Goal: Transaction & Acquisition: Download file/media

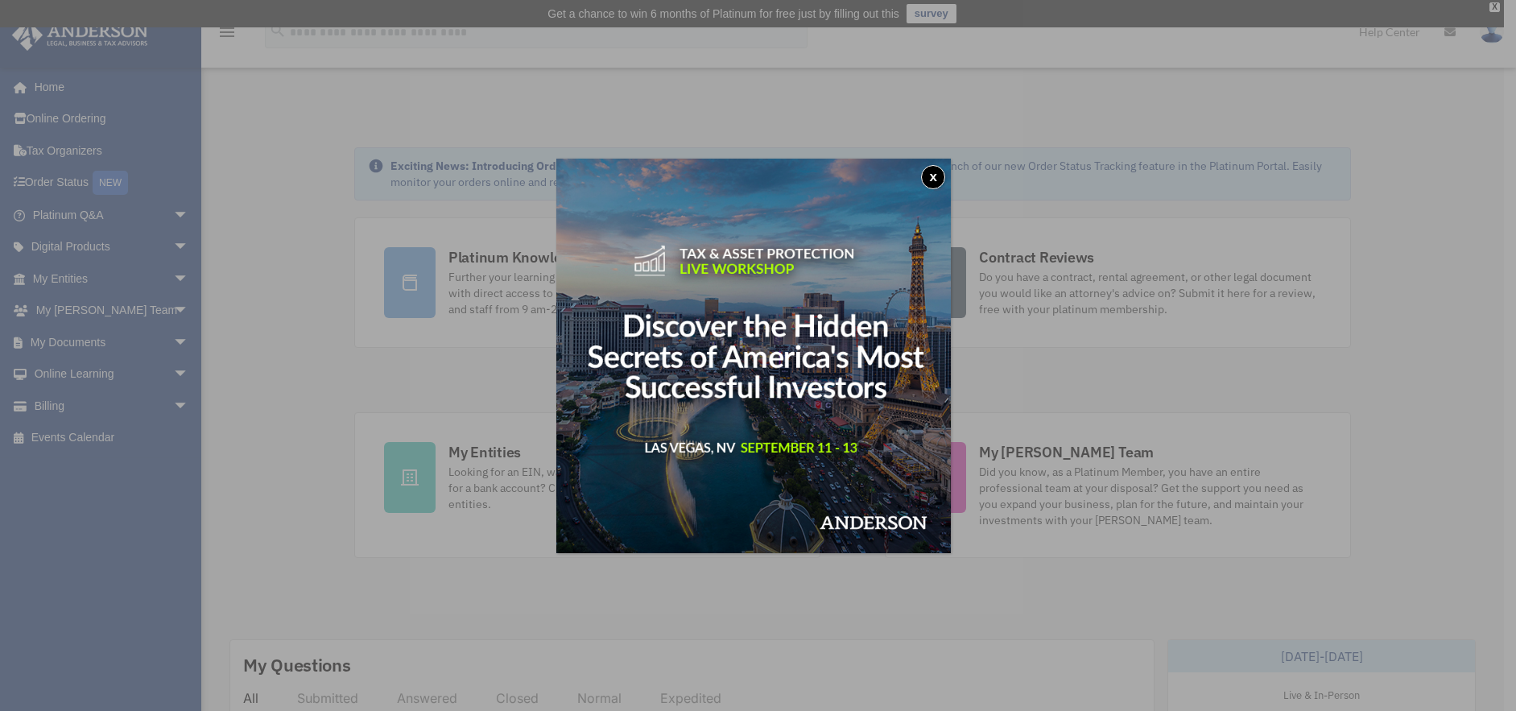
click at [941, 177] on button "x" at bounding box center [933, 177] width 24 height 24
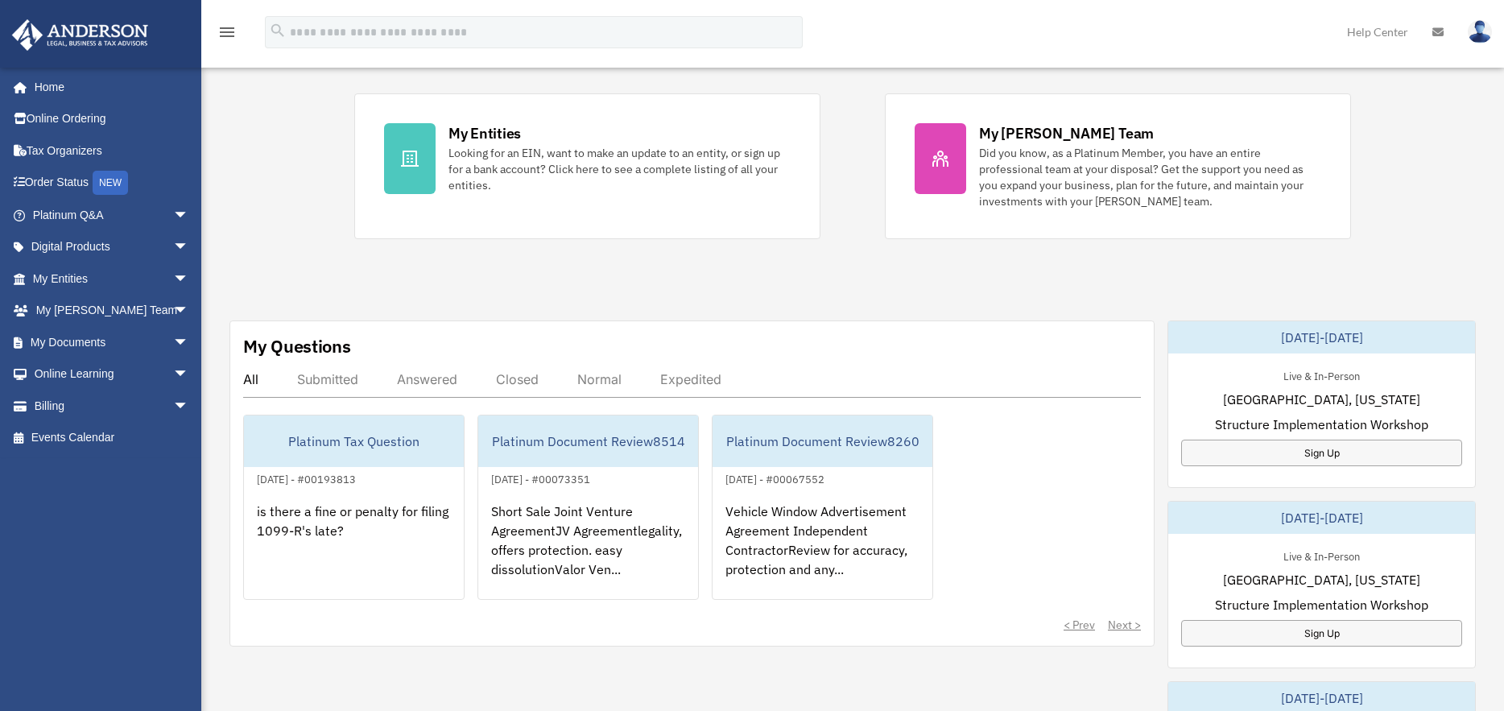
scroll to position [403, 0]
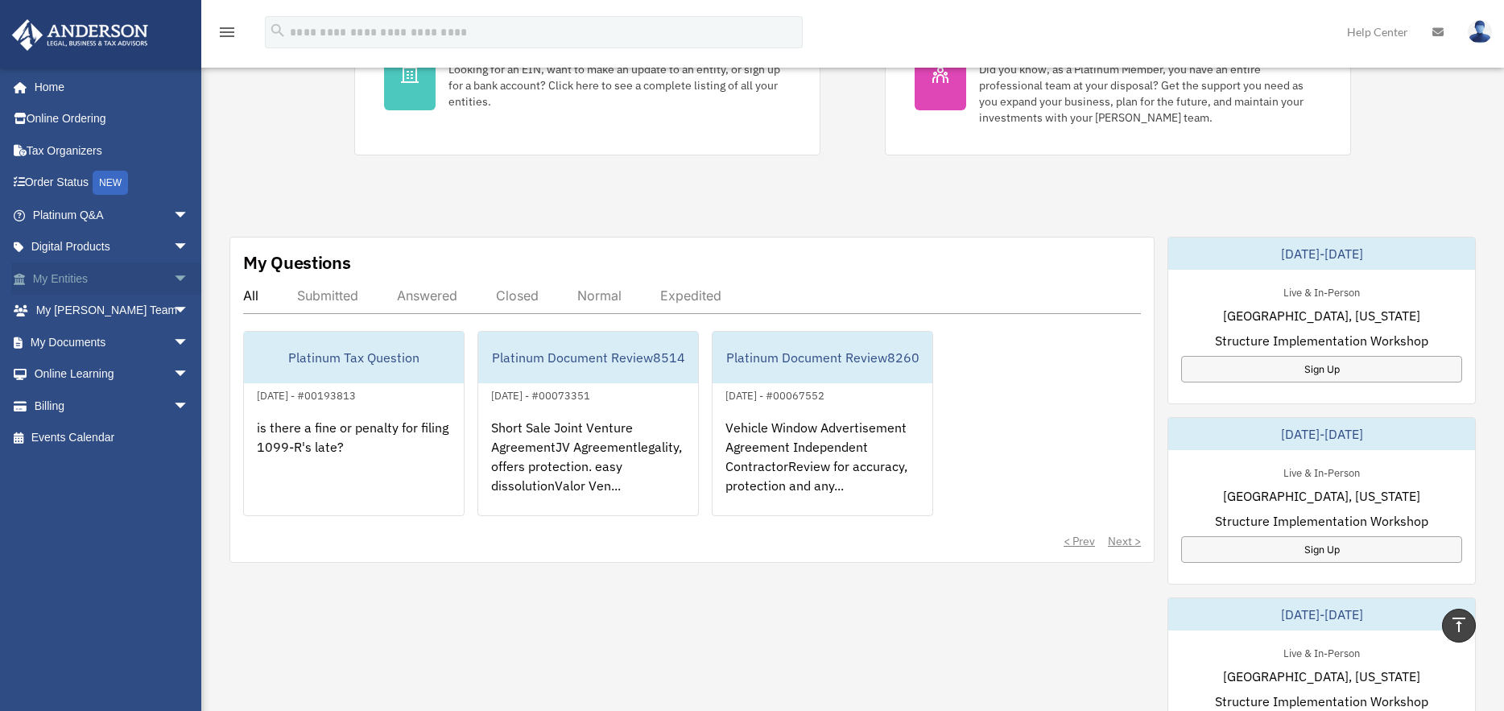
click at [69, 279] on link "My Entities arrow_drop_down" at bounding box center [112, 278] width 202 height 32
click at [173, 280] on span "arrow_drop_down" at bounding box center [189, 278] width 32 height 33
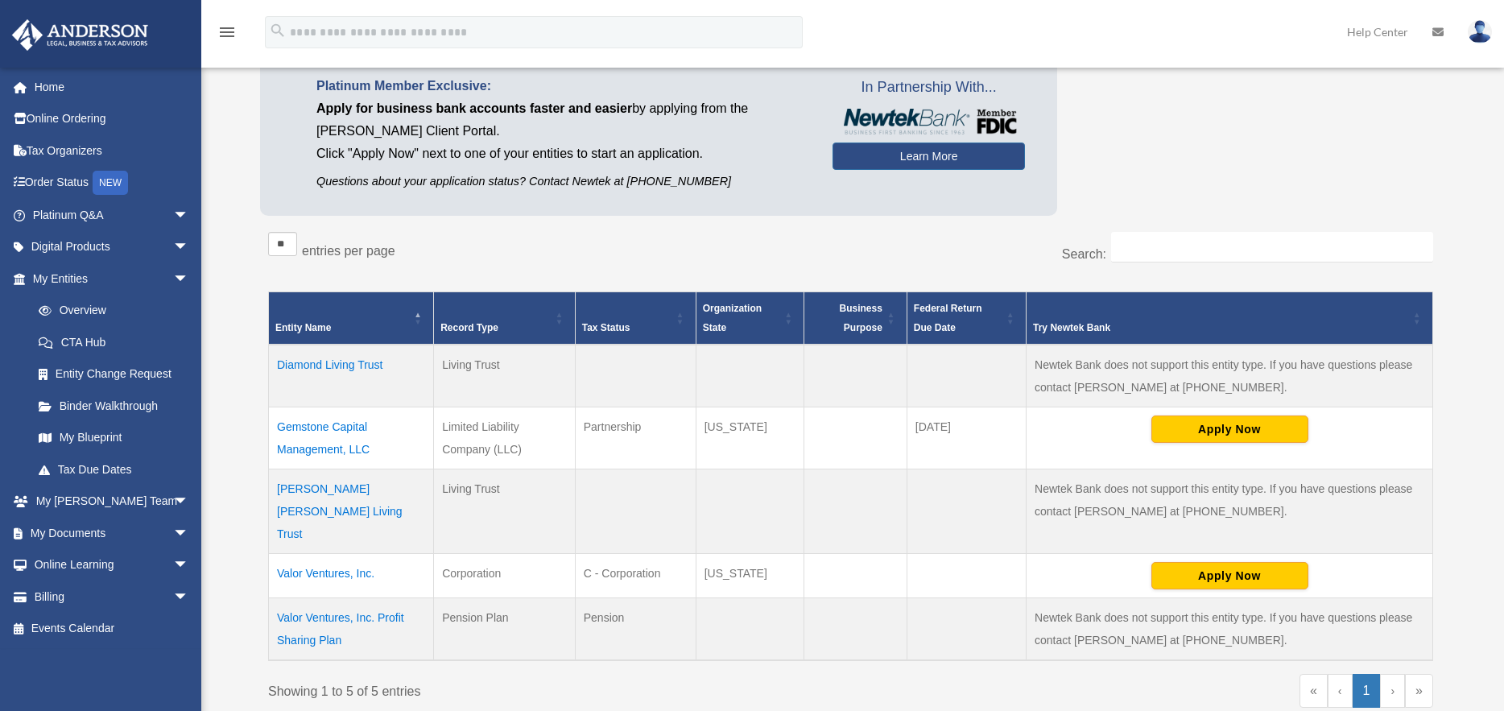
scroll to position [322, 0]
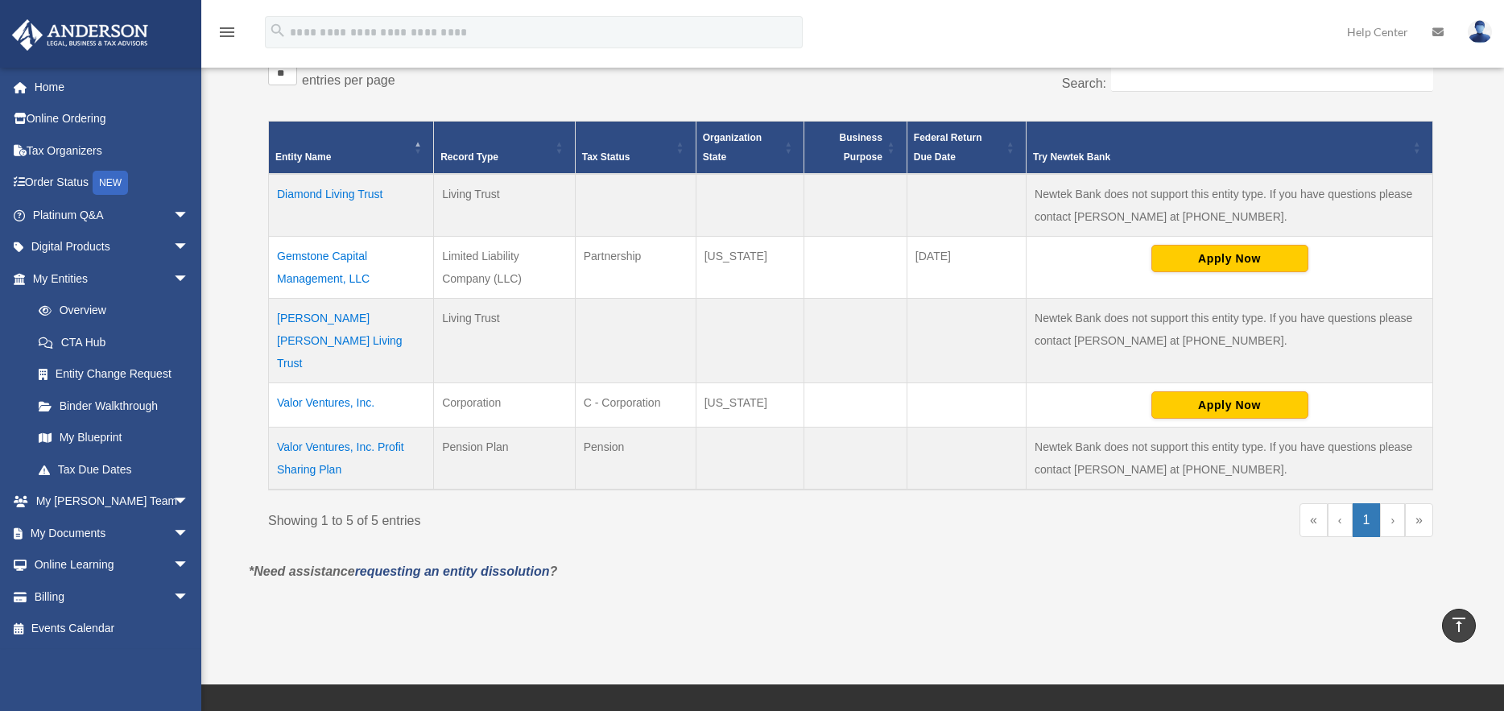
click at [366, 427] on td "Valor Ventures, Inc. Profit Sharing Plan" at bounding box center [351, 458] width 165 height 63
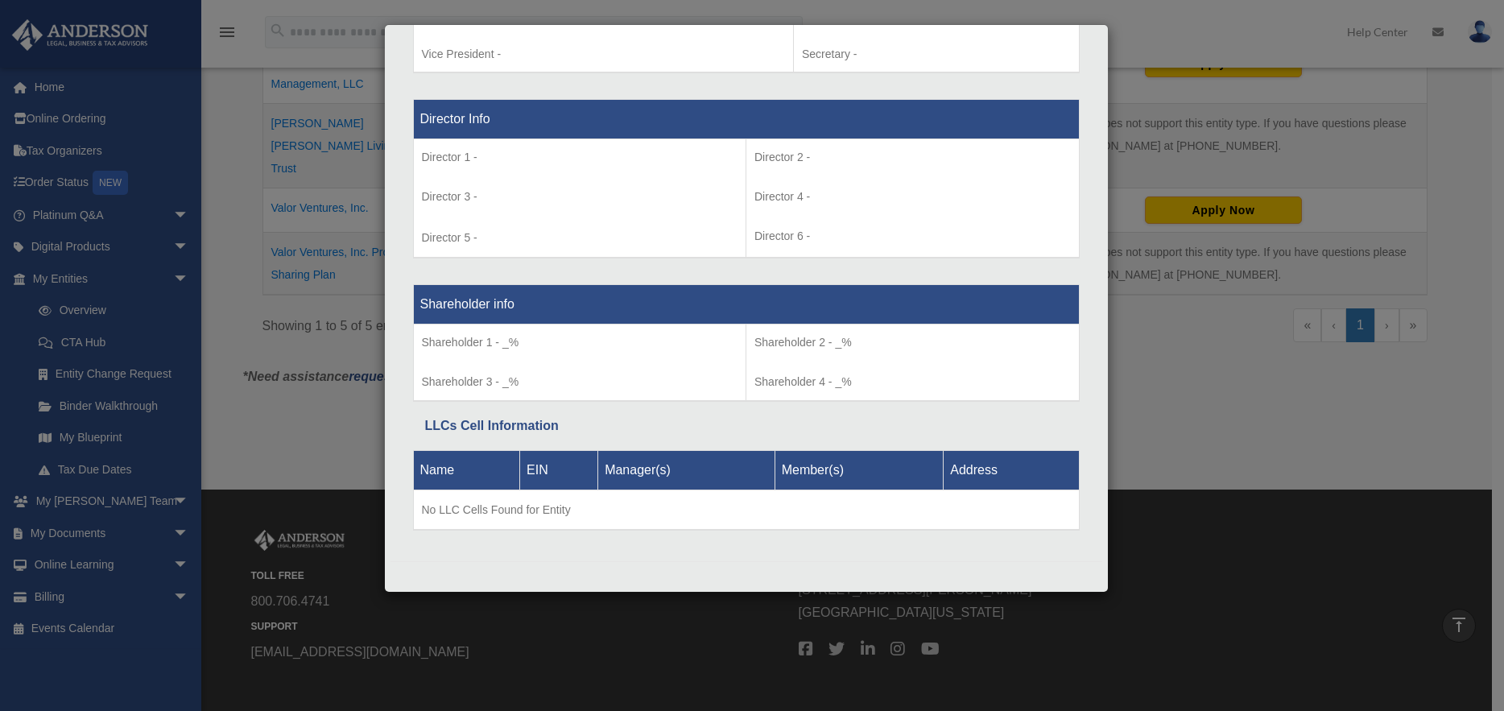
scroll to position [564, 0]
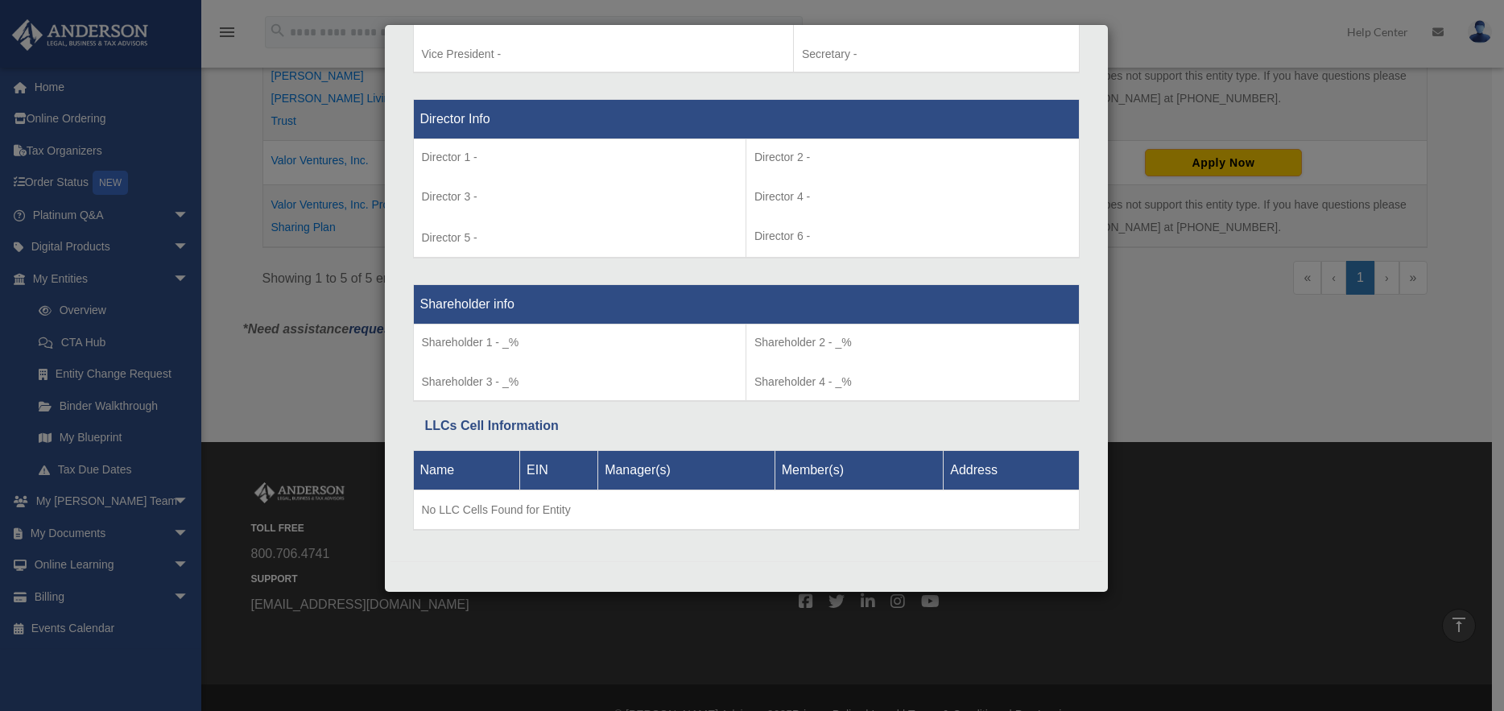
click at [1207, 563] on div "Details × Articles Sent Organizational Date" at bounding box center [752, 355] width 1504 height 711
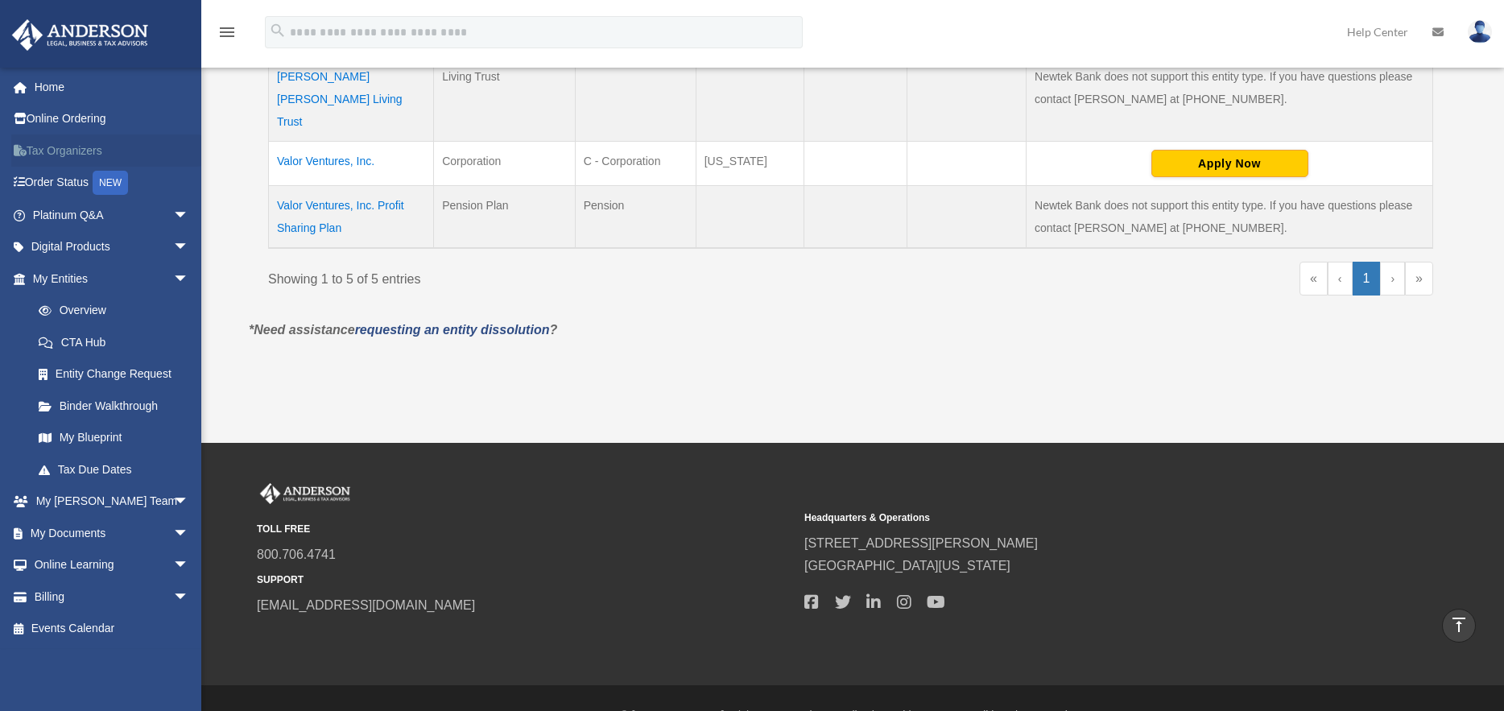
click at [102, 146] on link "Tax Organizers" at bounding box center [112, 150] width 202 height 32
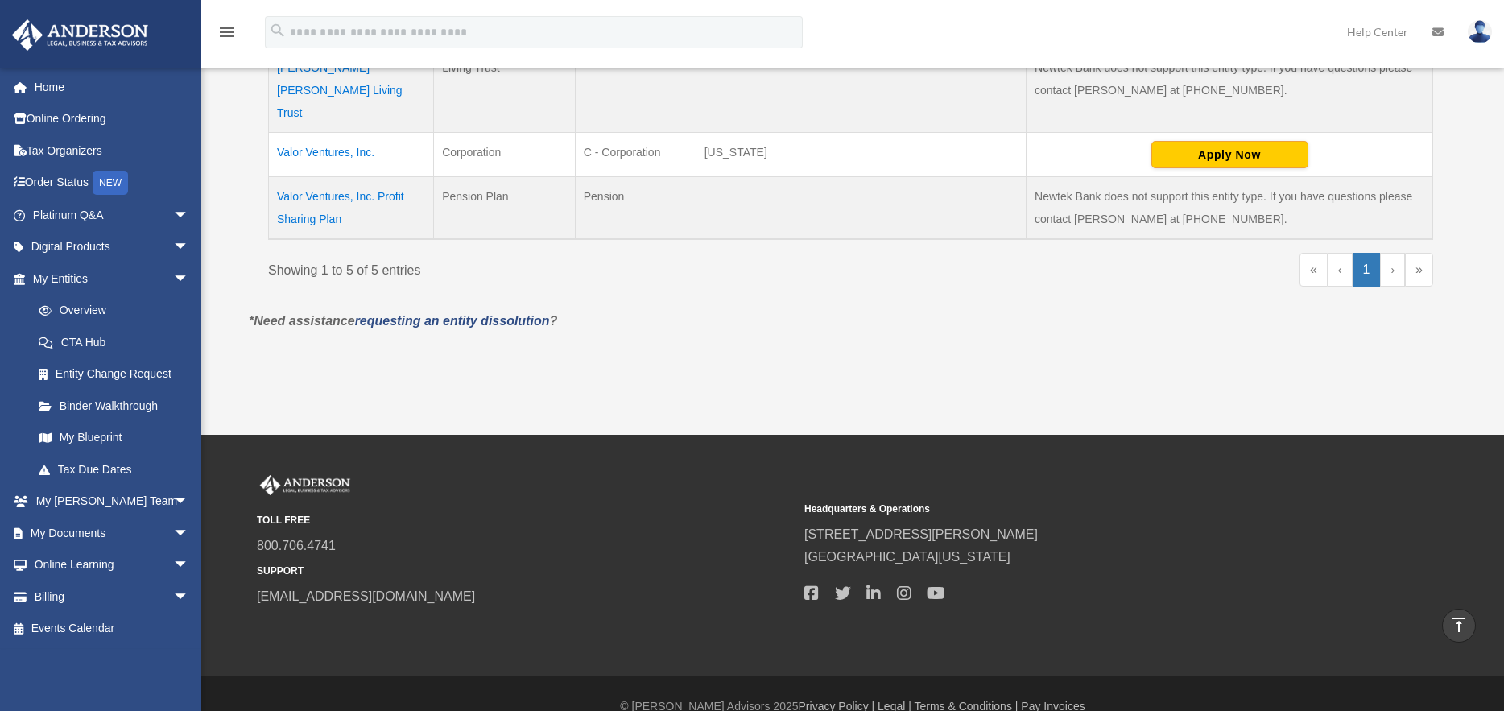
scroll to position [576, 0]
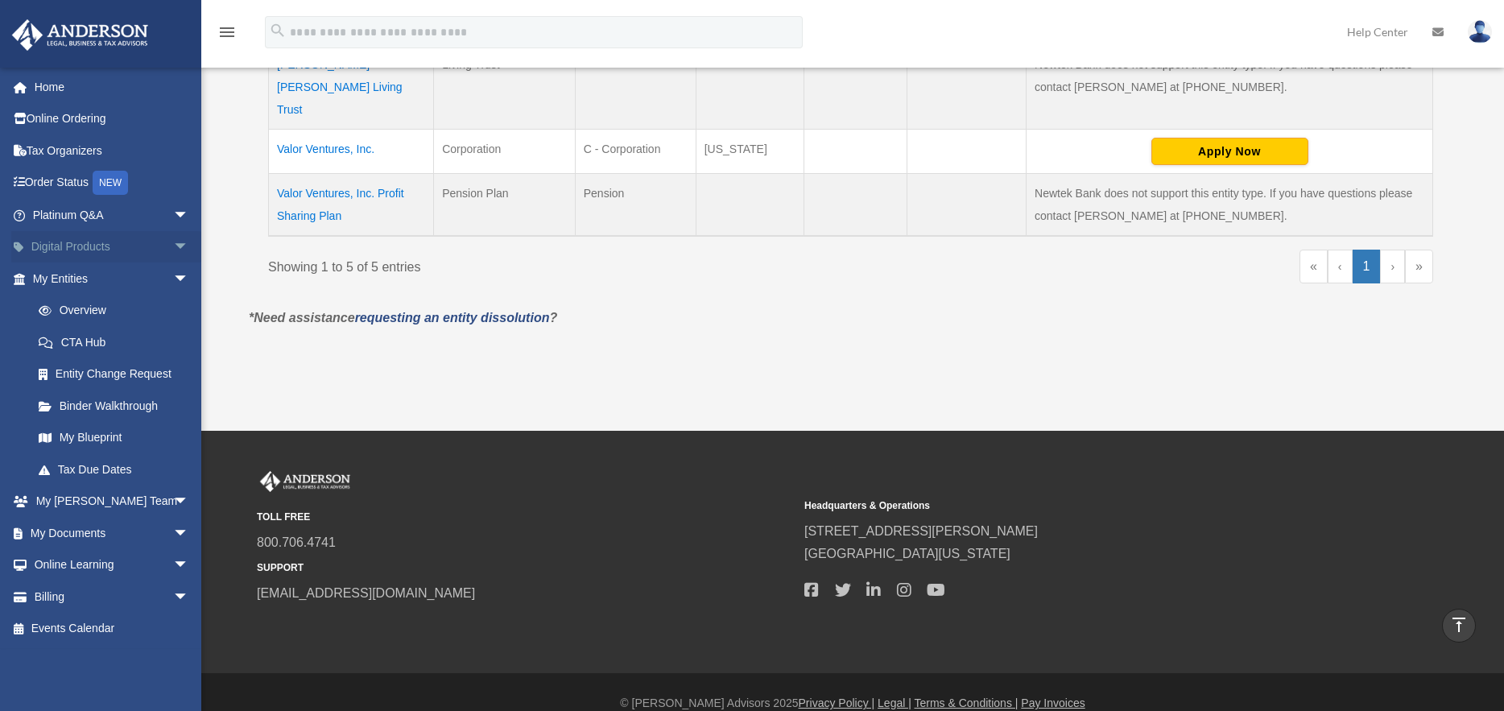
click at [53, 248] on link "Digital Products arrow_drop_down" at bounding box center [112, 247] width 202 height 32
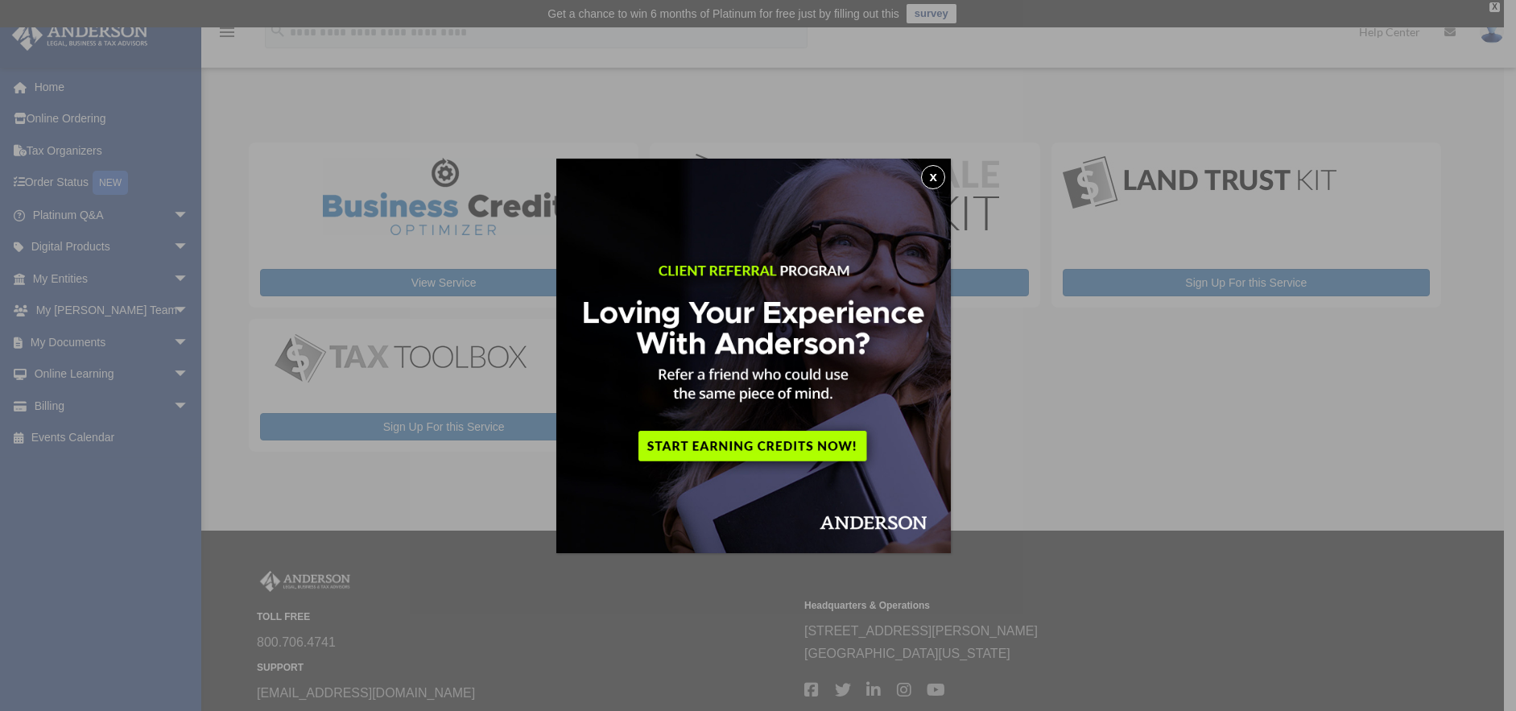
click at [1351, 399] on div "x" at bounding box center [758, 355] width 1516 height 711
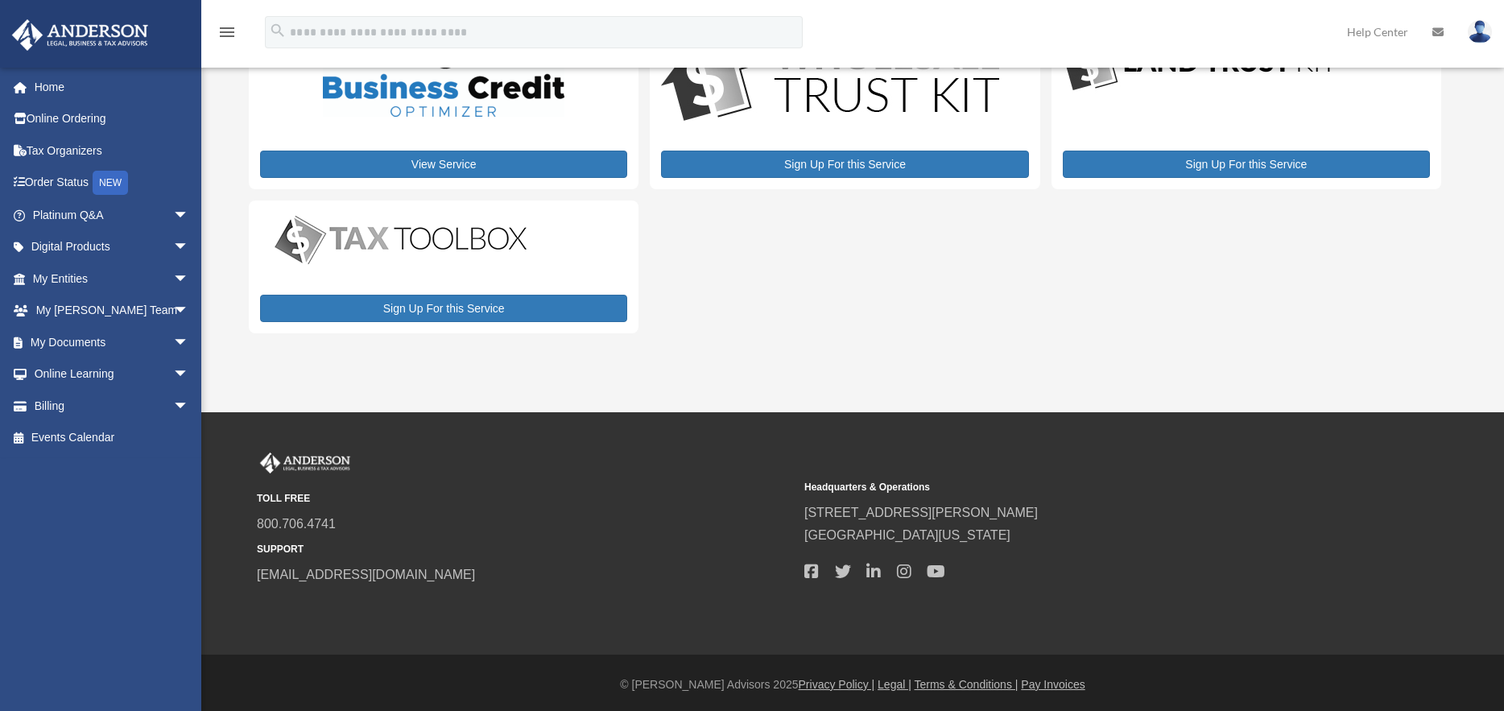
scroll to position [122, 0]
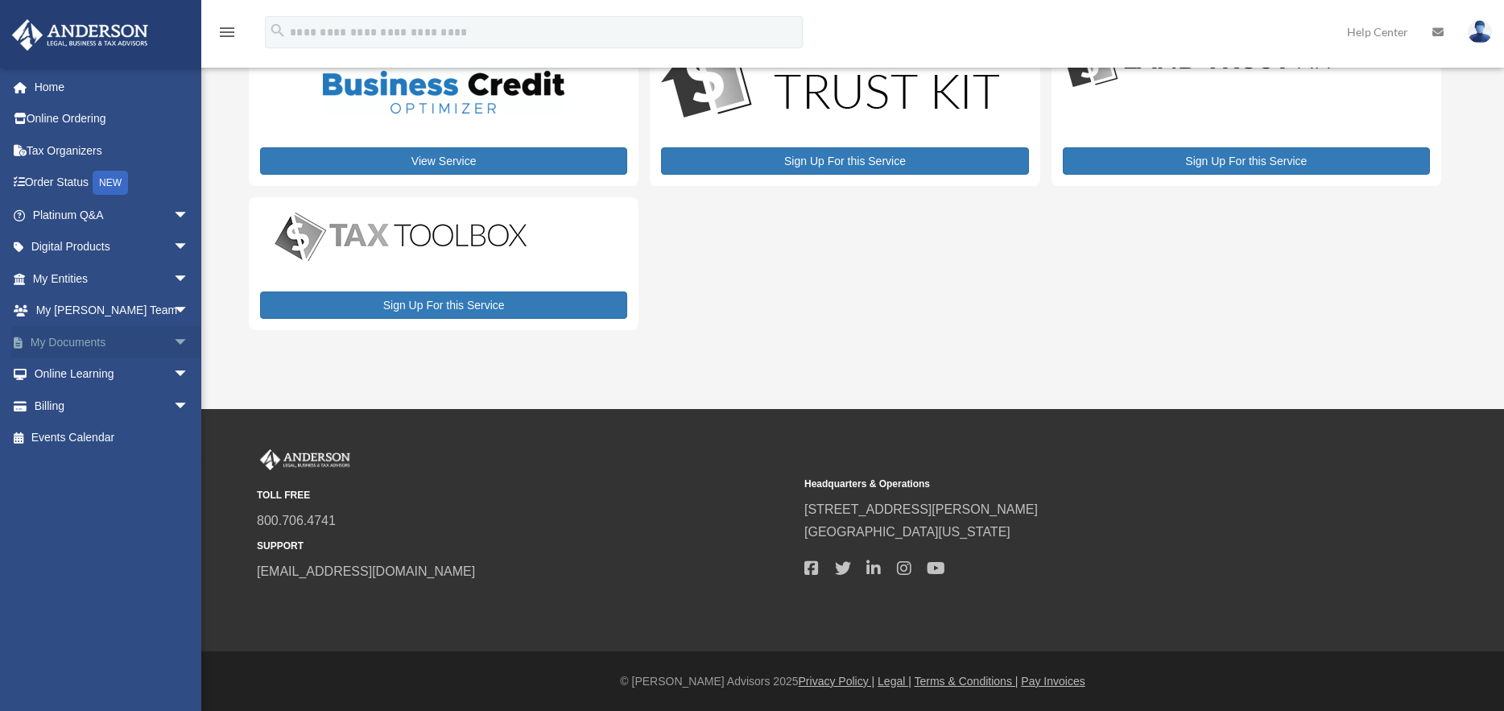
click at [49, 344] on link "My Documents arrow_drop_down" at bounding box center [112, 342] width 202 height 32
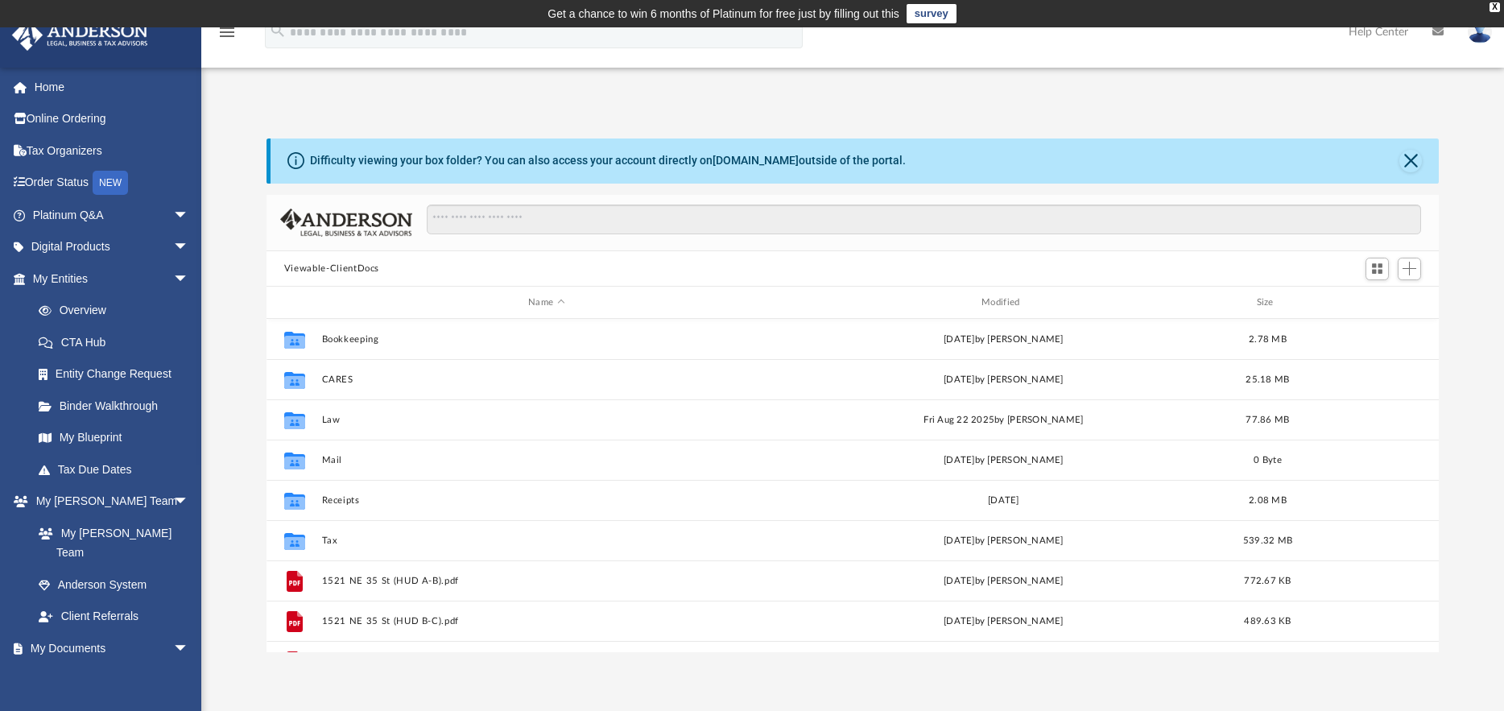
scroll to position [354, 1160]
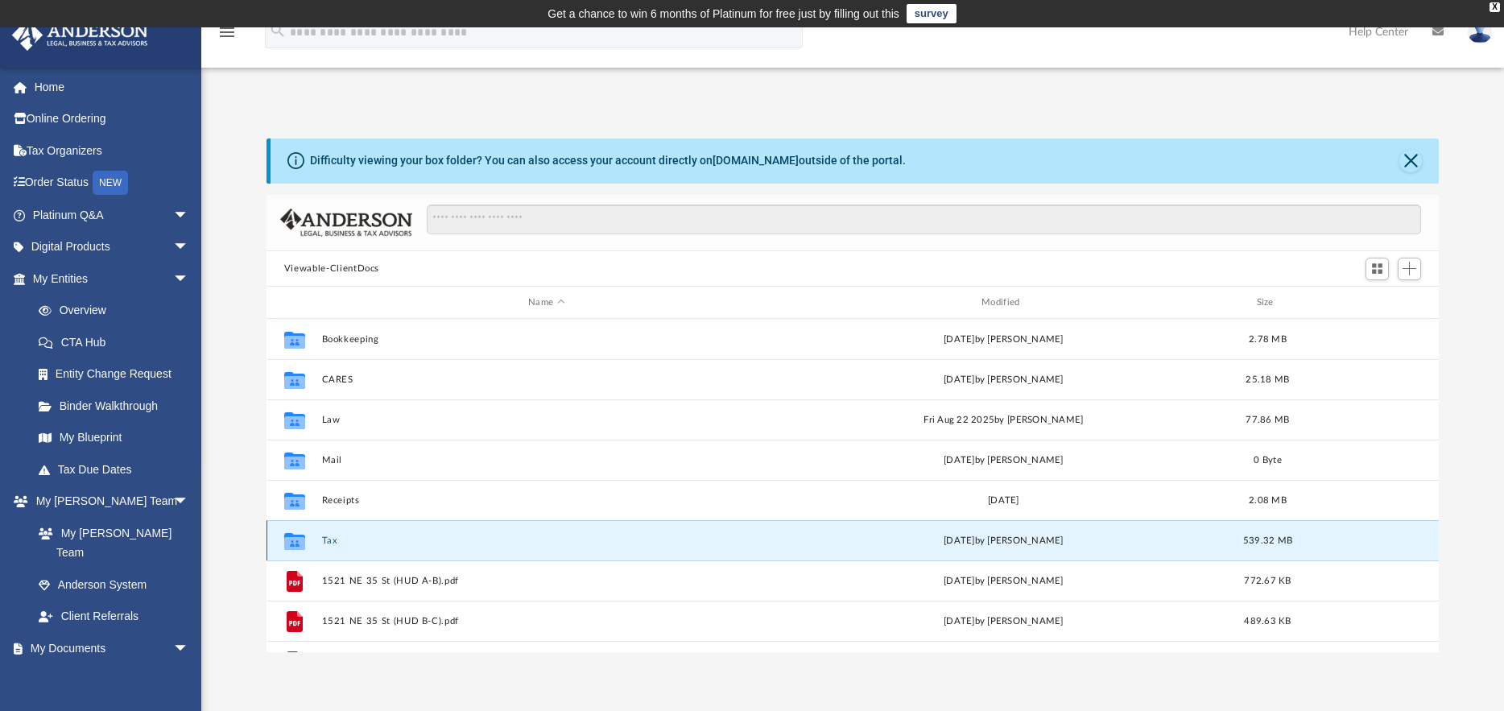
click at [332, 543] on button "Tax" at bounding box center [546, 540] width 450 height 10
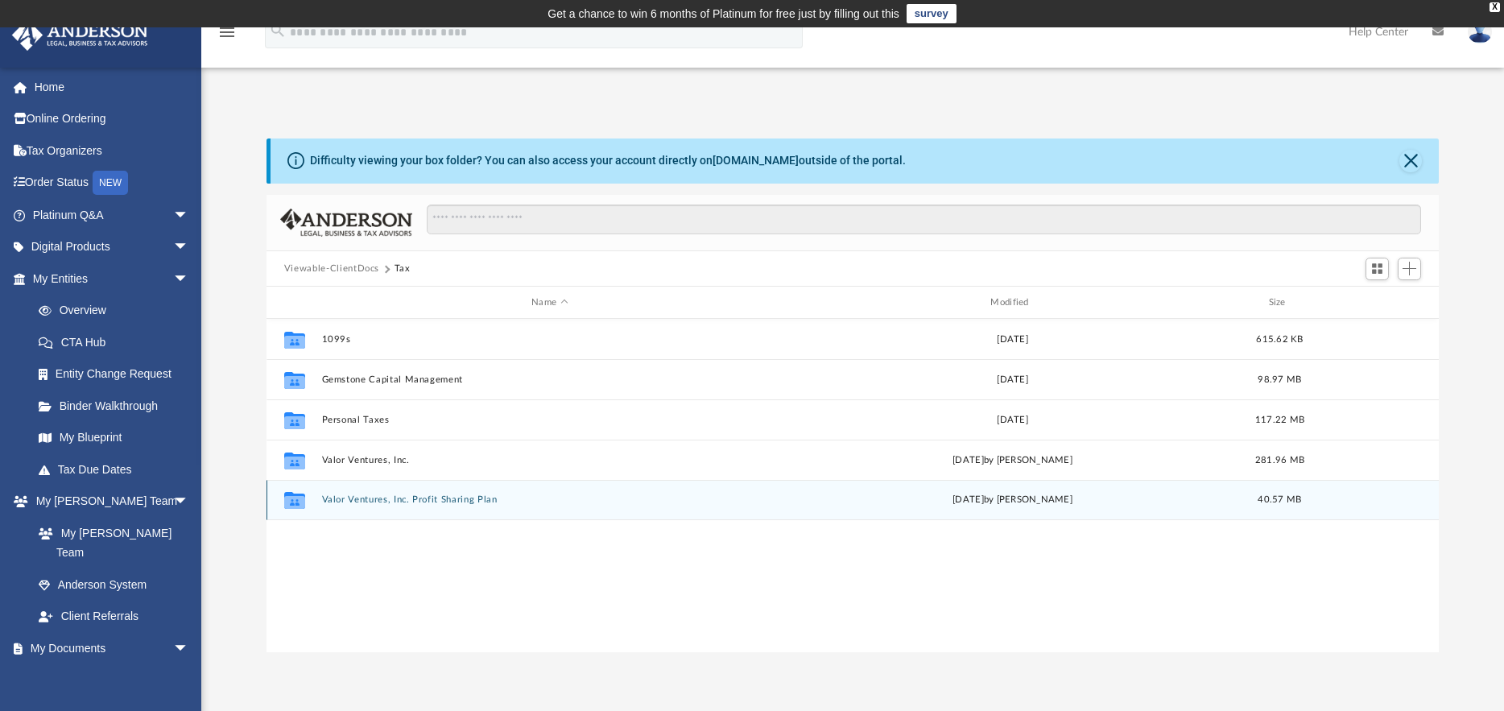
click at [403, 501] on button "Valor Ventures, Inc. Profit Sharing Plan" at bounding box center [549, 500] width 456 height 10
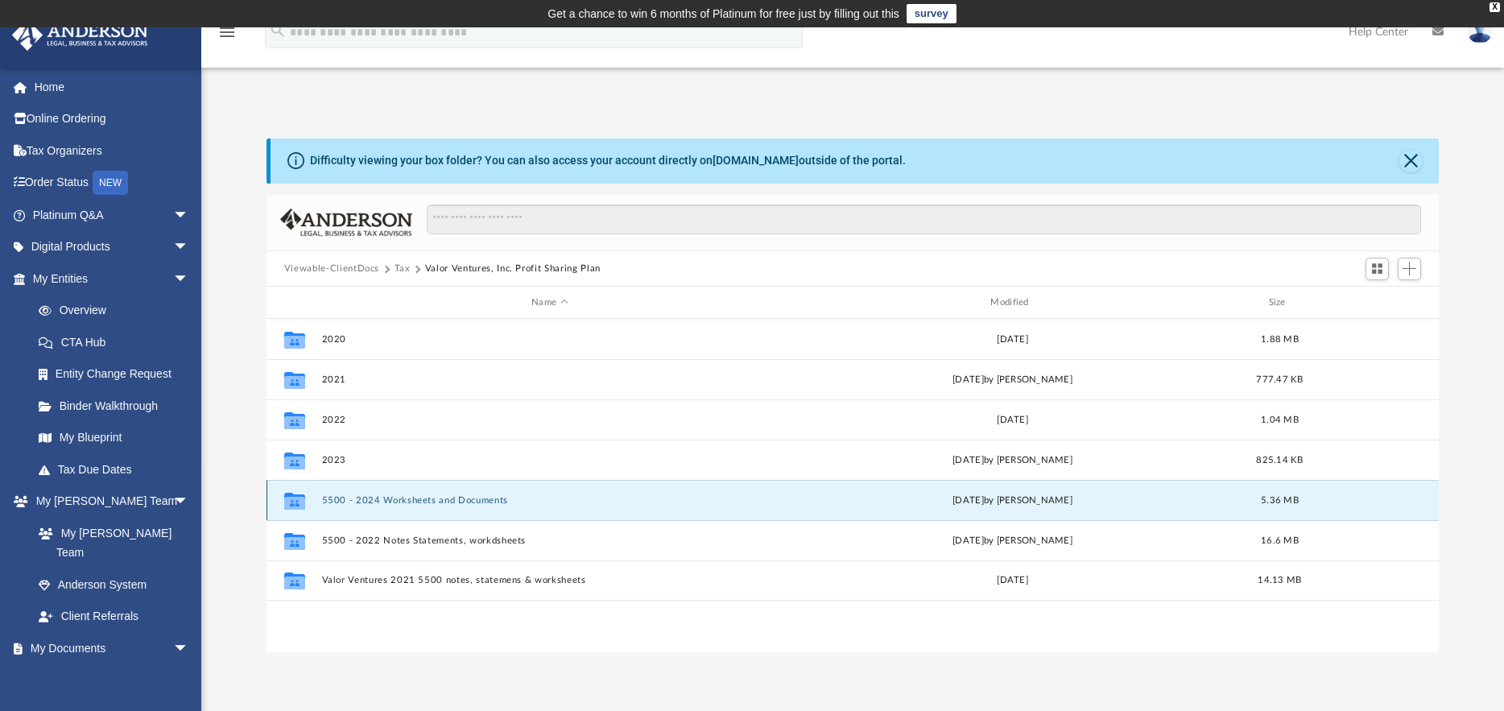
click at [398, 498] on button "5500 - 2024 Worksheets and Documents" at bounding box center [549, 500] width 456 height 10
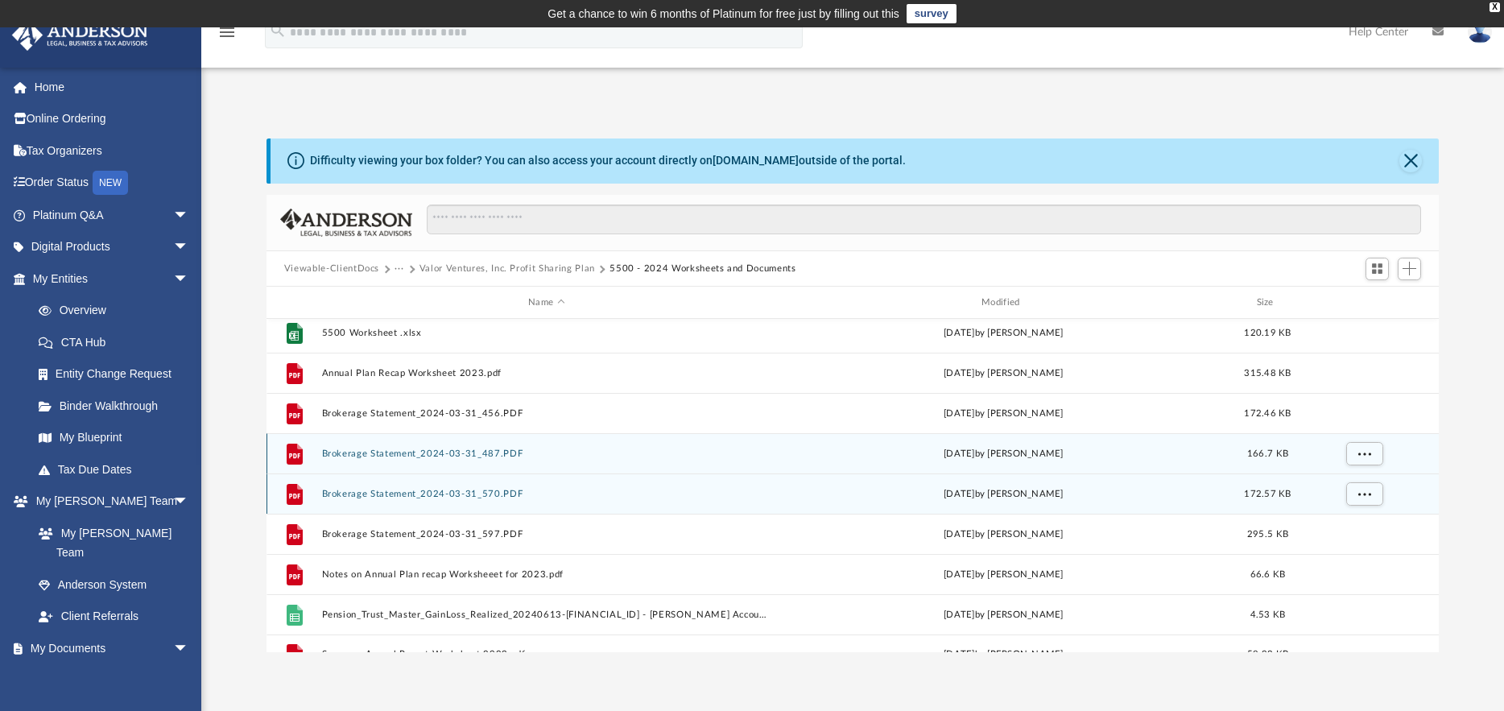
scroll to position [69, 0]
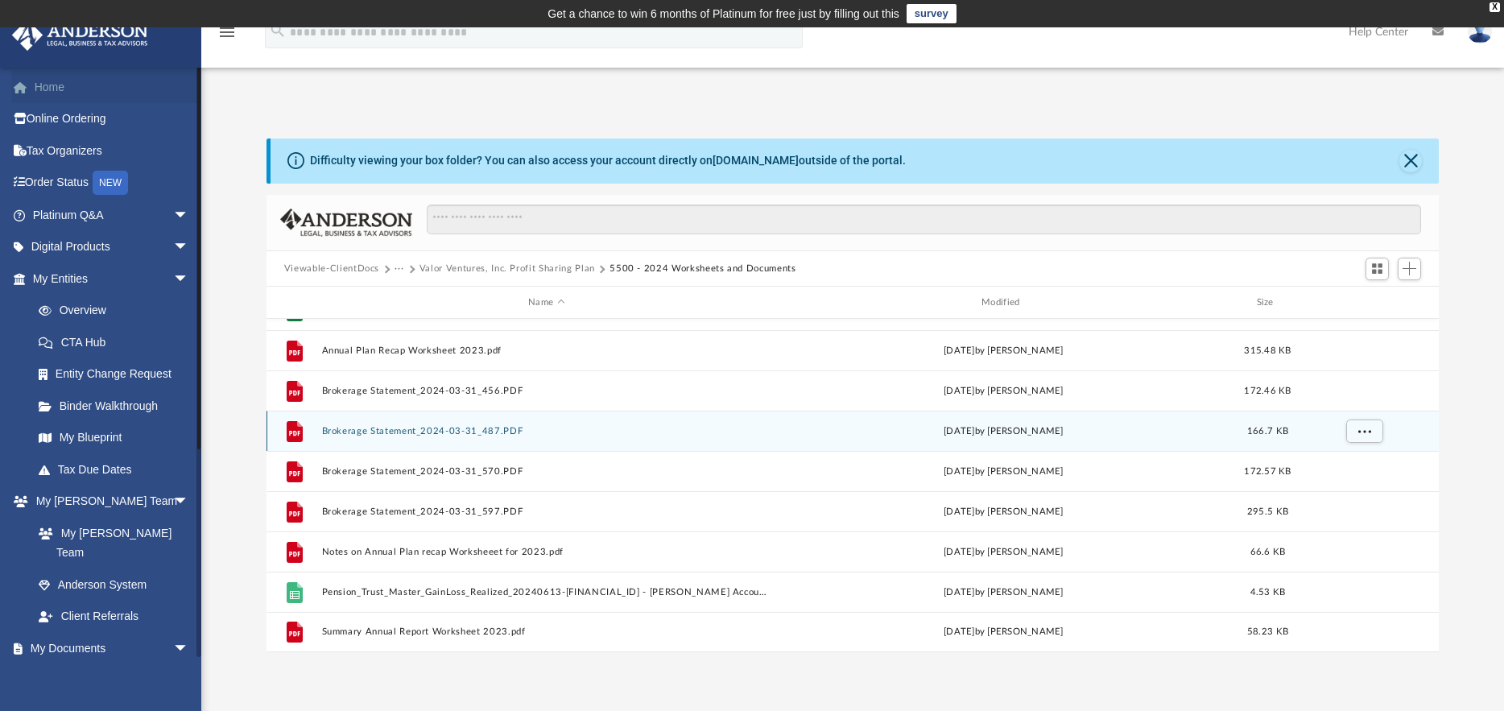
click at [52, 85] on link "Home" at bounding box center [112, 87] width 202 height 32
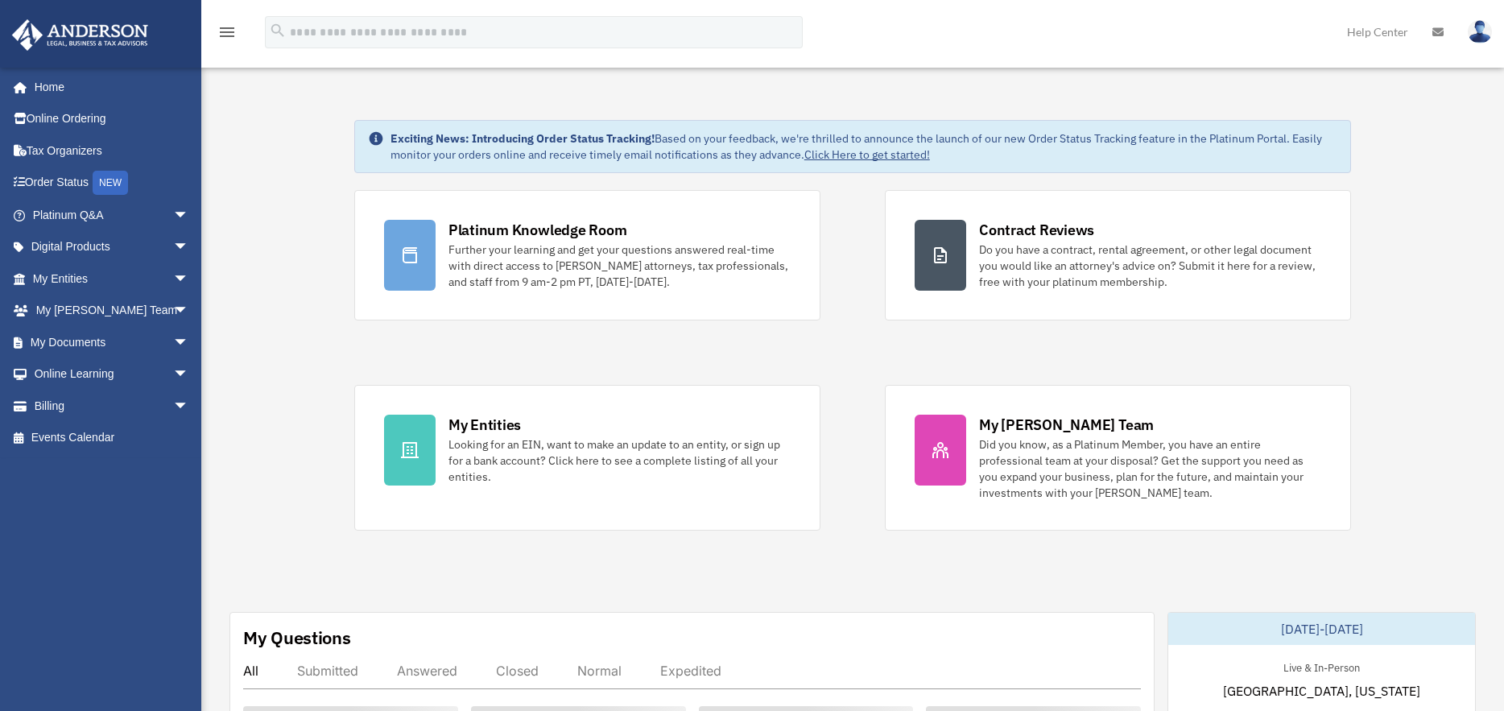
click at [82, 246] on link "Digital Products arrow_drop_down" at bounding box center [112, 247] width 202 height 32
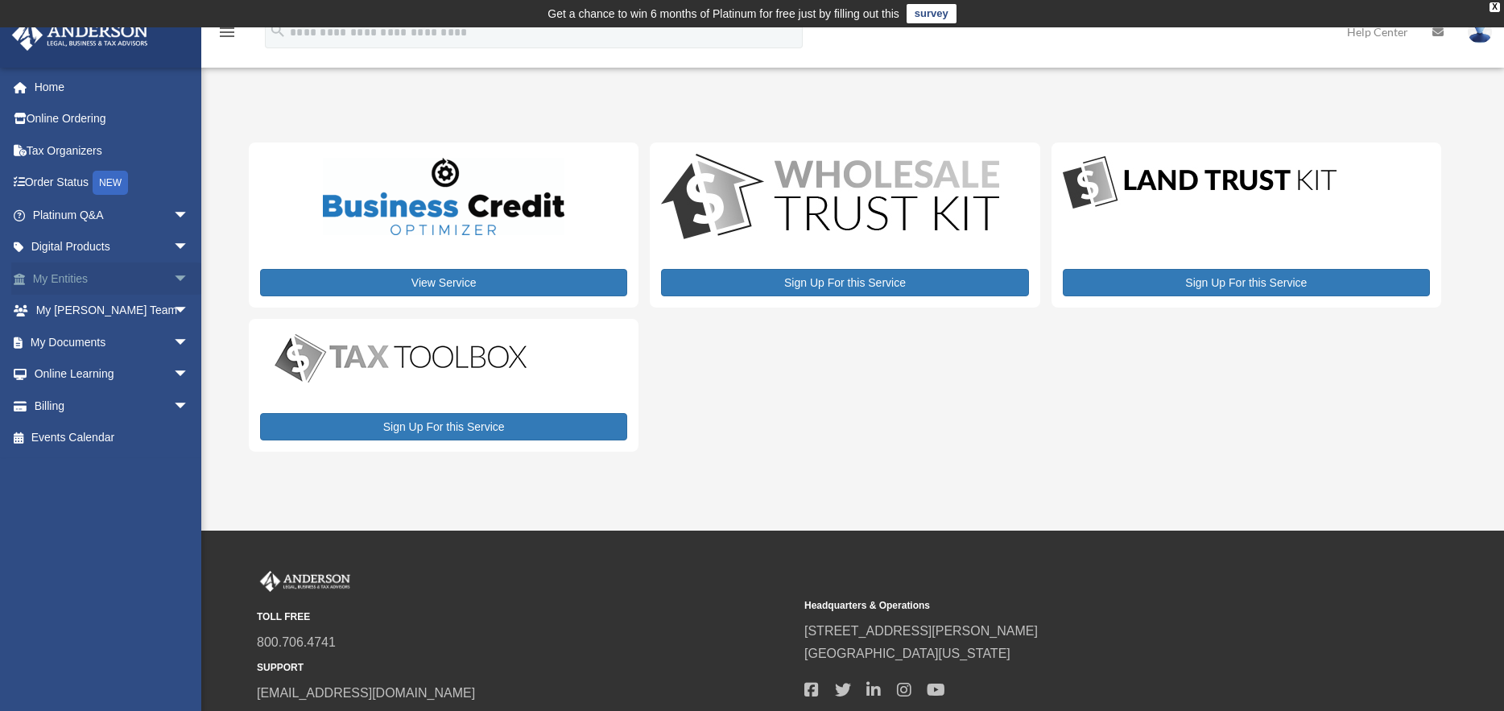
click at [75, 279] on link "My Entities arrow_drop_down" at bounding box center [112, 278] width 202 height 32
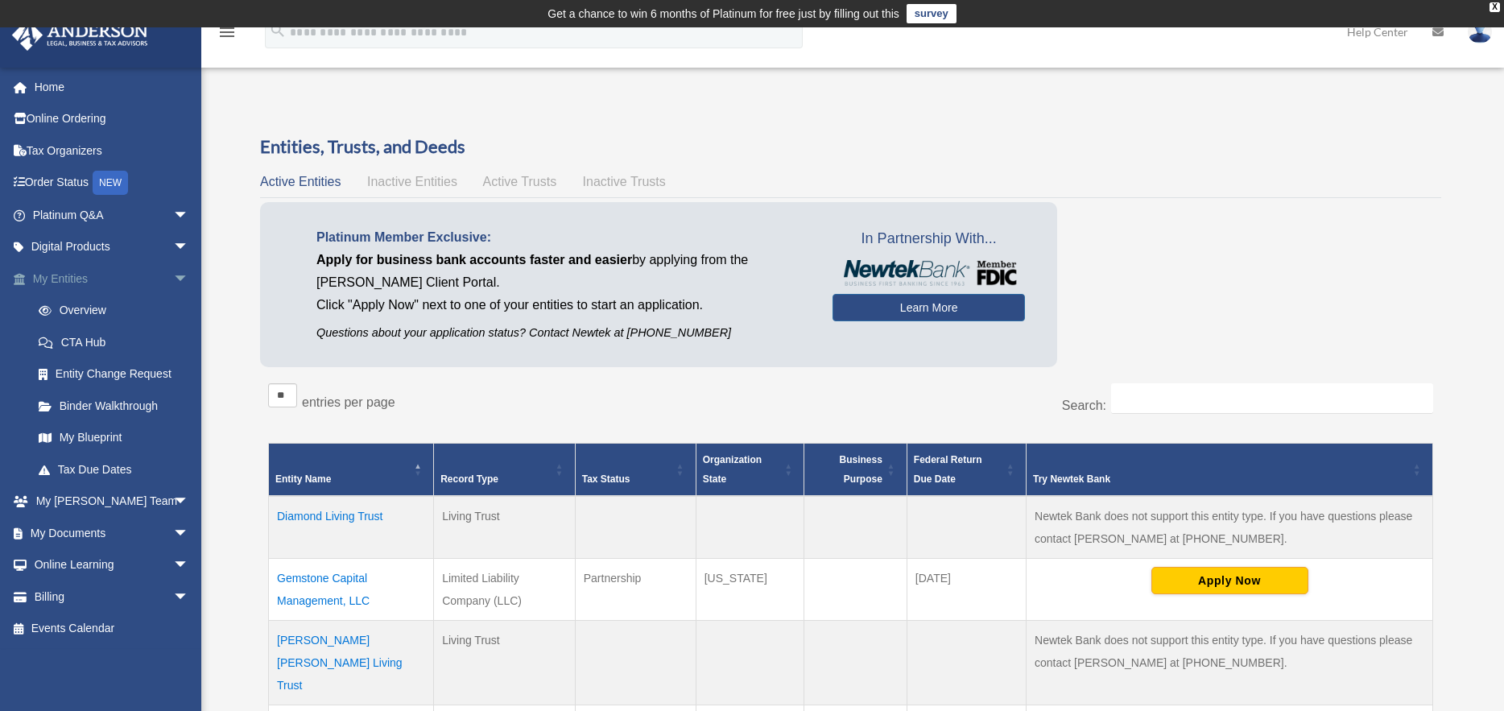
click at [89, 284] on link "My Entities arrow_drop_down" at bounding box center [112, 278] width 202 height 32
click at [173, 275] on span "arrow_drop_down" at bounding box center [189, 278] width 32 height 33
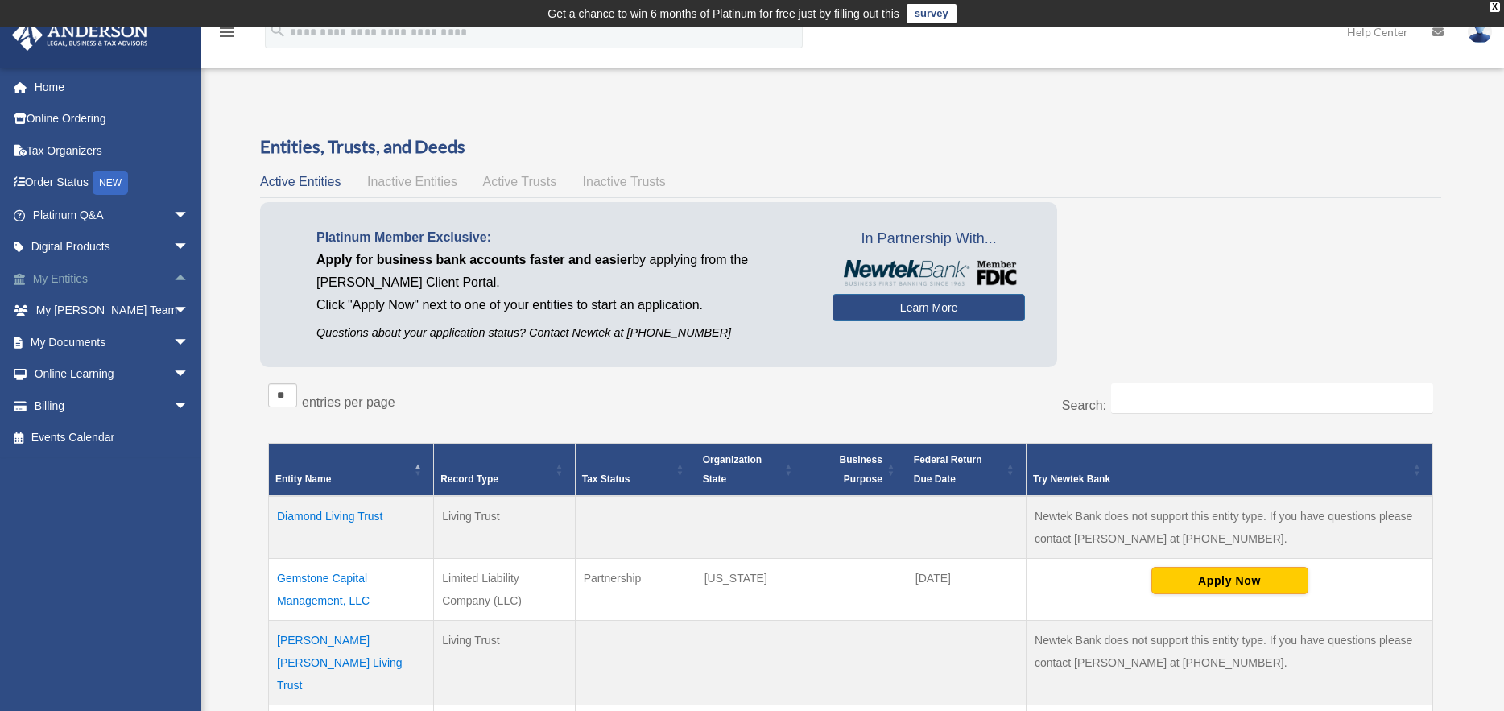
click at [173, 275] on span "arrow_drop_up" at bounding box center [189, 278] width 32 height 33
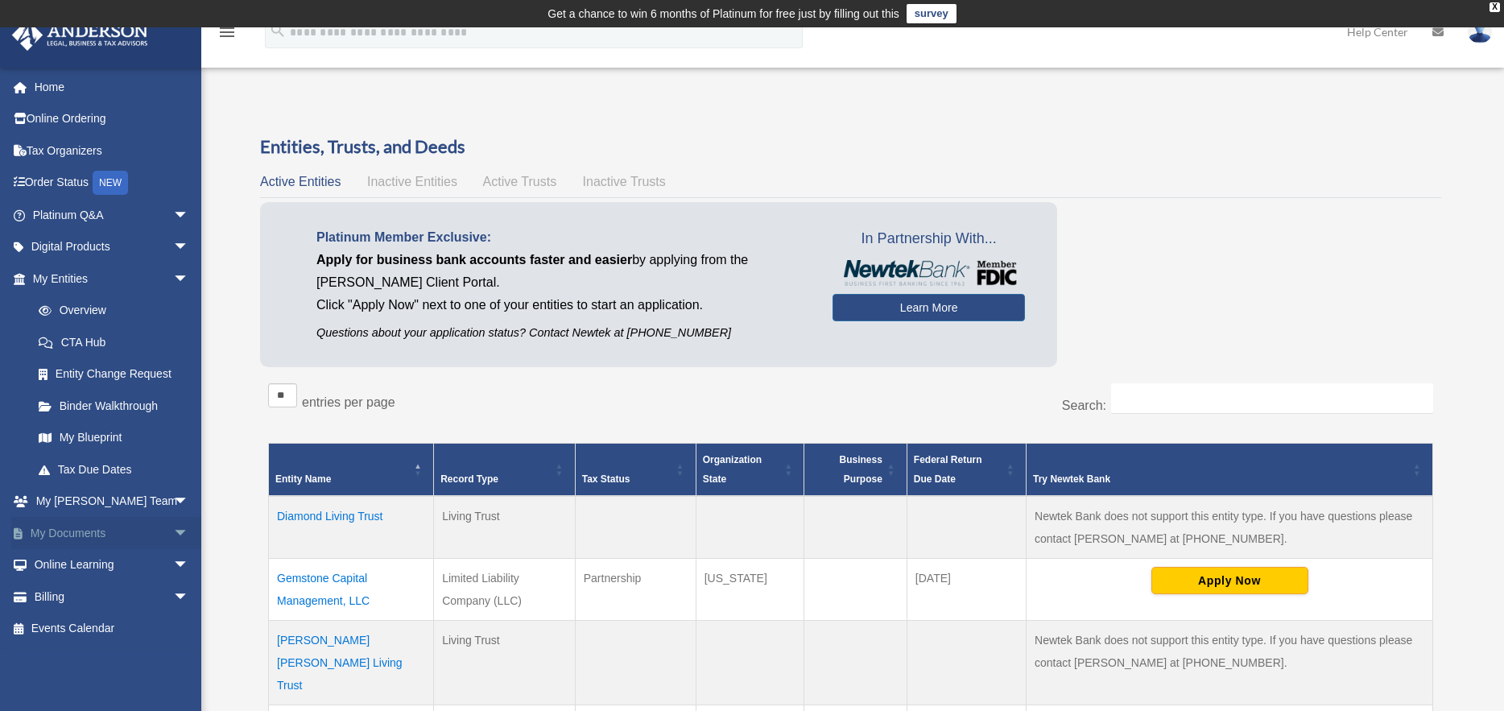
click at [81, 539] on link "My Documents arrow_drop_down" at bounding box center [112, 533] width 202 height 32
click at [173, 531] on span "arrow_drop_down" at bounding box center [189, 533] width 32 height 33
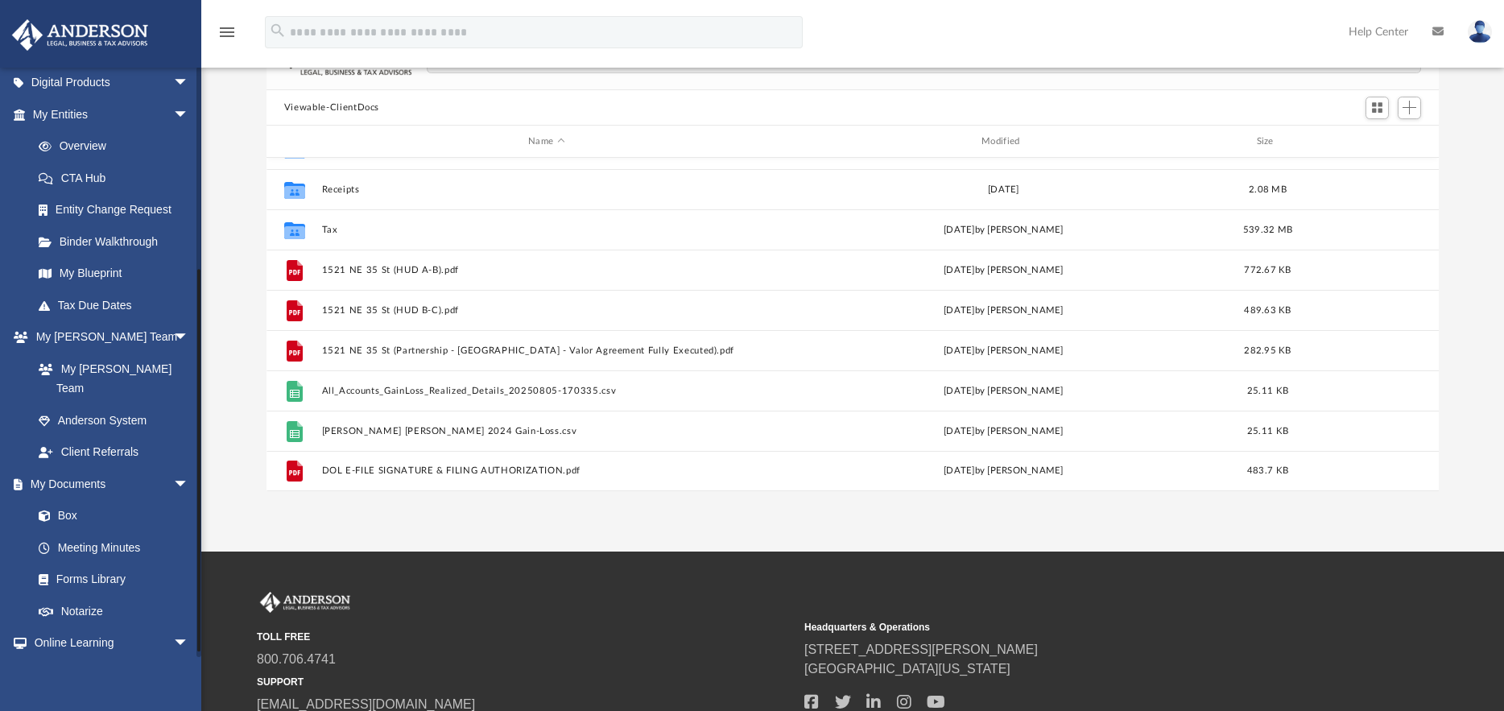
scroll to position [309, 0]
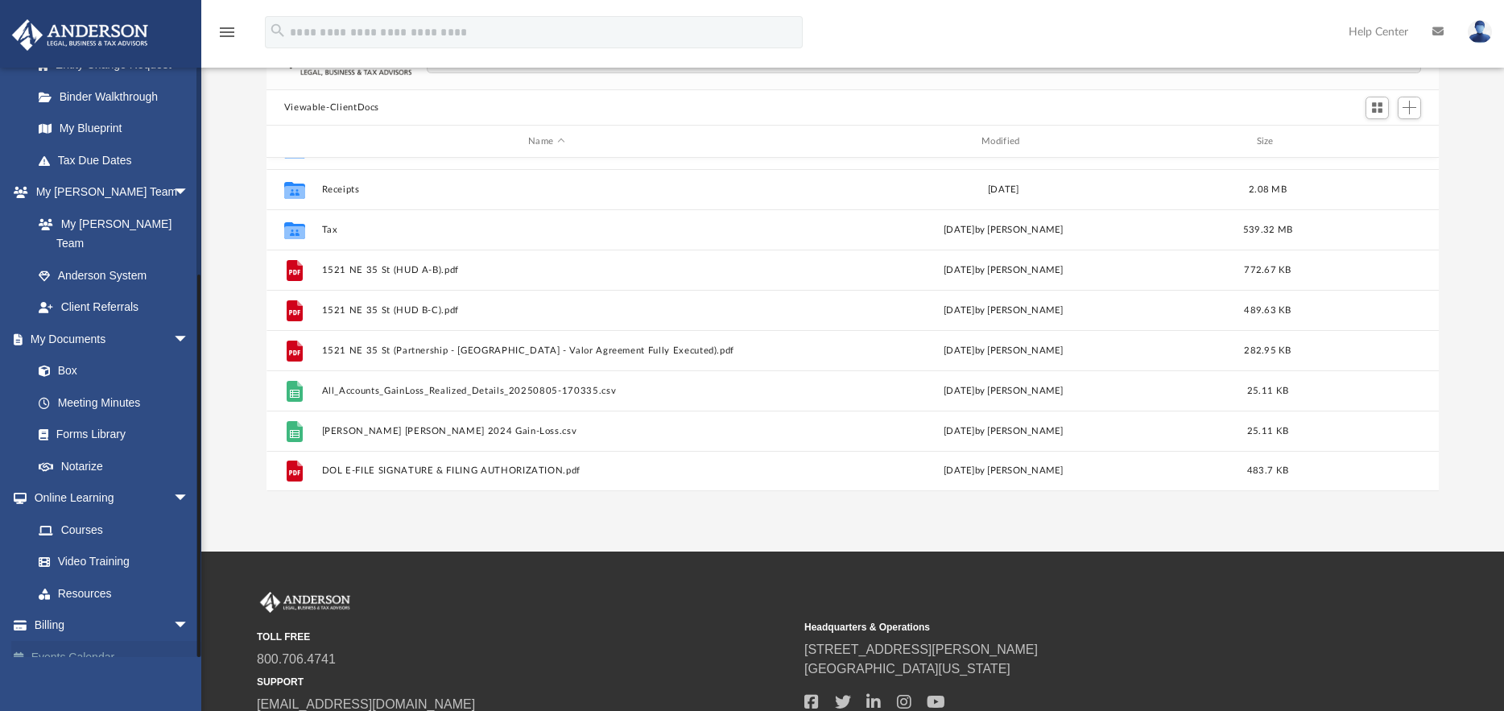
click at [167, 641] on link "Events Calendar" at bounding box center [112, 657] width 202 height 32
click at [173, 609] on span "arrow_drop_down" at bounding box center [189, 625] width 32 height 33
click at [42, 609] on link "Billing arrow_drop_up" at bounding box center [112, 625] width 202 height 32
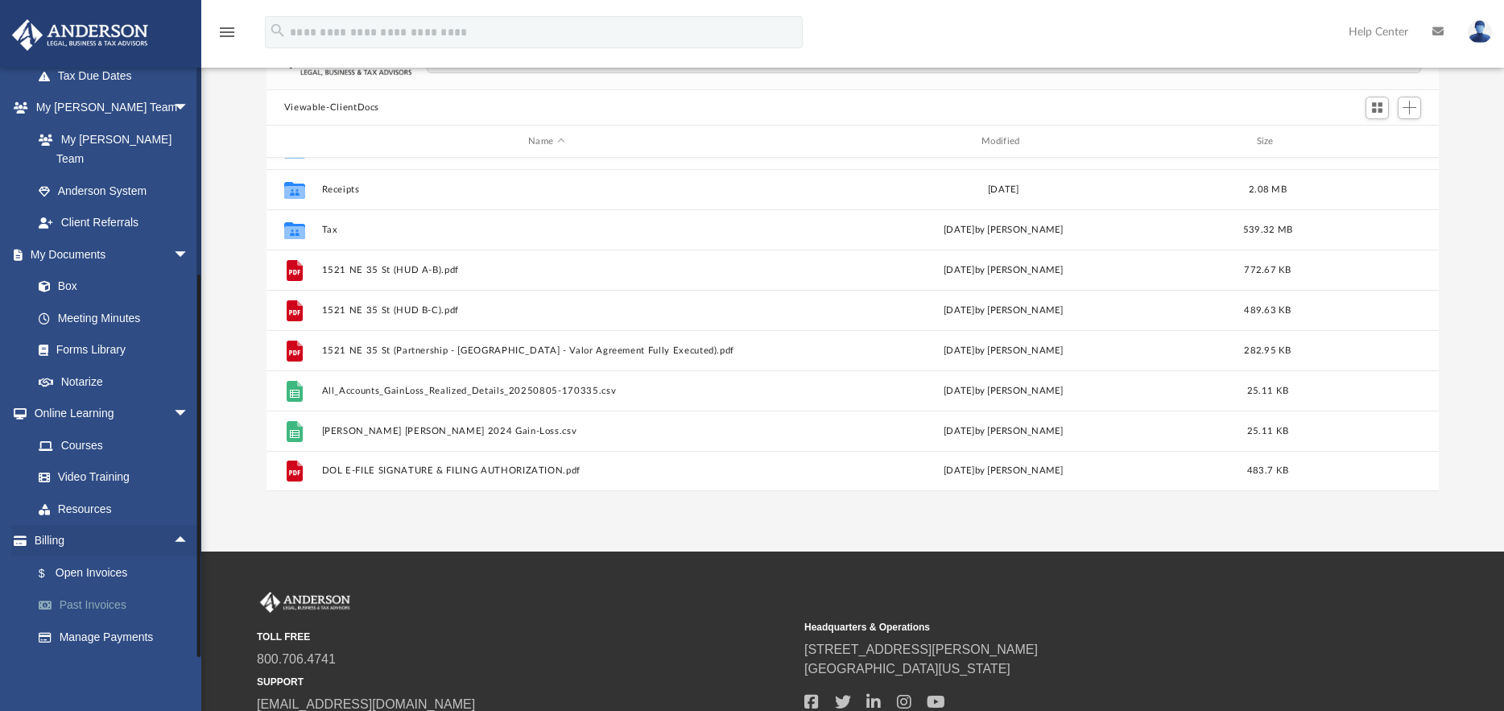
scroll to position [406, 0]
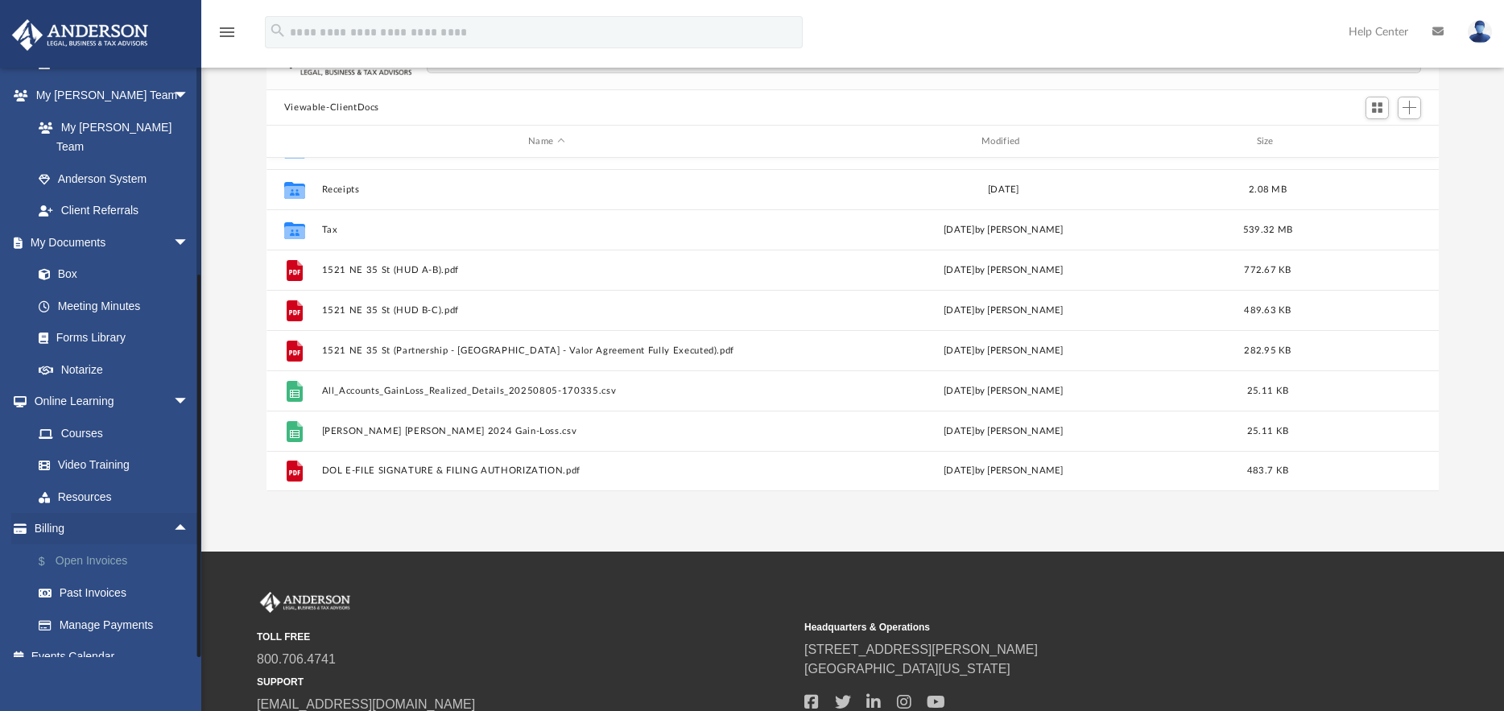
click at [93, 544] on link "$ Open Invoices" at bounding box center [118, 560] width 191 height 33
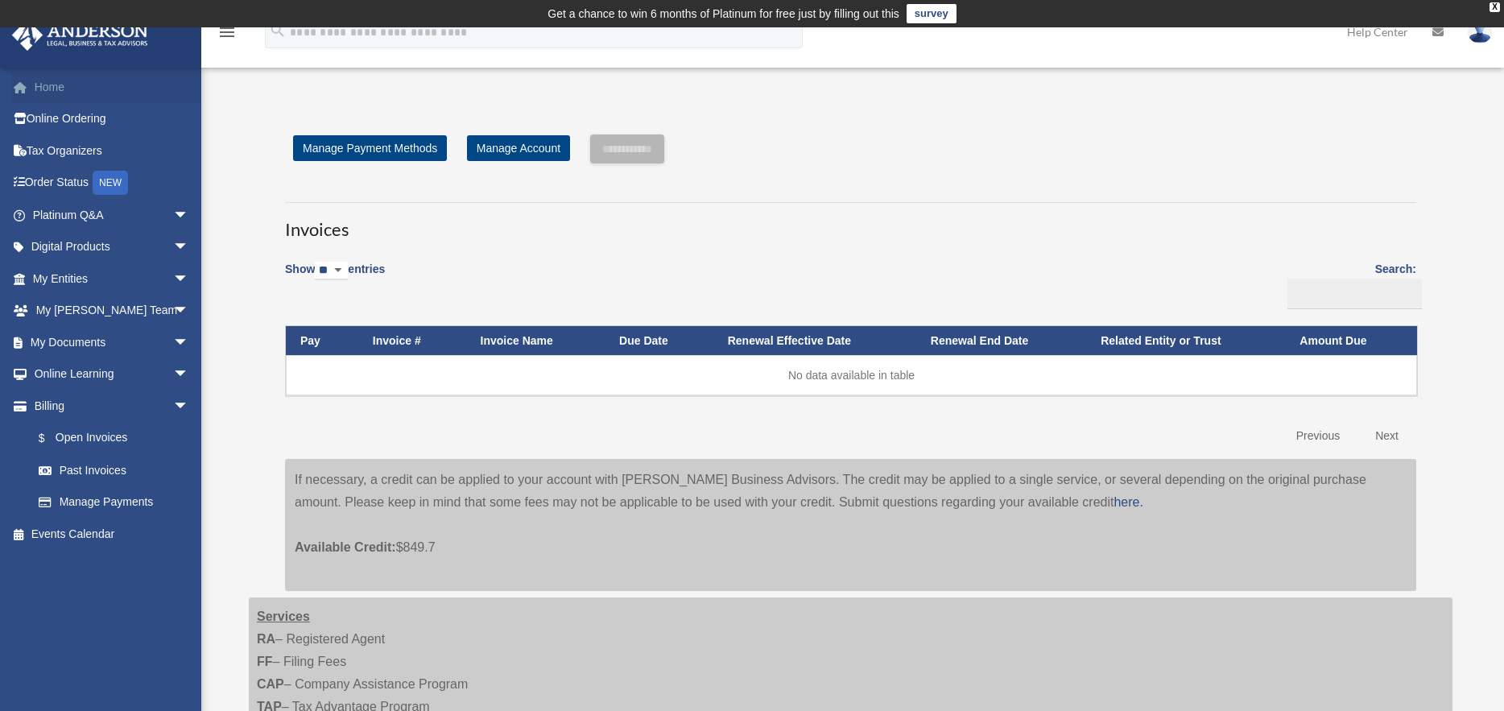
click at [52, 85] on link "Home" at bounding box center [112, 87] width 202 height 32
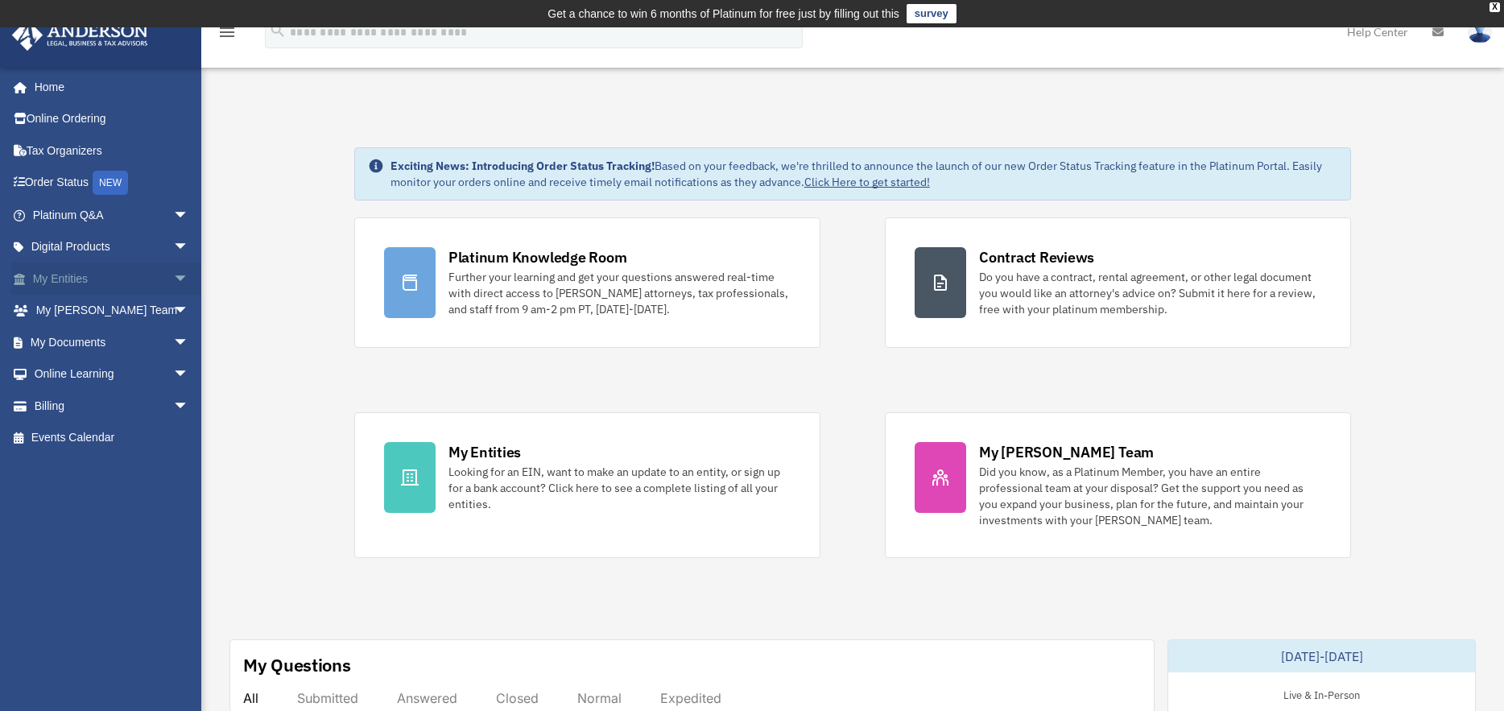
click at [78, 281] on link "My Entities arrow_drop_down" at bounding box center [112, 278] width 202 height 32
click at [176, 276] on span "arrow_drop_down" at bounding box center [189, 278] width 32 height 33
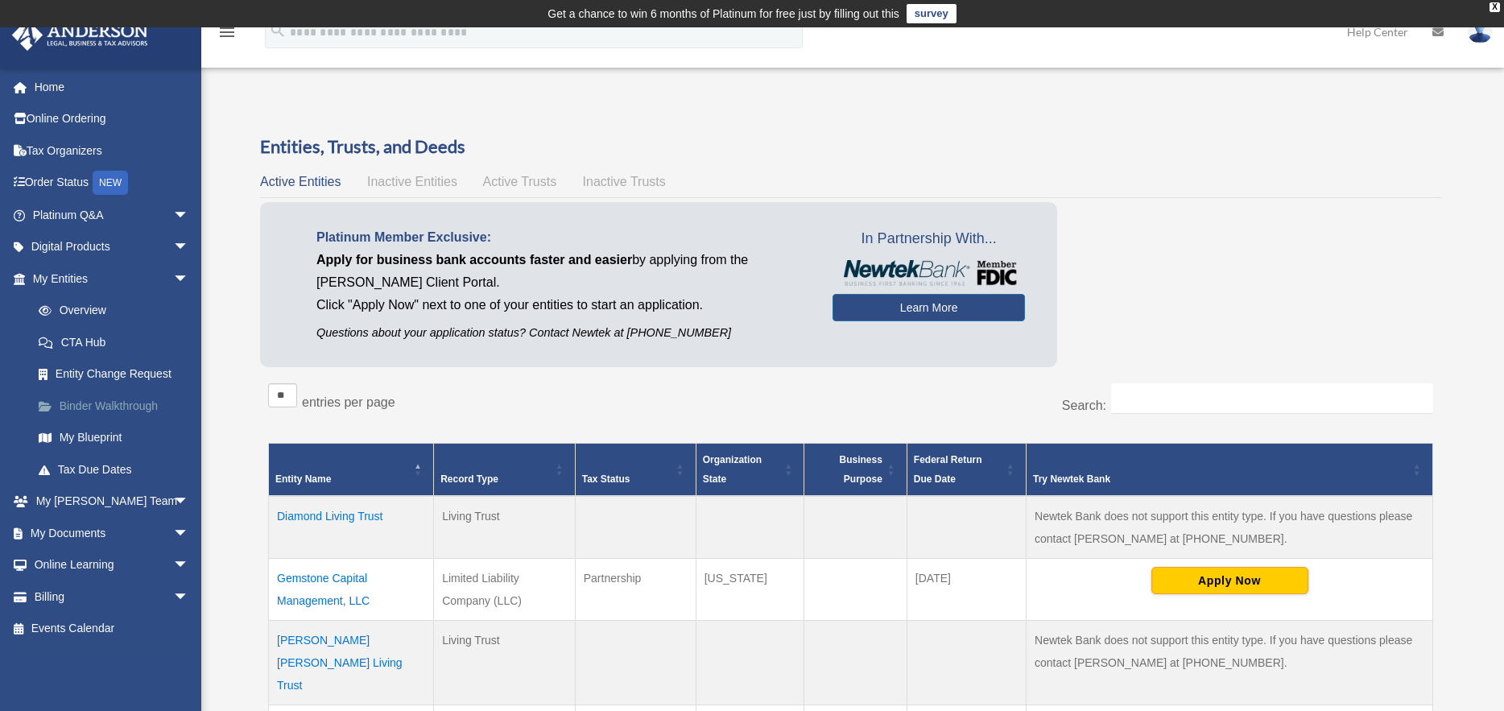
click at [139, 409] on link "Binder Walkthrough" at bounding box center [118, 406] width 191 height 32
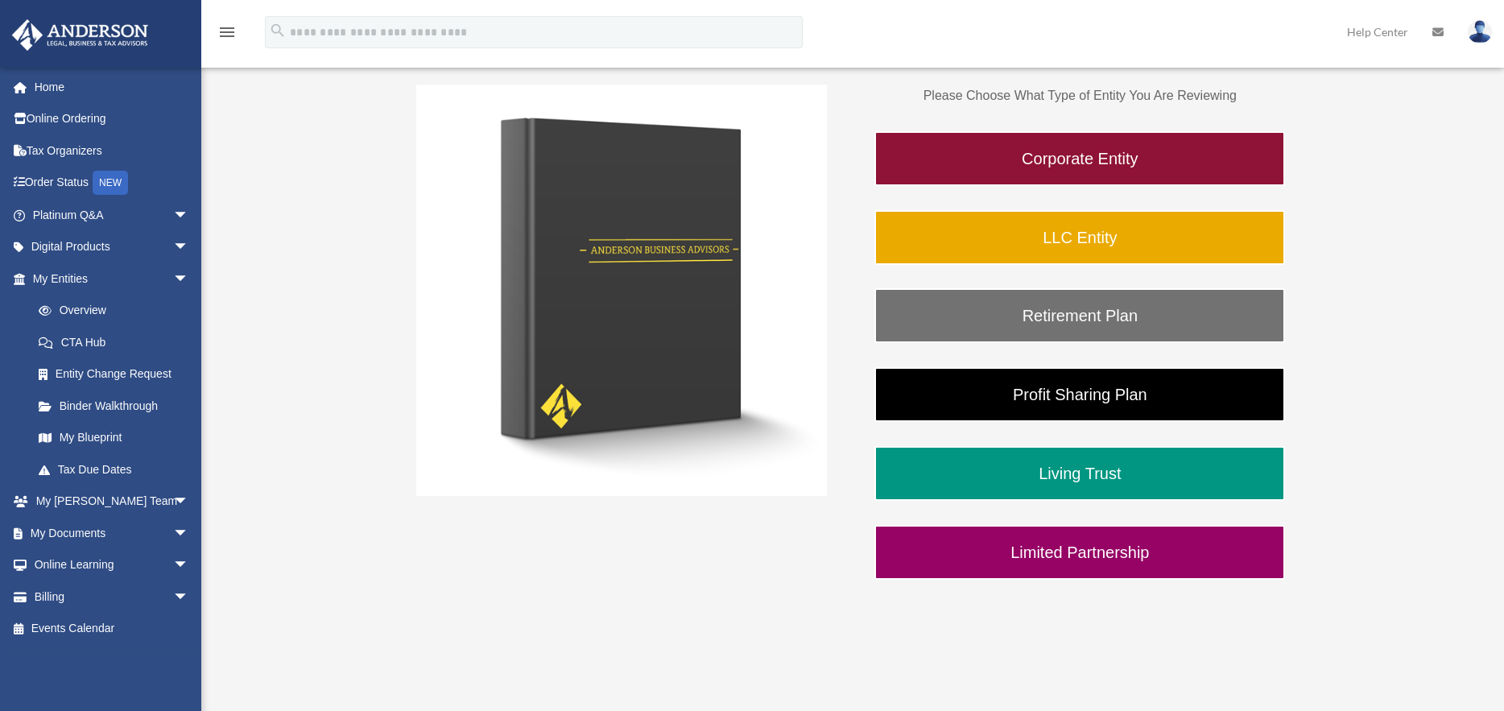
scroll to position [322, 0]
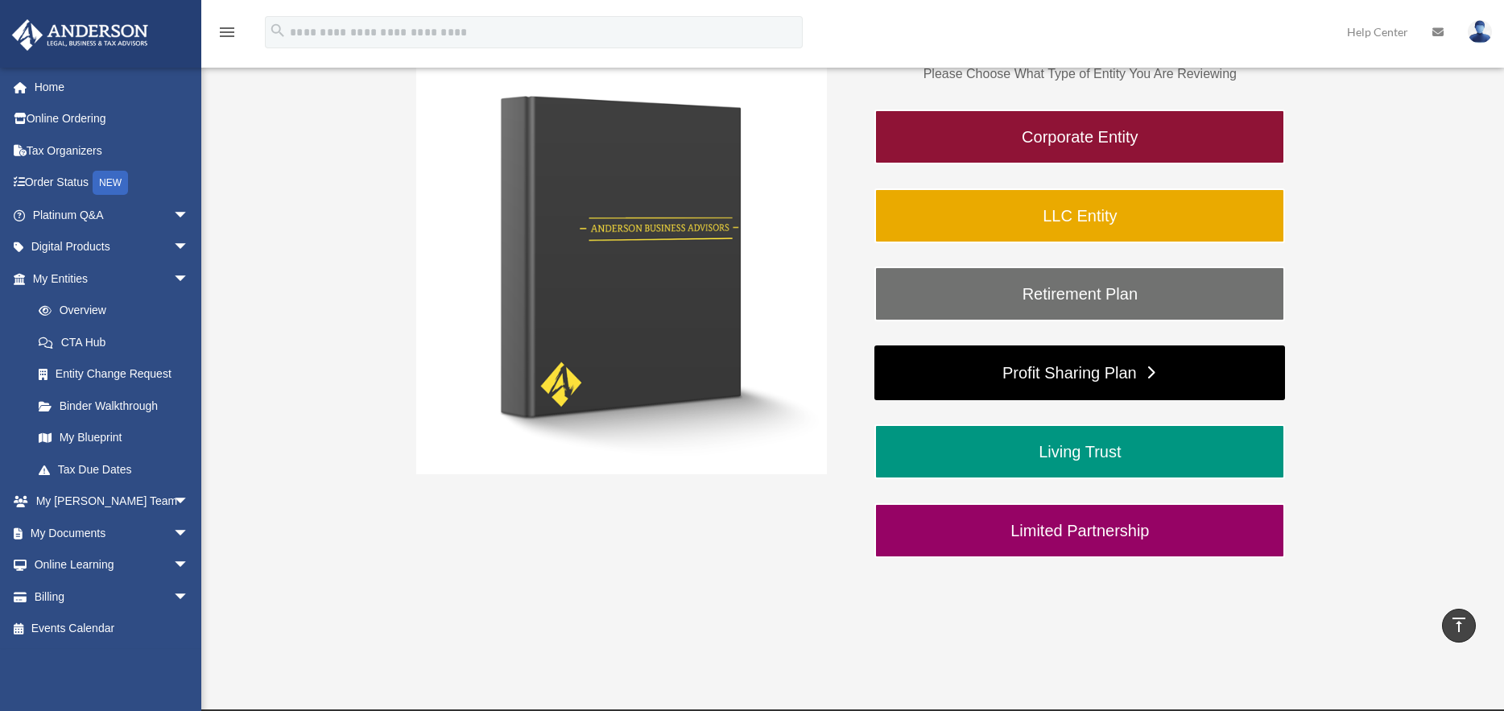
click at [1115, 374] on link "Profit Sharing Plan" at bounding box center [1079, 372] width 411 height 55
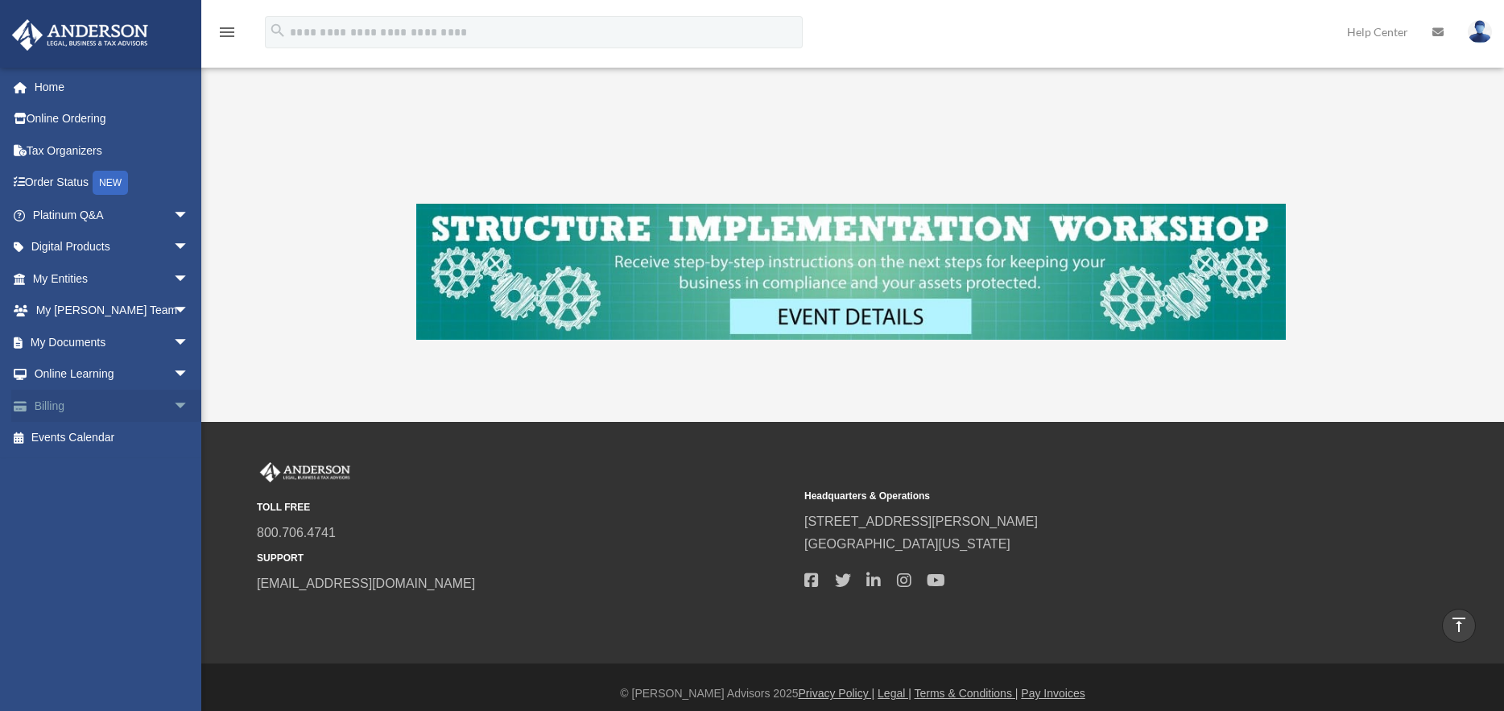
scroll to position [635, 0]
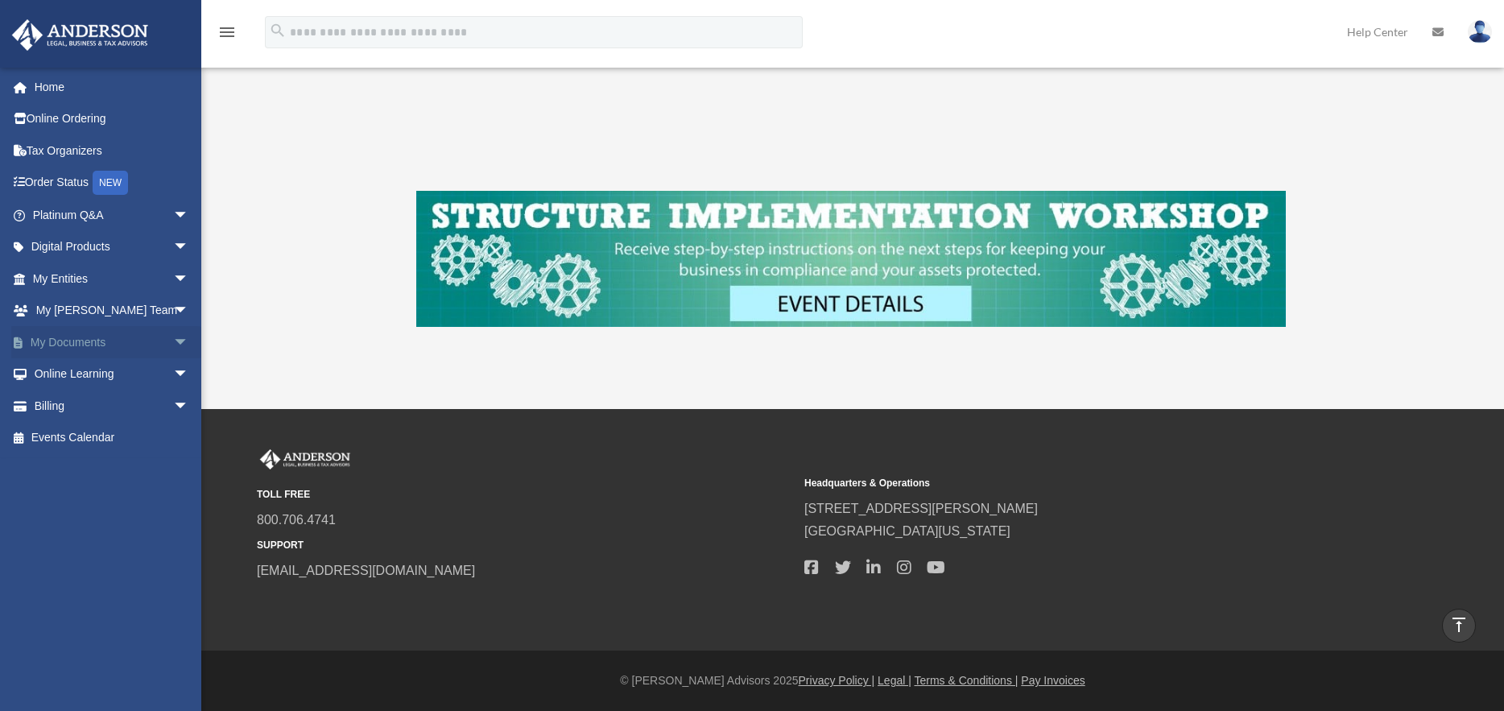
click at [84, 344] on link "My Documents arrow_drop_down" at bounding box center [112, 342] width 202 height 32
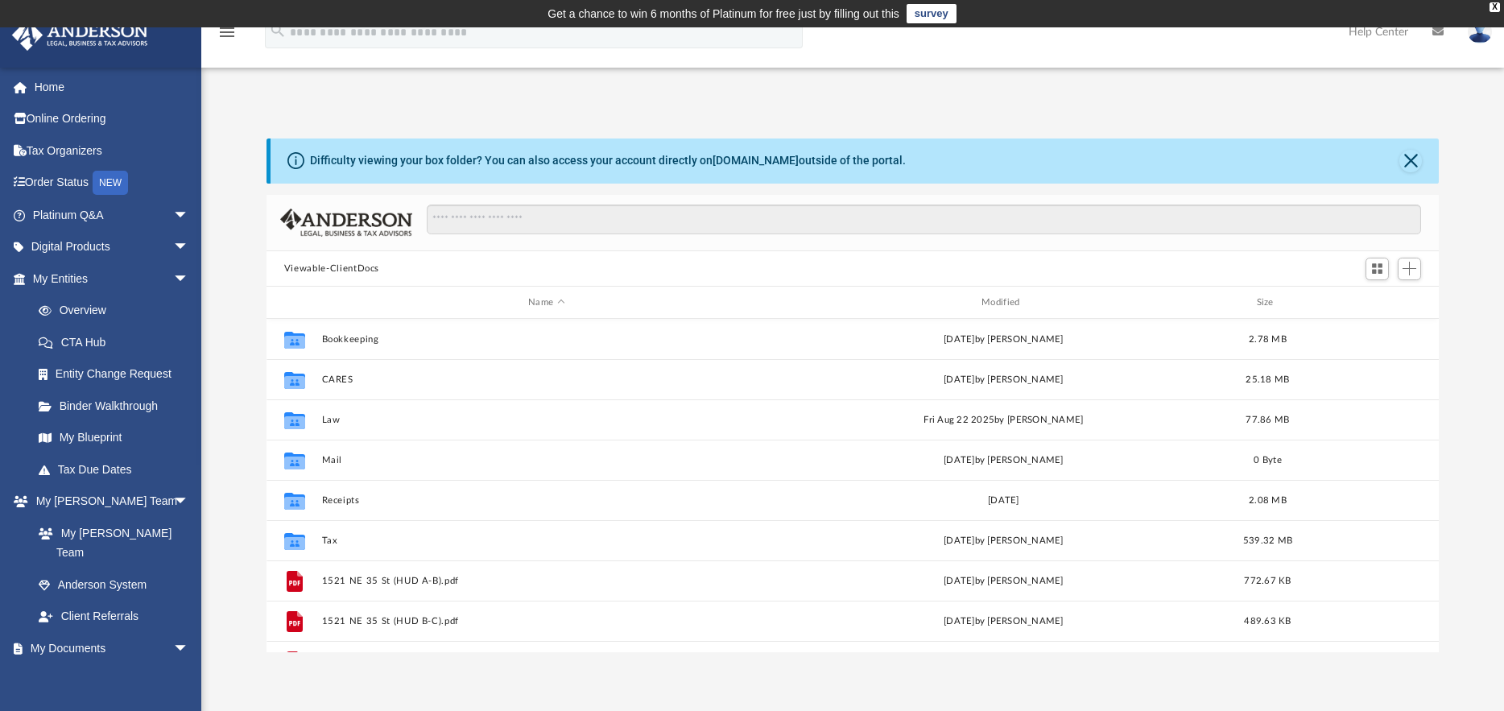
scroll to position [354, 1160]
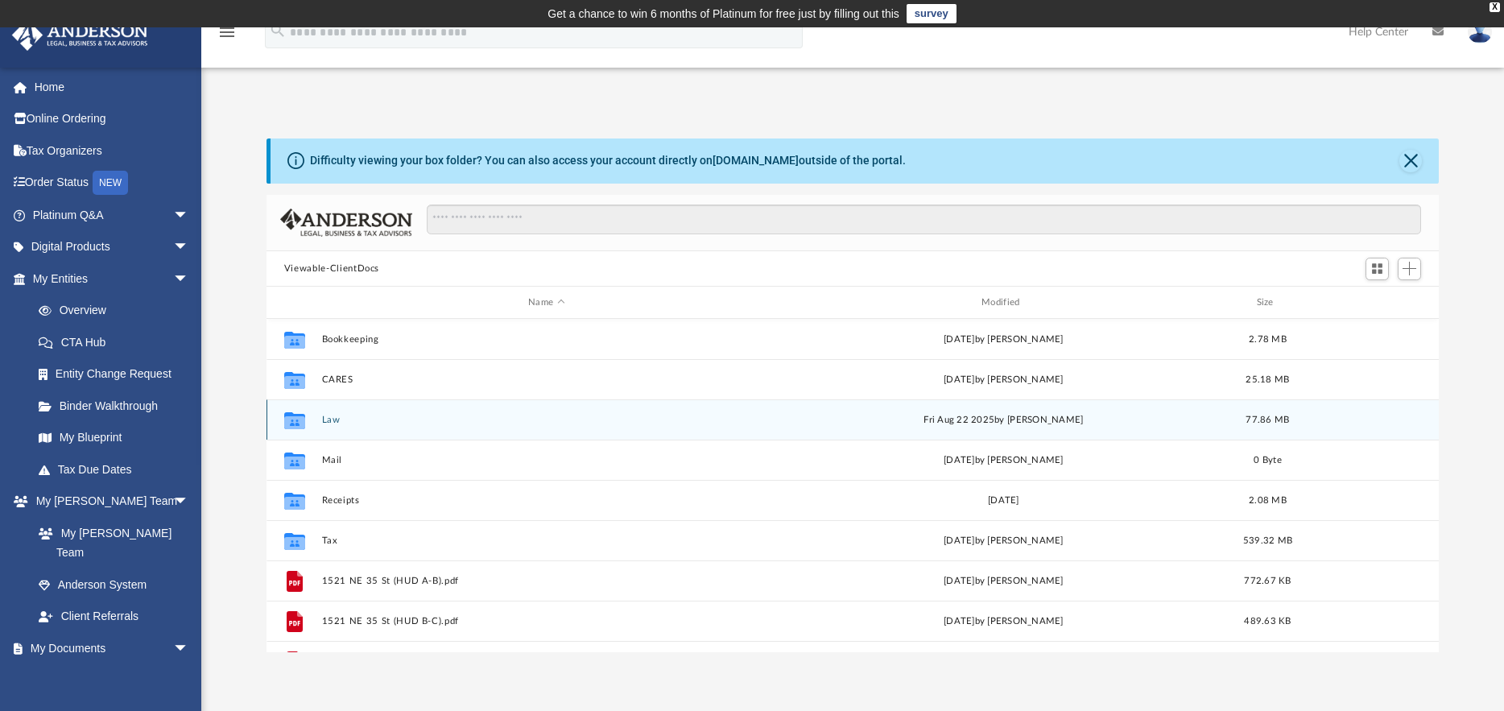
click at [326, 412] on div "Collaborated Folder Law Fri Aug 22 2025 by Debbie Trentini 77.86 MB" at bounding box center [852, 419] width 1172 height 40
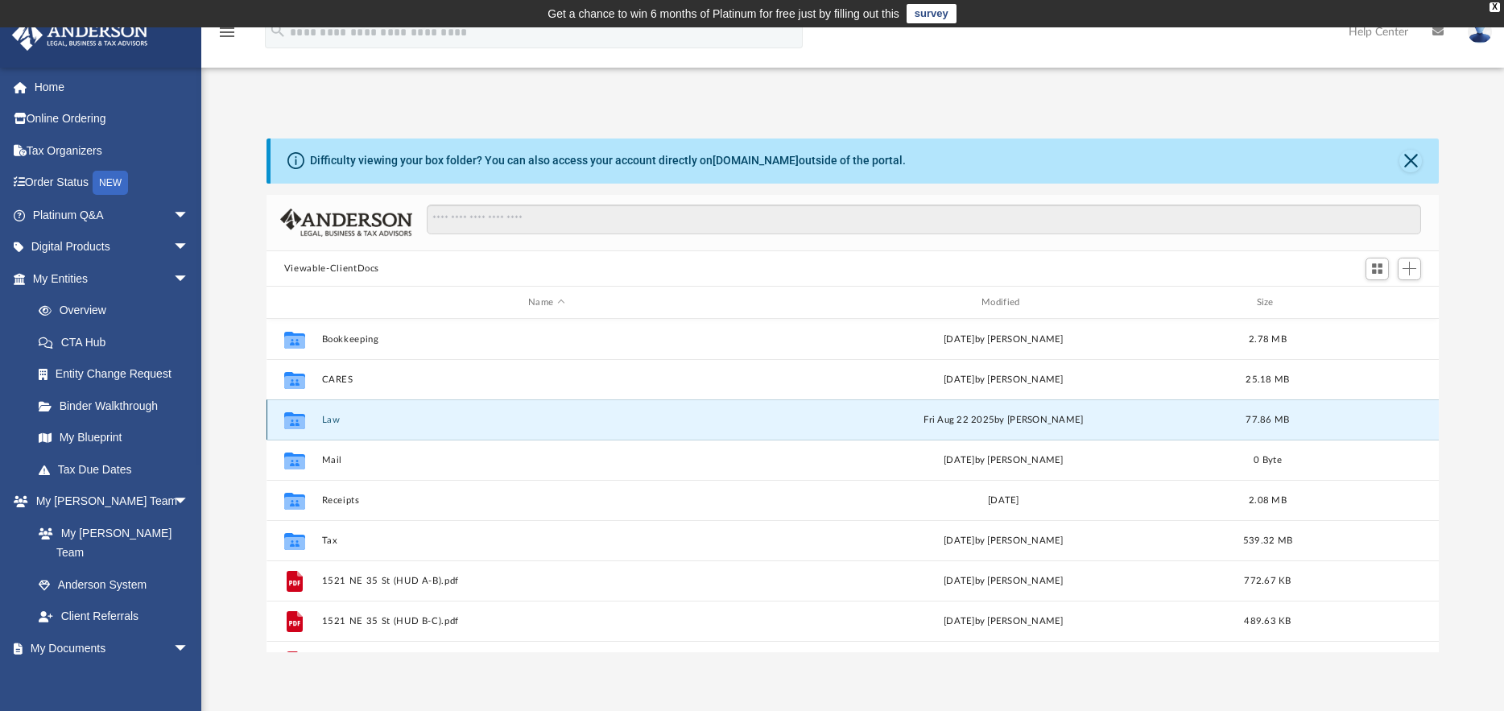
click at [328, 416] on button "Law" at bounding box center [546, 420] width 450 height 10
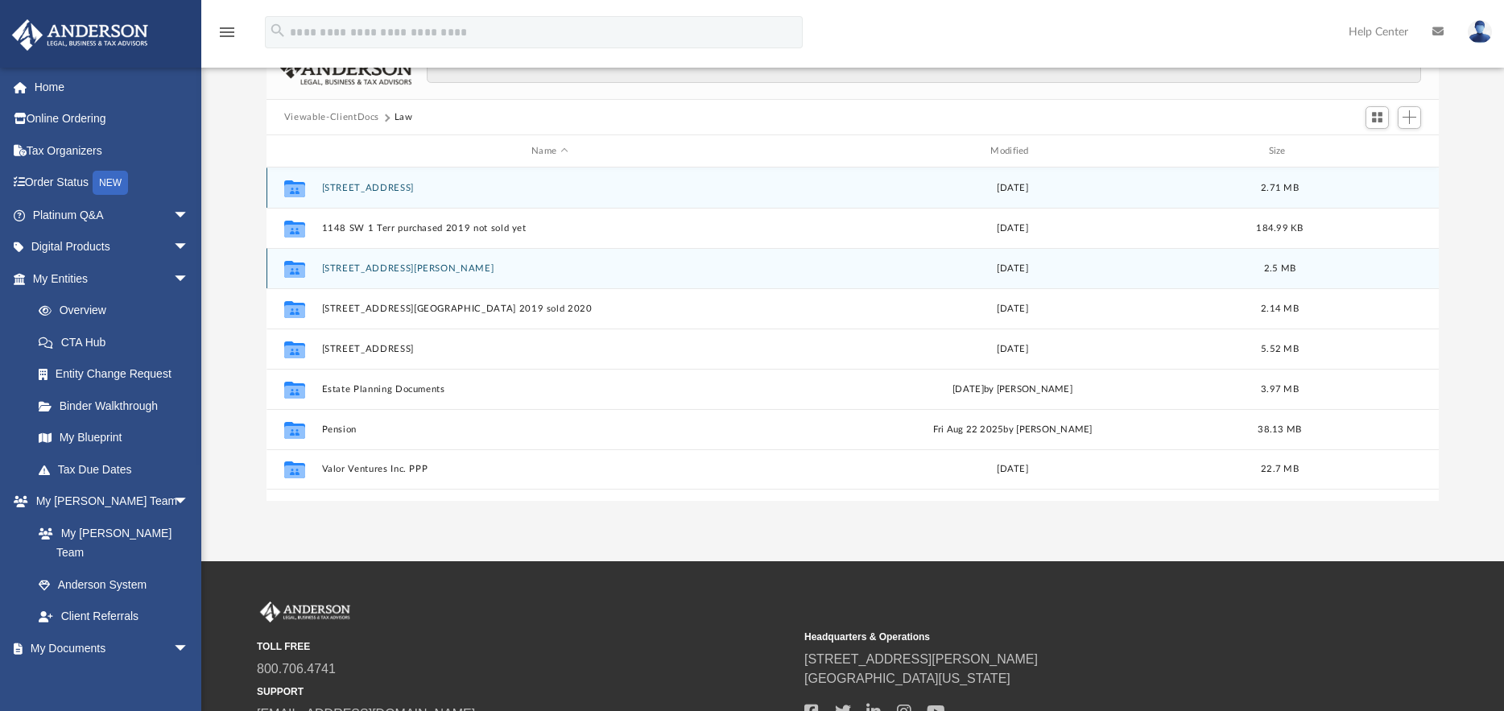
scroll to position [161, 0]
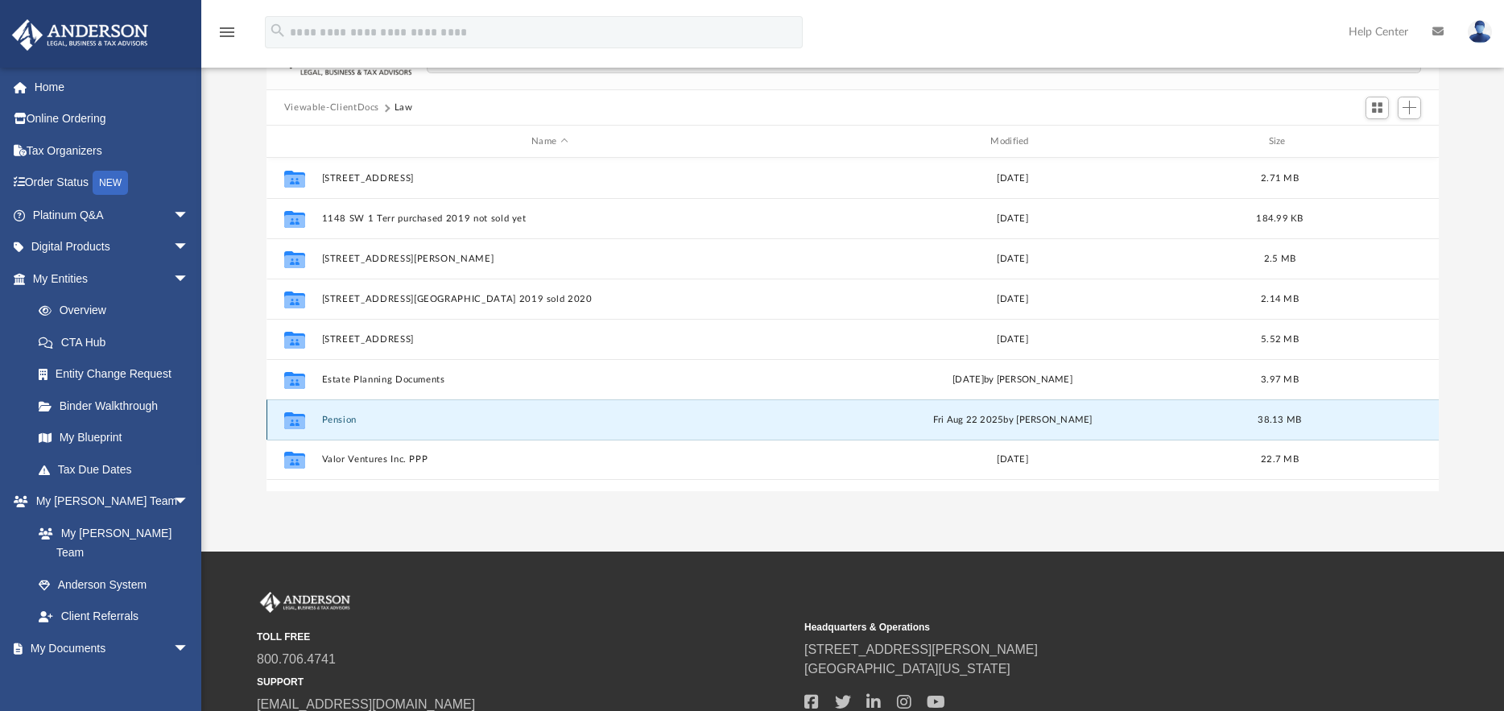
click at [341, 419] on button "Pension" at bounding box center [549, 420] width 456 height 10
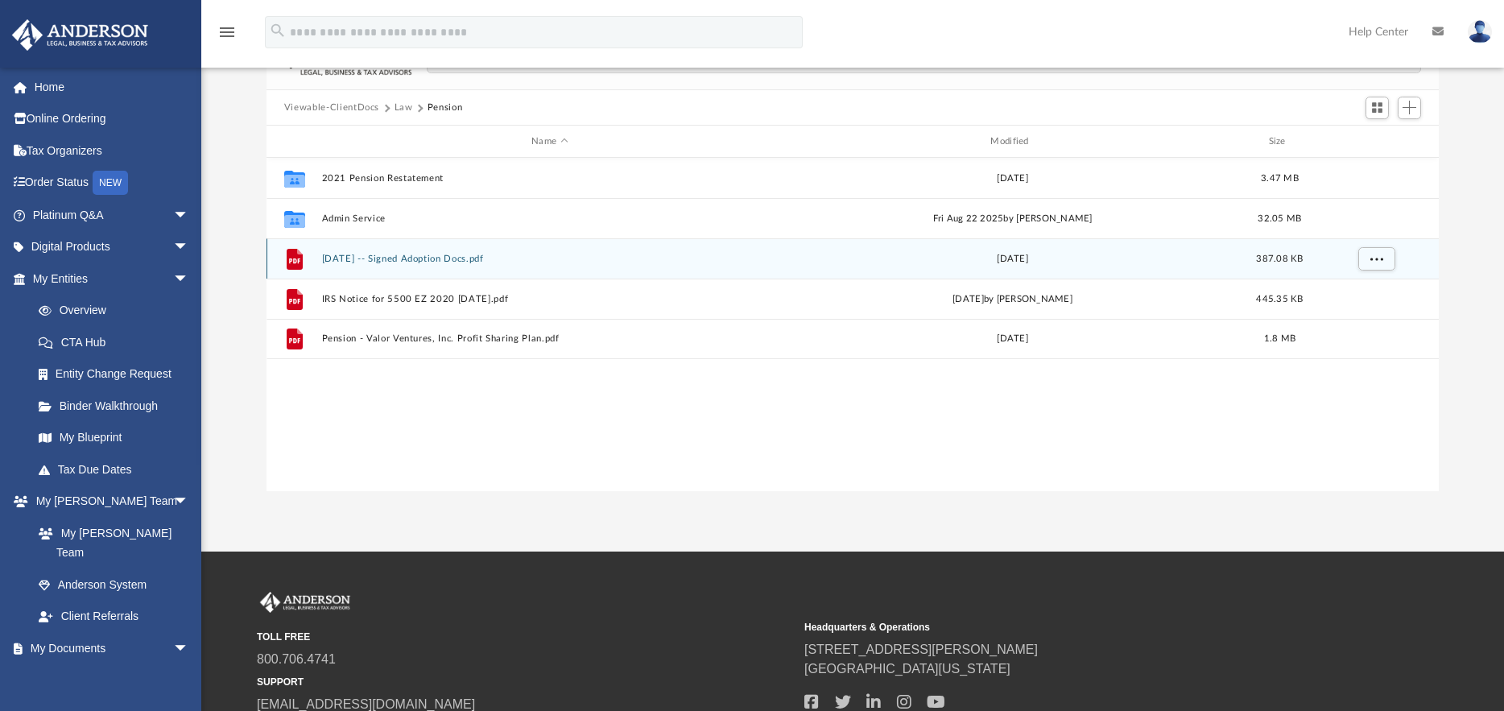
click at [469, 258] on button "2012.06.05 -- Signed Adoption Docs.pdf" at bounding box center [549, 259] width 456 height 10
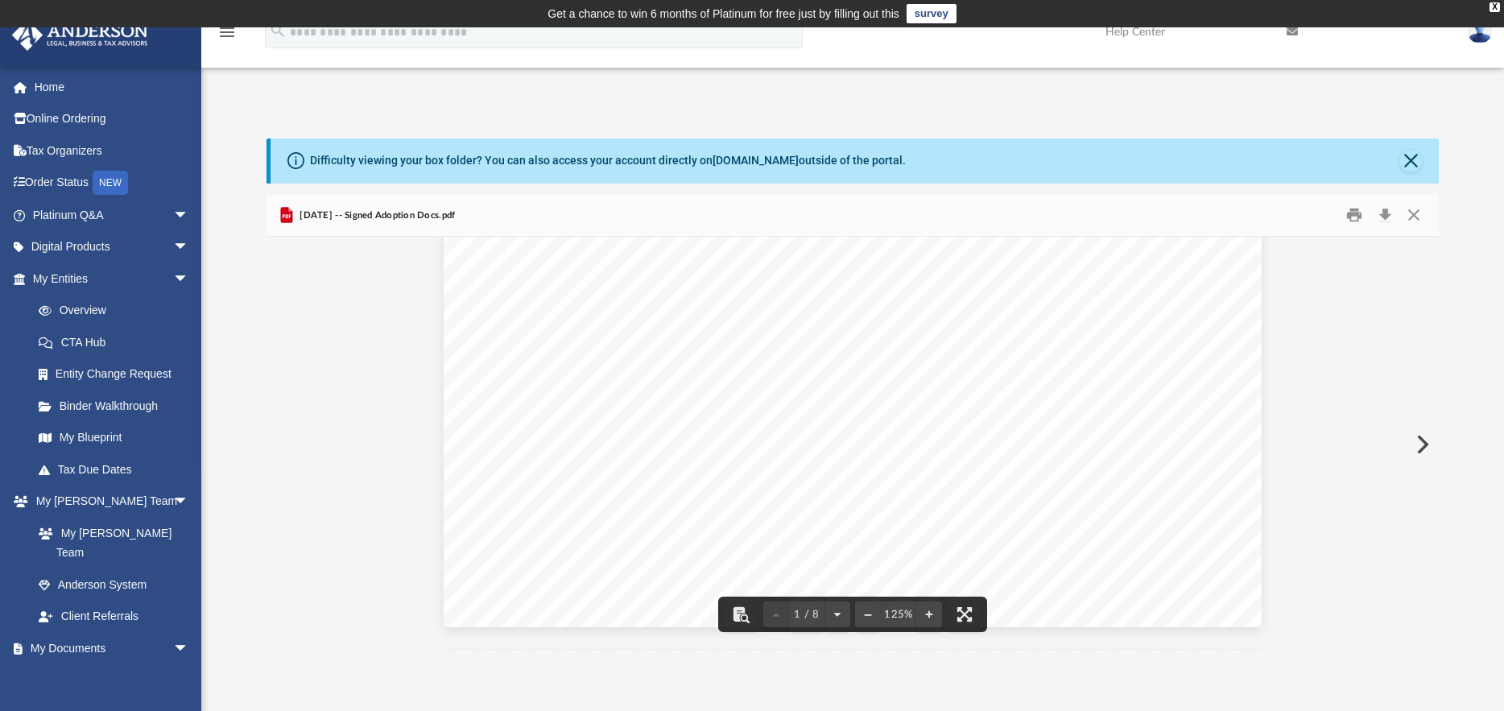
scroll to position [725, 0]
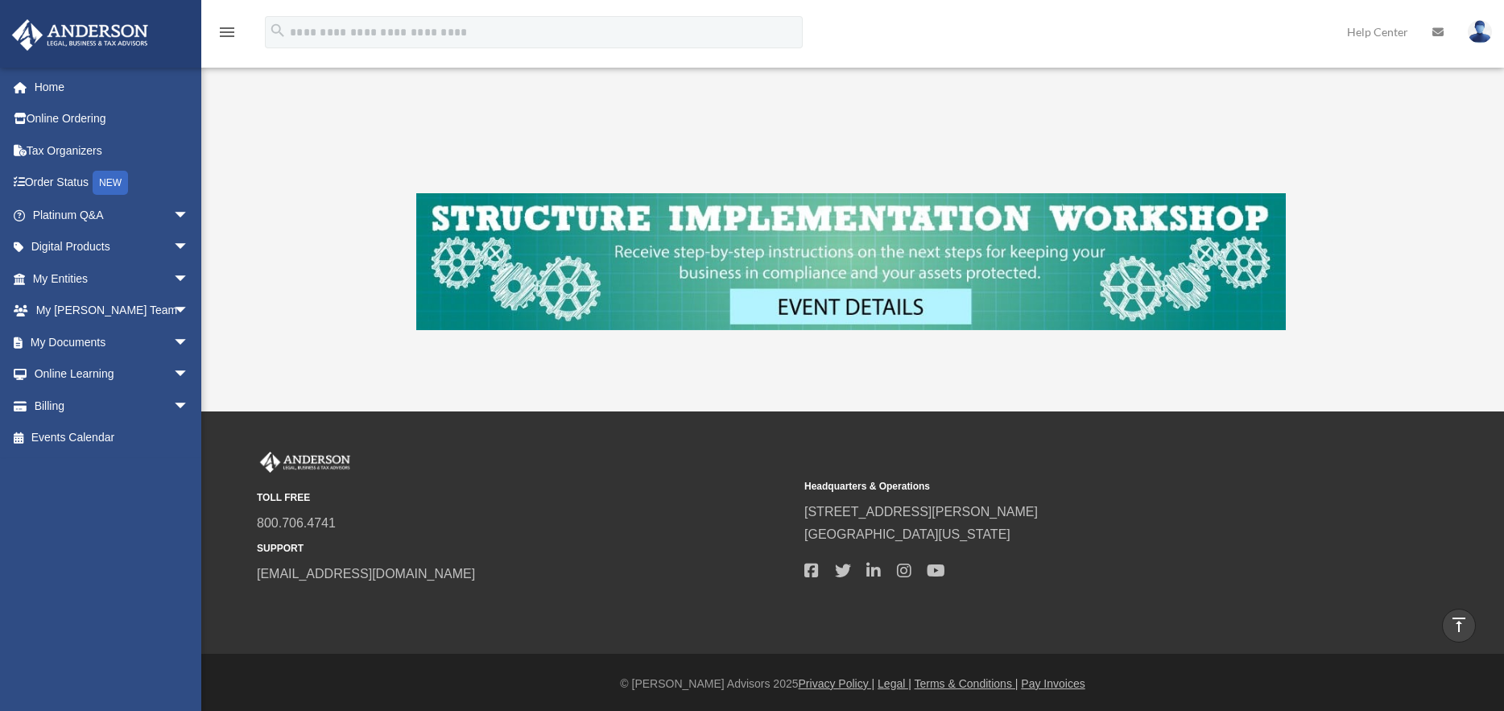
scroll to position [635, 0]
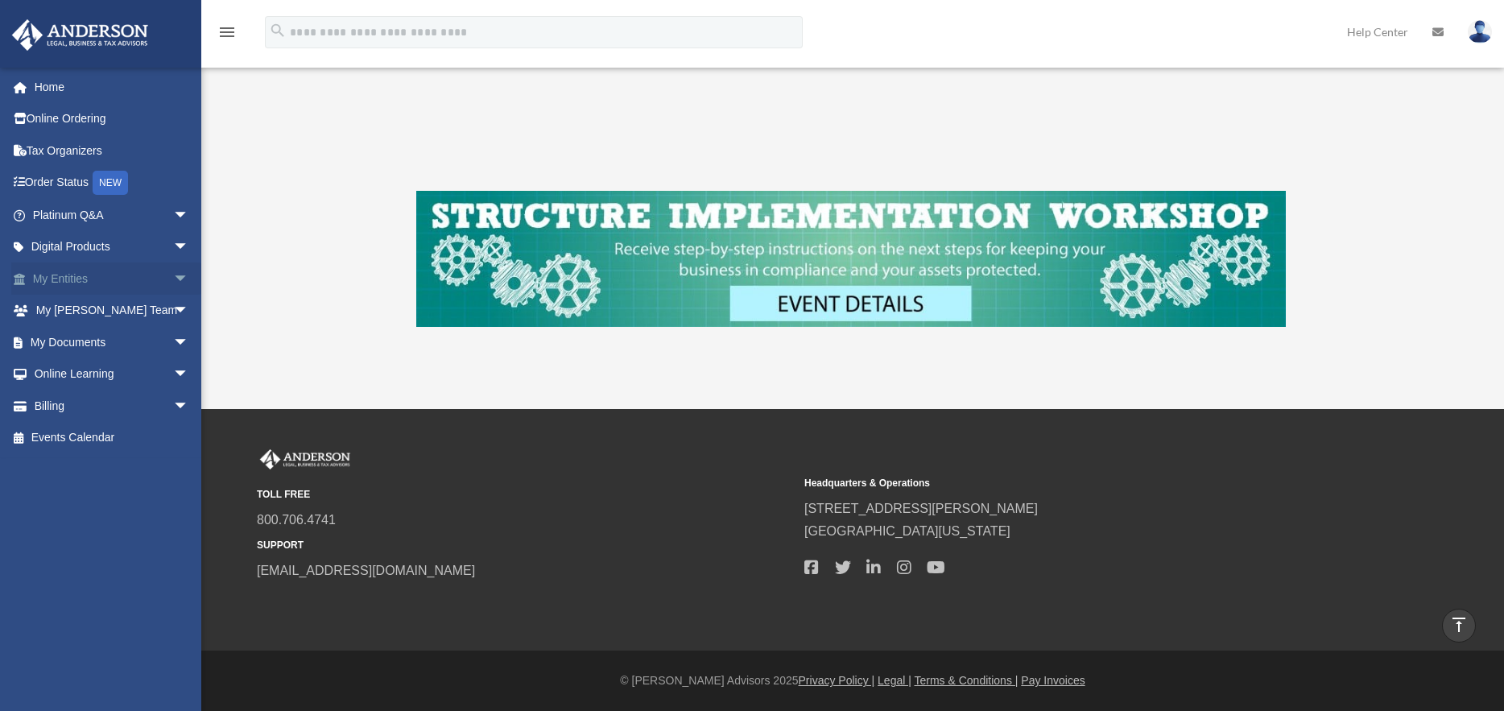
click at [88, 281] on link "My Entities arrow_drop_down" at bounding box center [112, 278] width 202 height 32
click at [173, 277] on span "arrow_drop_down" at bounding box center [189, 278] width 32 height 33
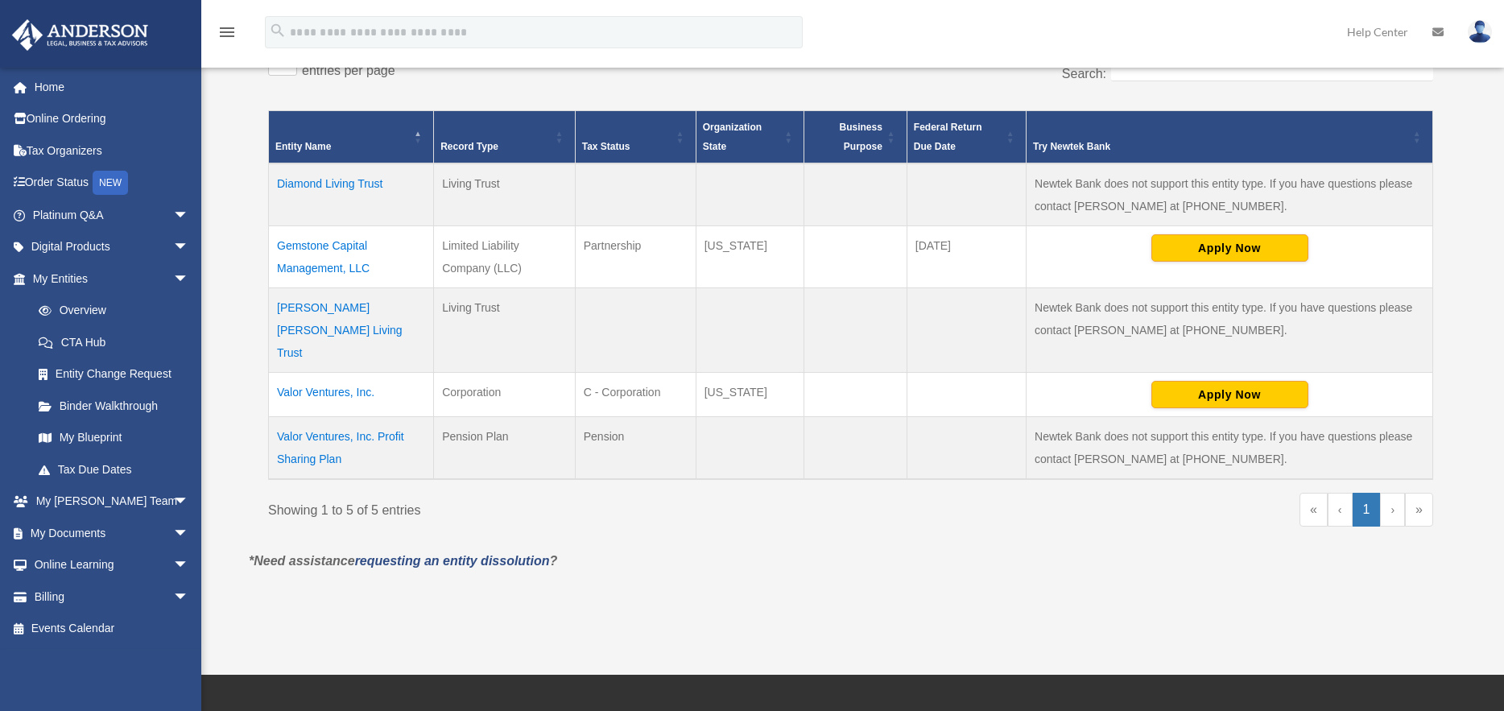
scroll to position [332, 0]
click at [317, 419] on td "Valor Ventures, Inc. Profit Sharing Plan" at bounding box center [351, 447] width 165 height 63
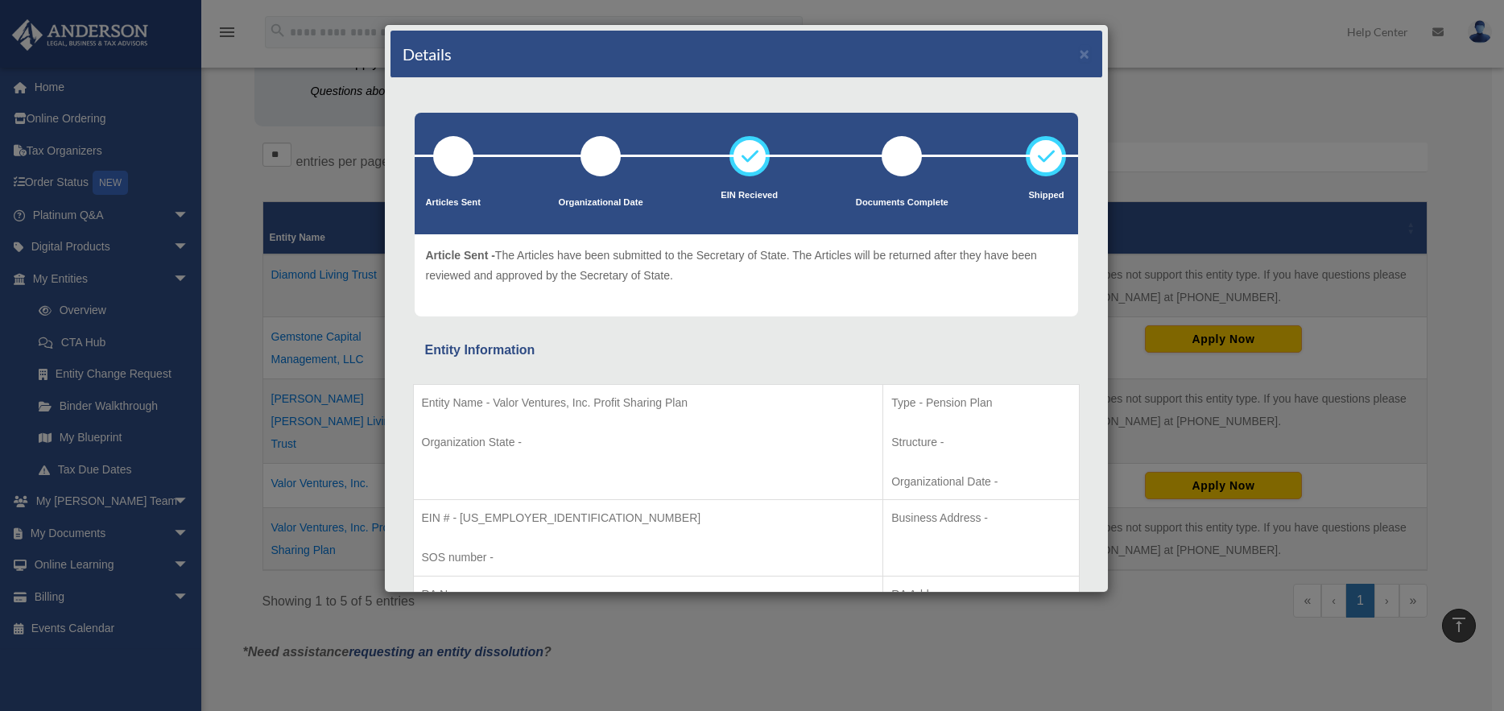
scroll to position [0, 0]
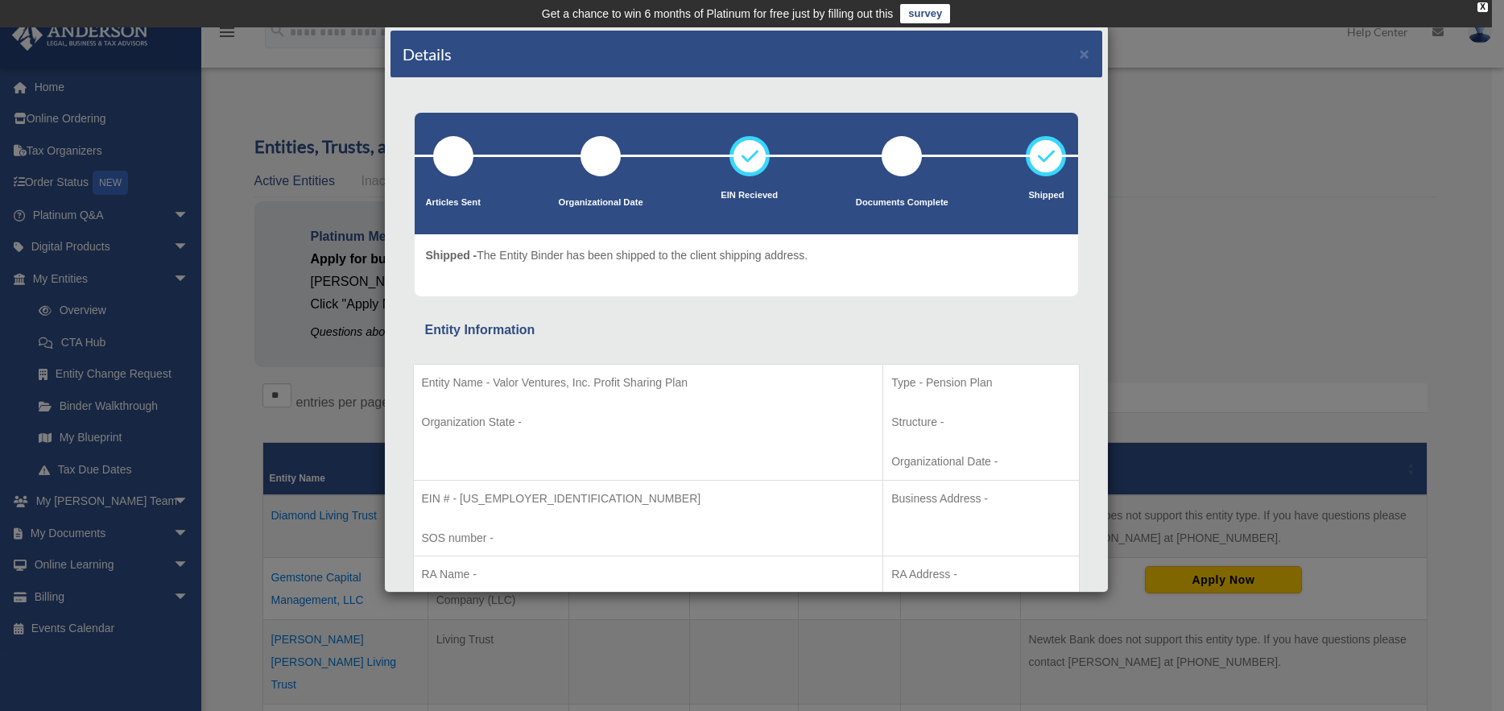
click at [1084, 53] on div "Details ×" at bounding box center [746, 54] width 712 height 47
click at [1218, 61] on div "Details × Articles Sent Organizational Date" at bounding box center [752, 355] width 1504 height 711
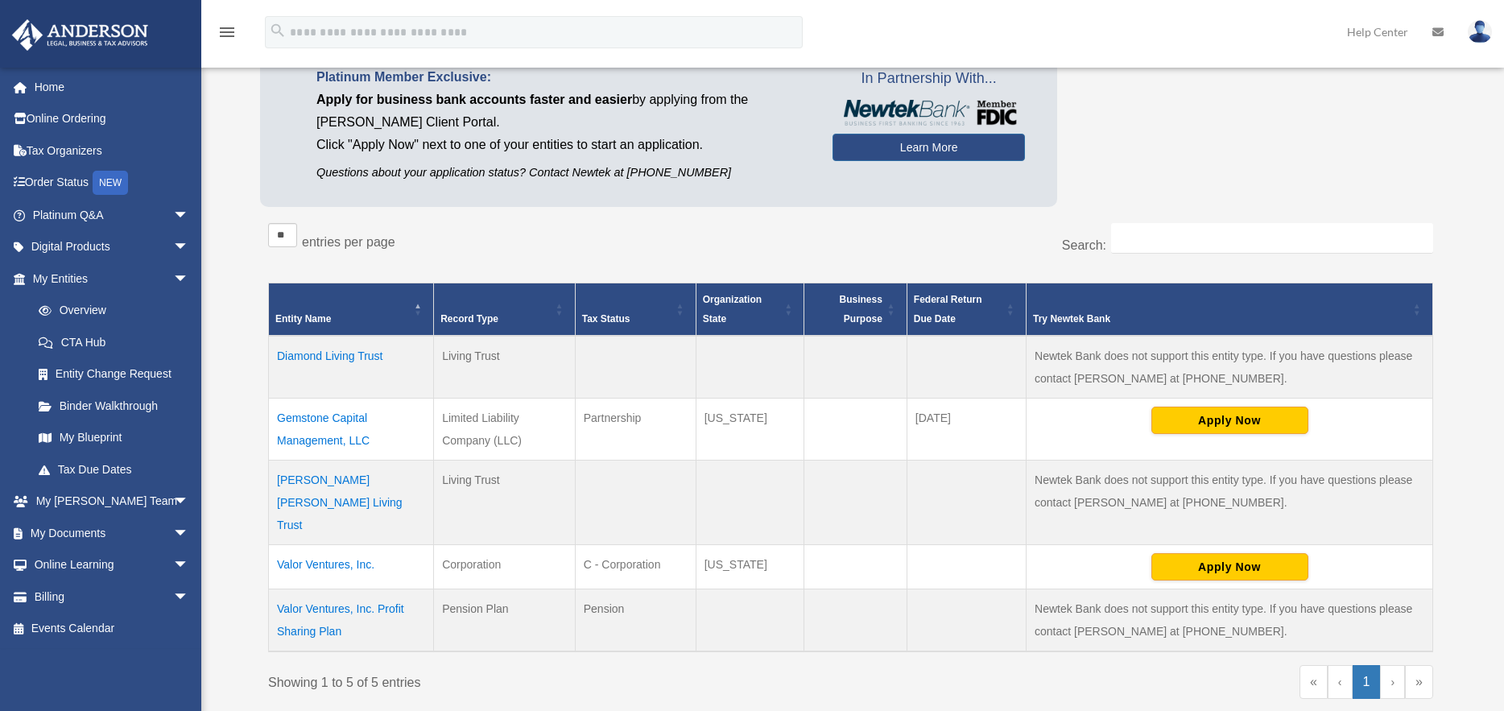
scroll to position [161, 0]
click at [85, 281] on link "My Entities arrow_drop_down" at bounding box center [112, 278] width 202 height 32
click at [173, 278] on span "arrow_drop_down" at bounding box center [189, 278] width 32 height 33
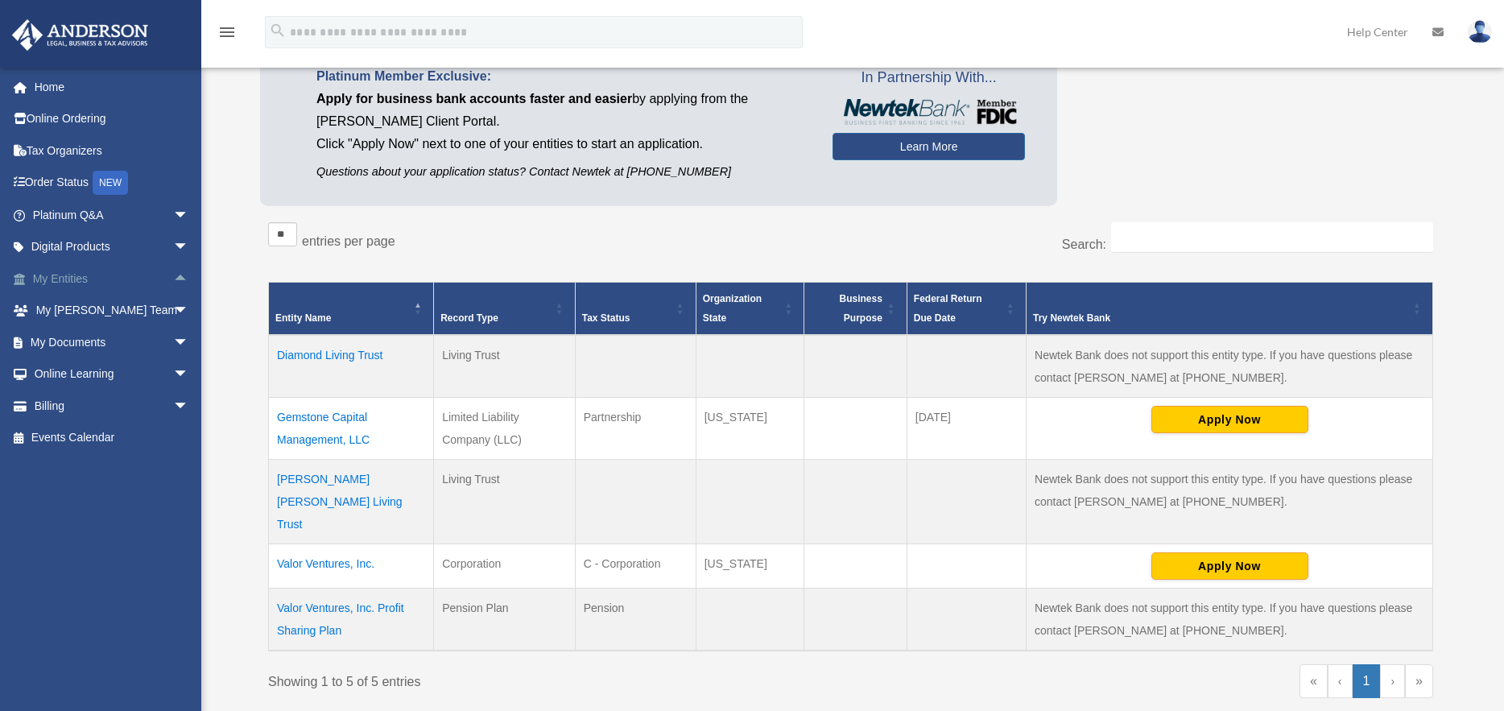
click at [173, 278] on span "arrow_drop_up" at bounding box center [189, 278] width 32 height 33
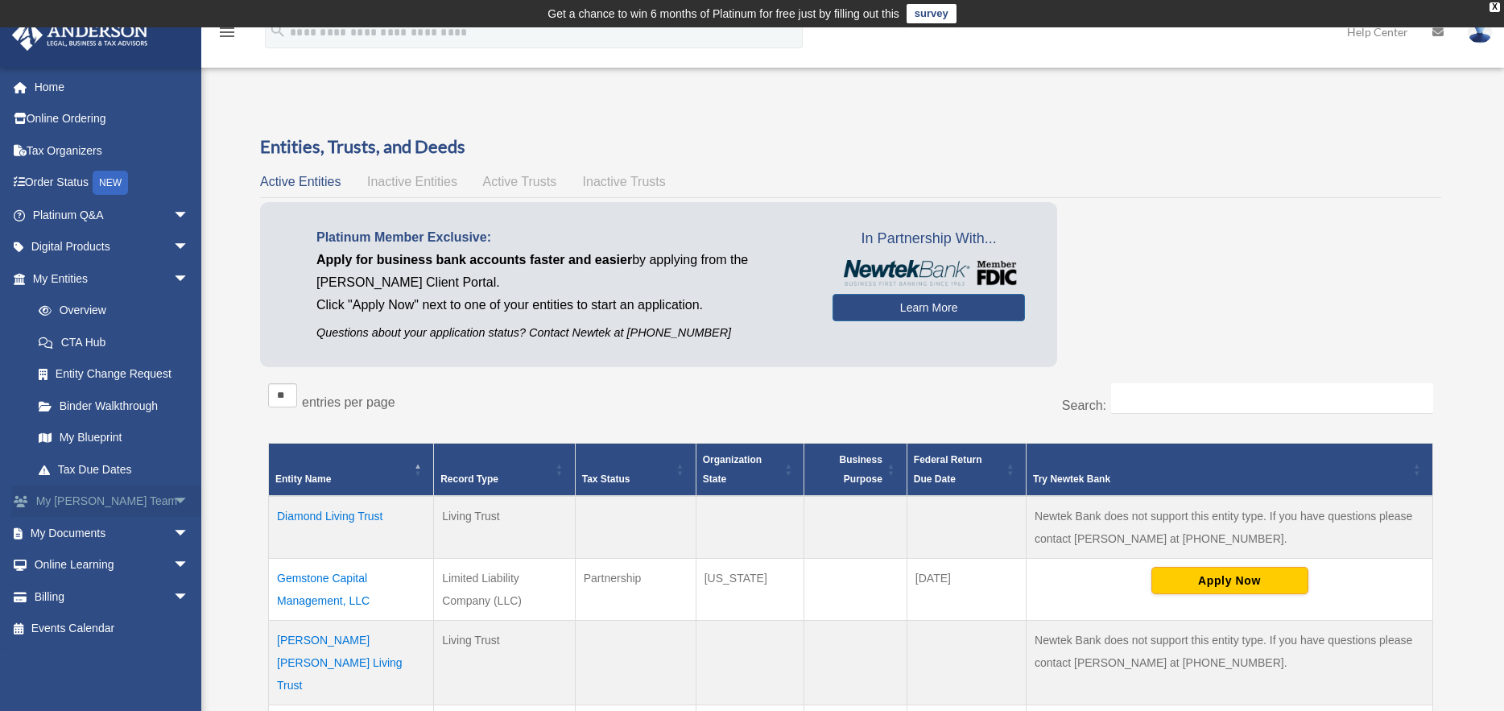
click at [114, 506] on link "My Anderson Team arrow_drop_down" at bounding box center [112, 501] width 202 height 32
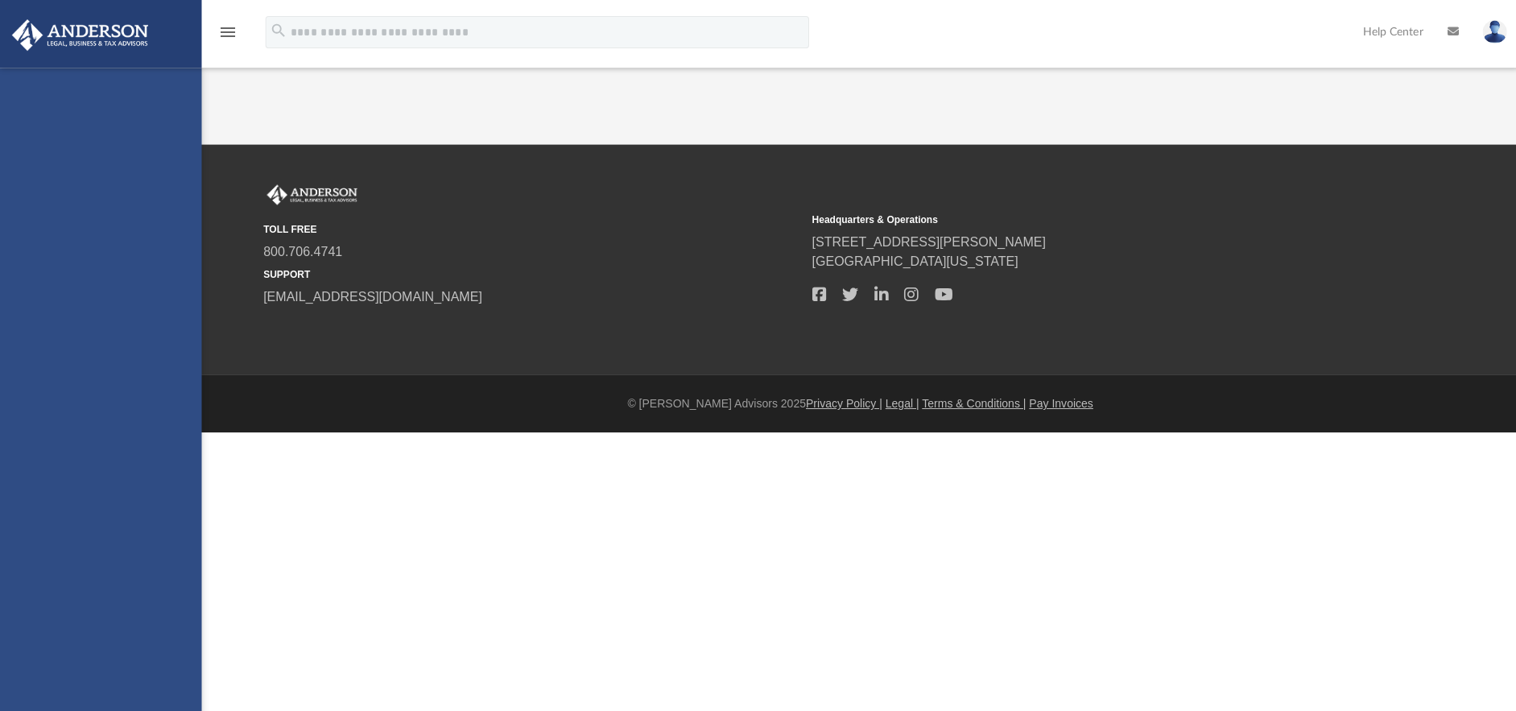
click at [171, 499] on div "[EMAIL_ADDRESS][DOMAIN_NAME] Sign Out [EMAIL_ADDRESS][DOMAIN_NAME] Home Online …" at bounding box center [100, 423] width 201 height 711
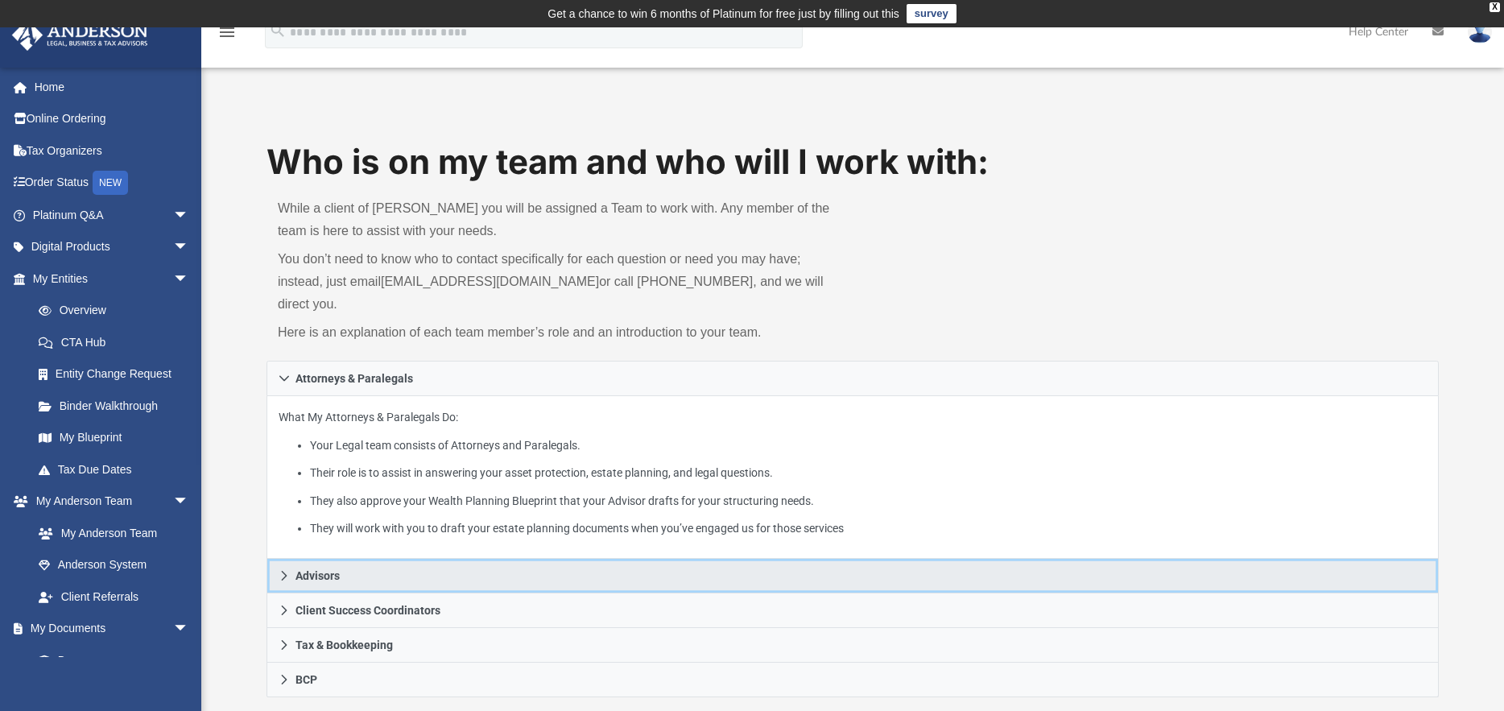
click at [349, 559] on link "Advisors" at bounding box center [852, 576] width 1172 height 35
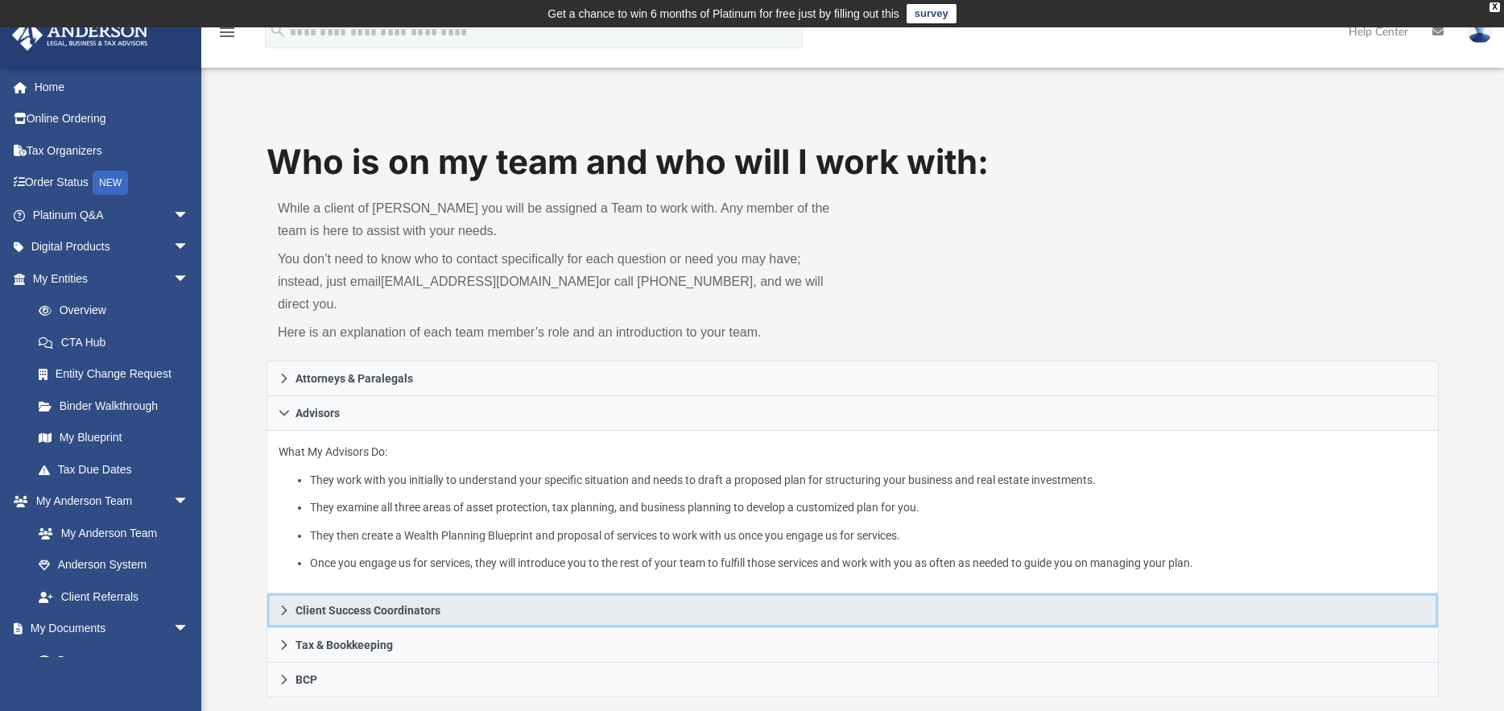
click at [418, 605] on span "Client Success Coordinators" at bounding box center [367, 610] width 145 height 11
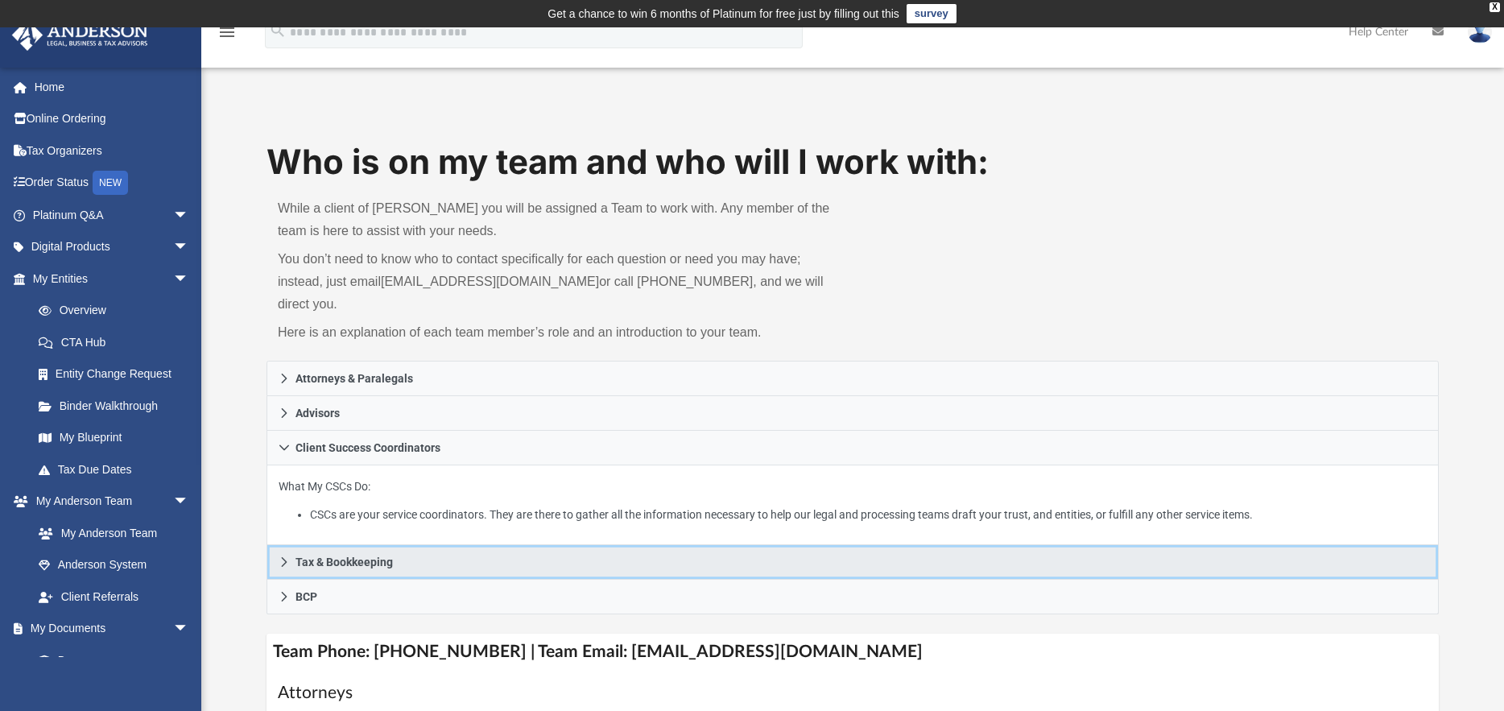
click at [374, 556] on span "Tax & Bookkeeping" at bounding box center [343, 561] width 97 height 11
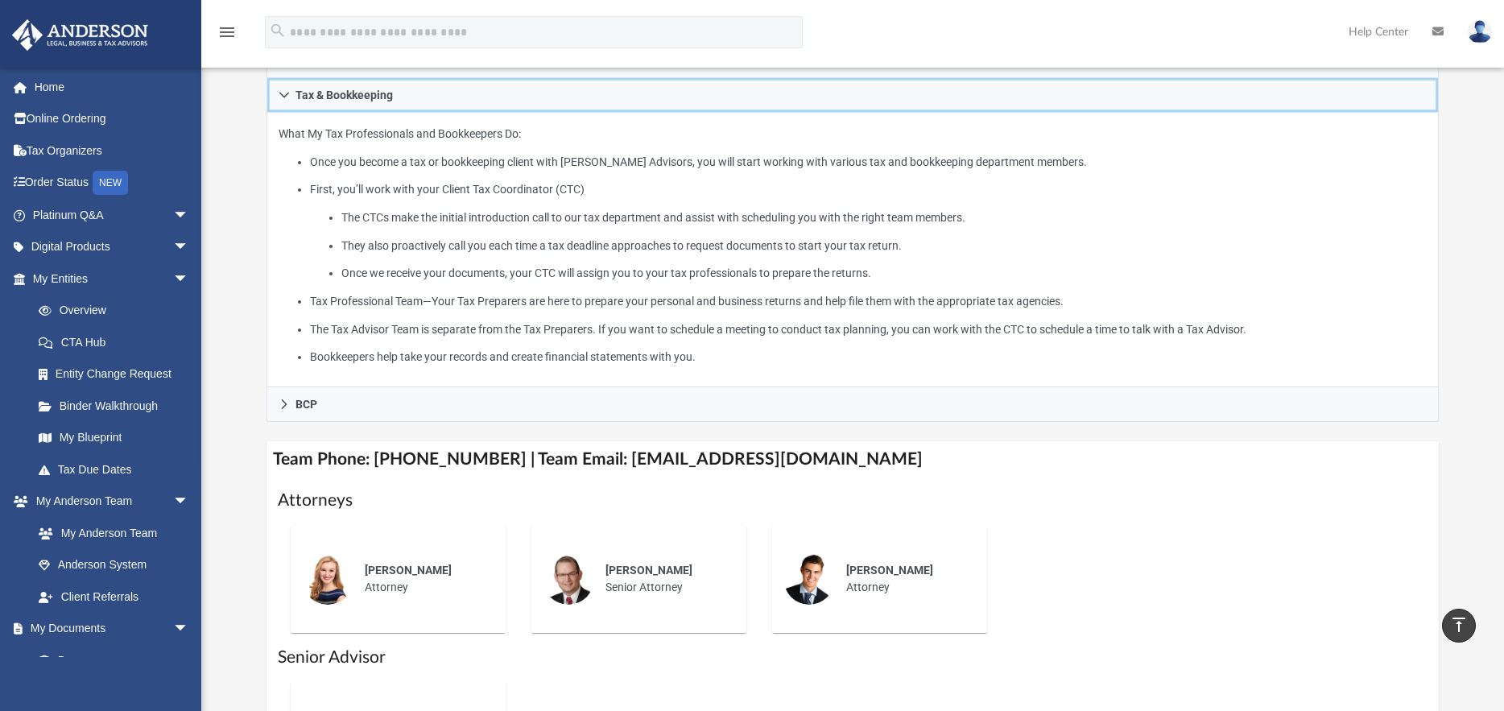
scroll to position [322, 0]
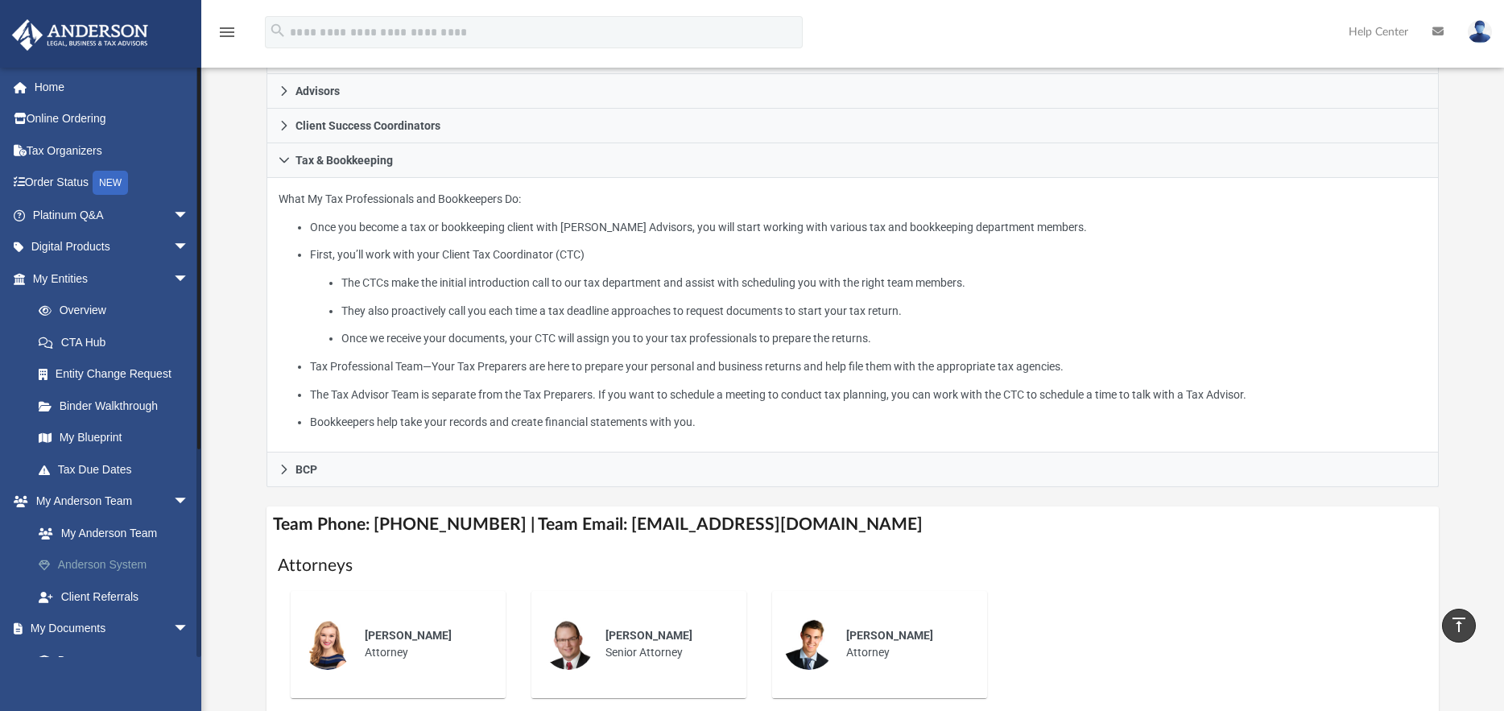
click at [134, 572] on link "Anderson System" at bounding box center [118, 565] width 191 height 32
click at [132, 564] on link "Anderson System" at bounding box center [118, 565] width 191 height 32
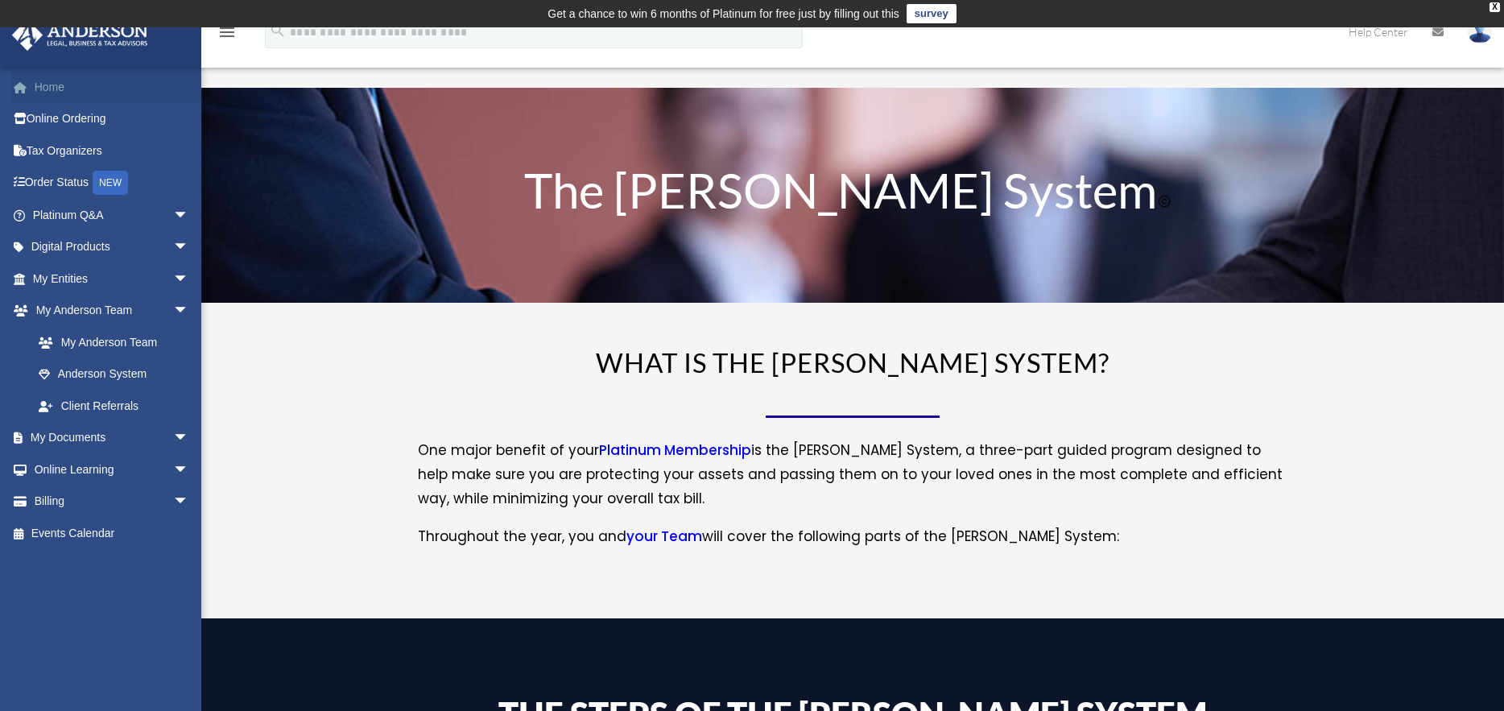
click at [55, 87] on link "Home" at bounding box center [112, 87] width 202 height 32
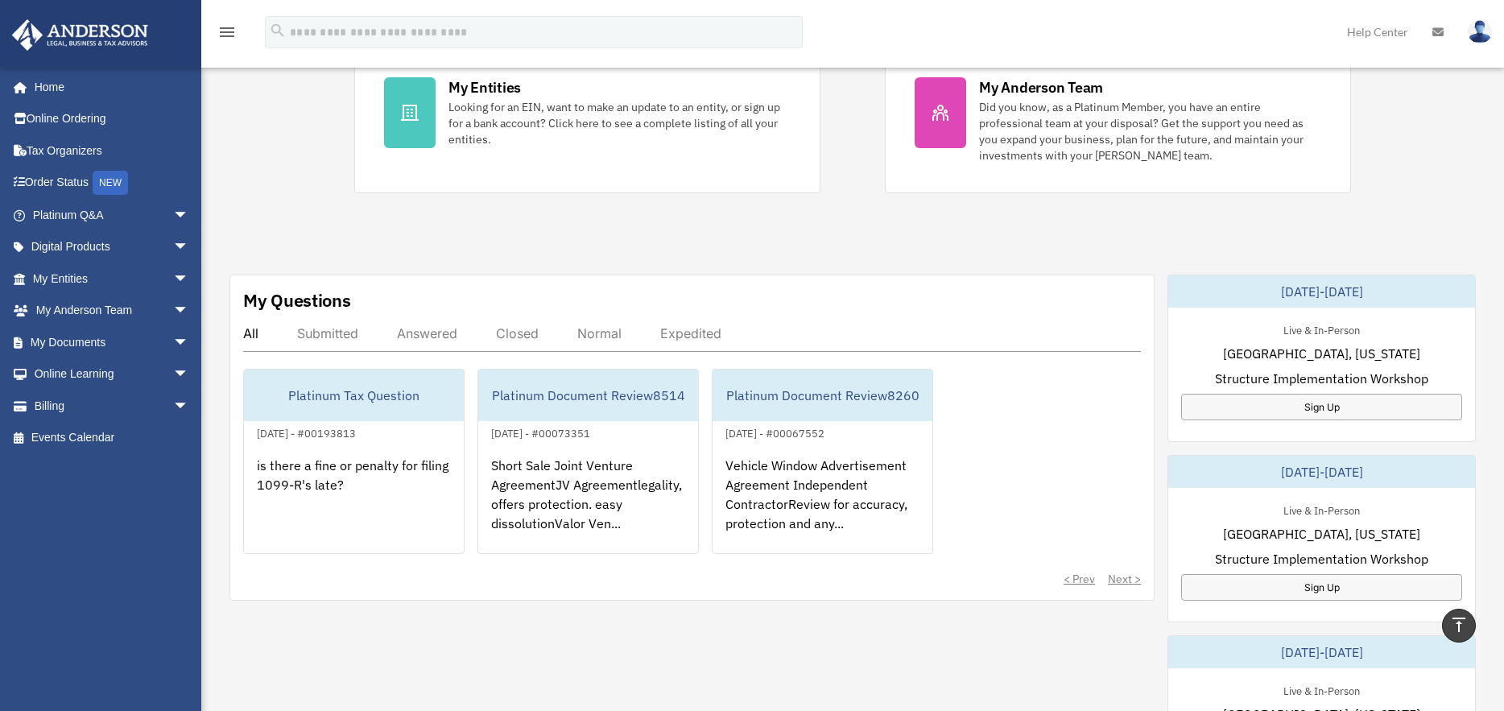
scroll to position [403, 0]
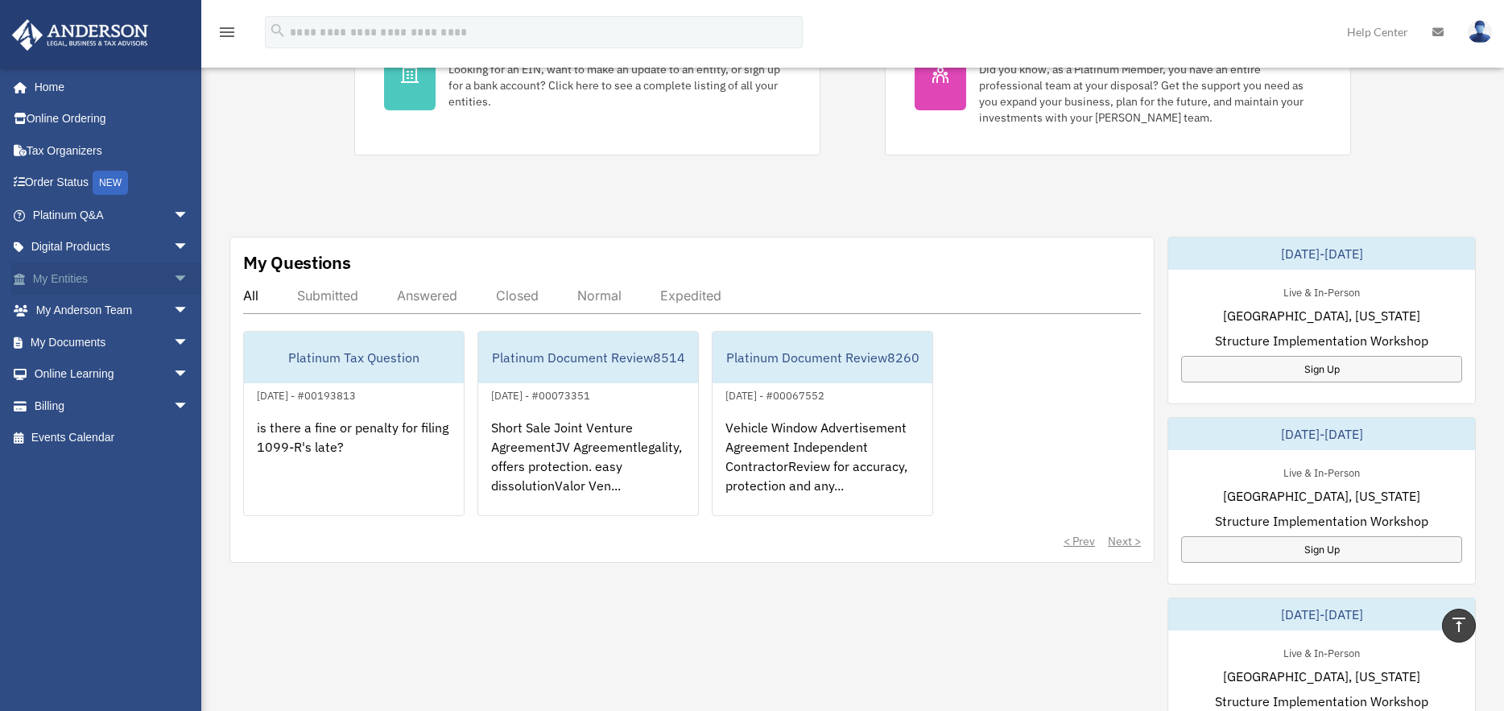
click at [78, 282] on link "My Entities arrow_drop_down" at bounding box center [112, 278] width 202 height 32
click at [173, 278] on span "arrow_drop_down" at bounding box center [189, 278] width 32 height 33
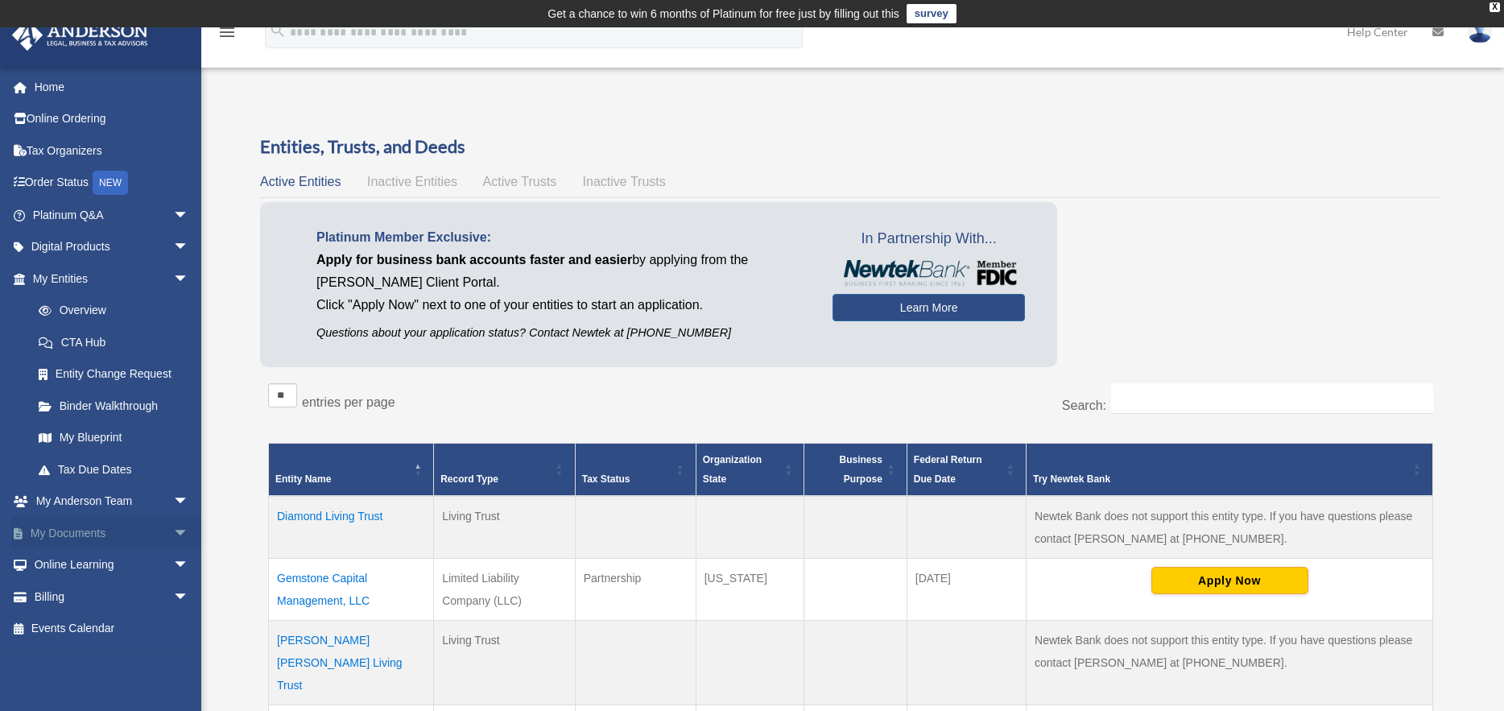
click at [86, 531] on link "My Documents arrow_drop_down" at bounding box center [112, 533] width 202 height 32
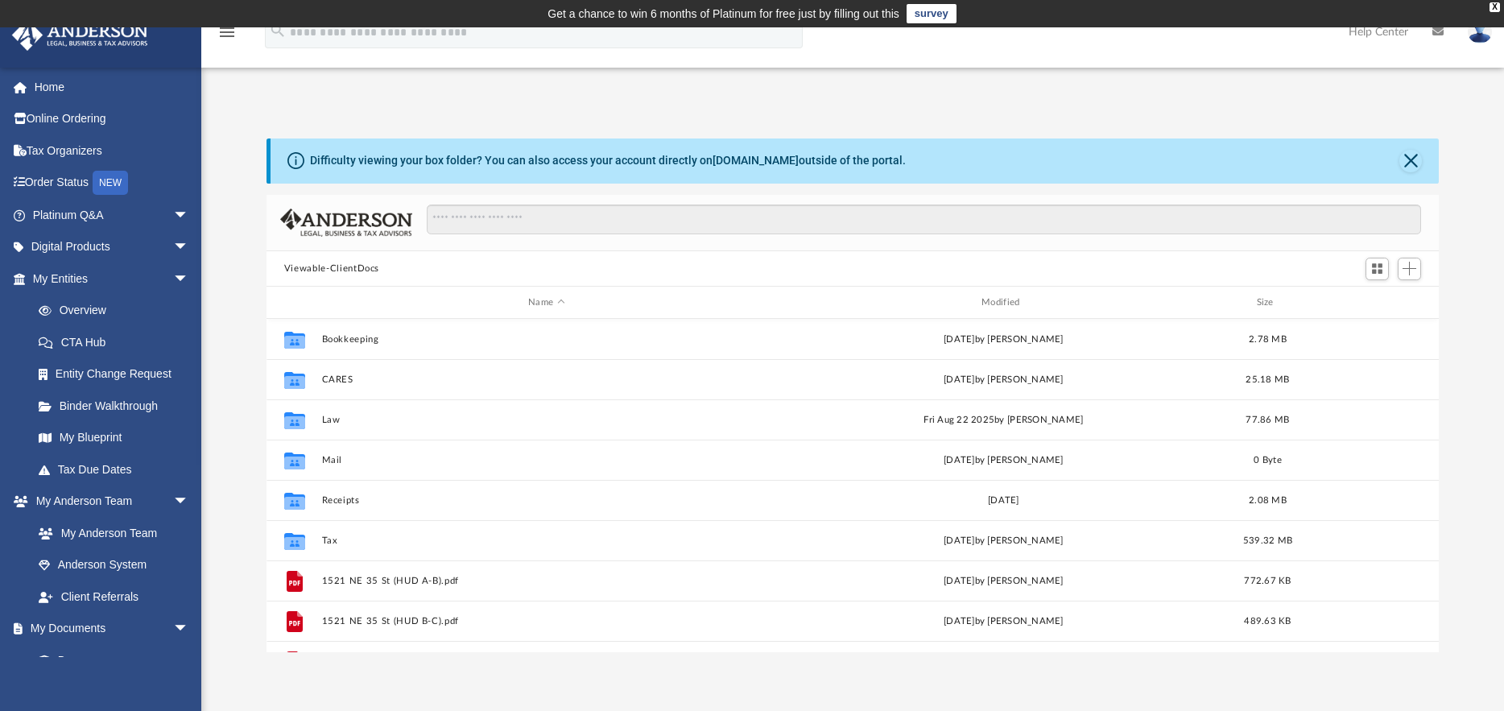
scroll to position [354, 1160]
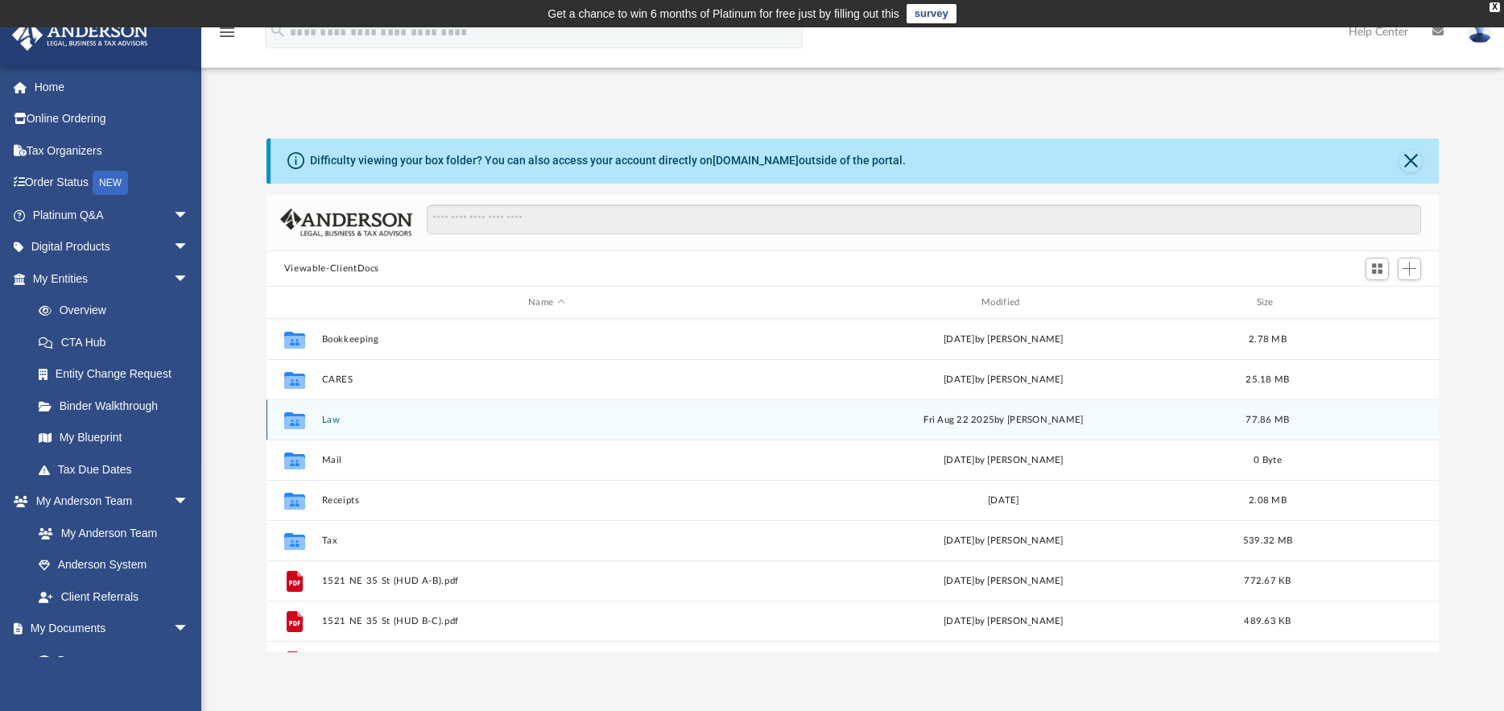
click at [294, 421] on icon "grid" at bounding box center [294, 422] width 21 height 13
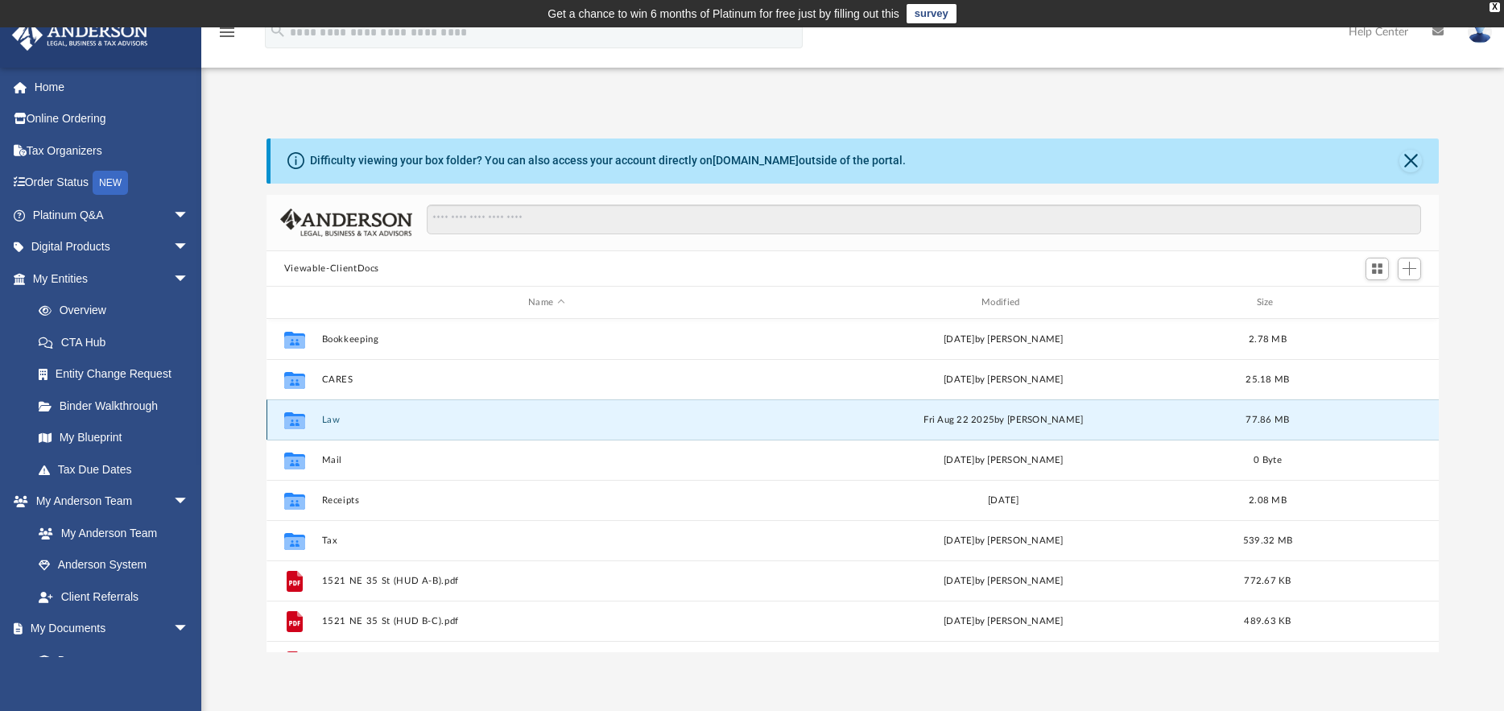
click at [335, 422] on button "Law" at bounding box center [546, 420] width 450 height 10
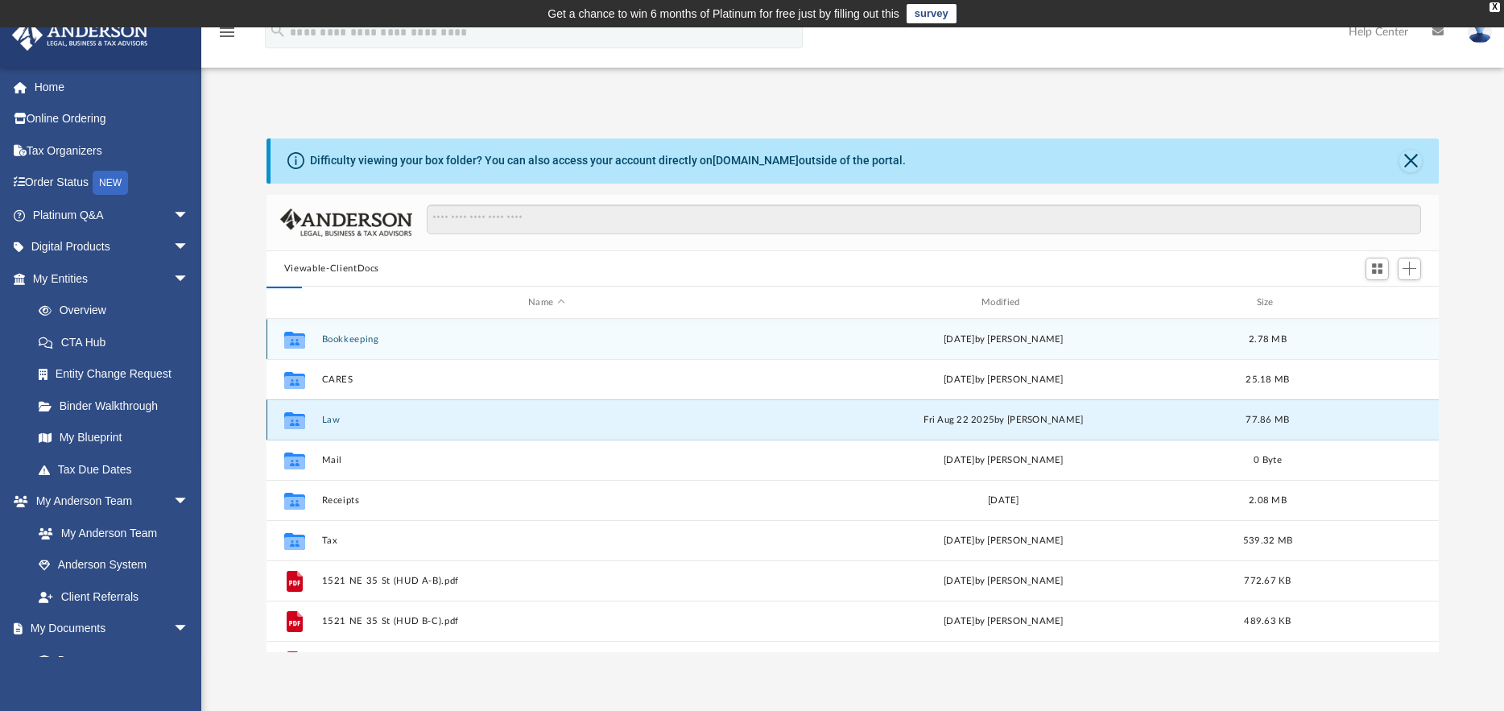
click at [335, 422] on button "Law" at bounding box center [546, 420] width 450 height 10
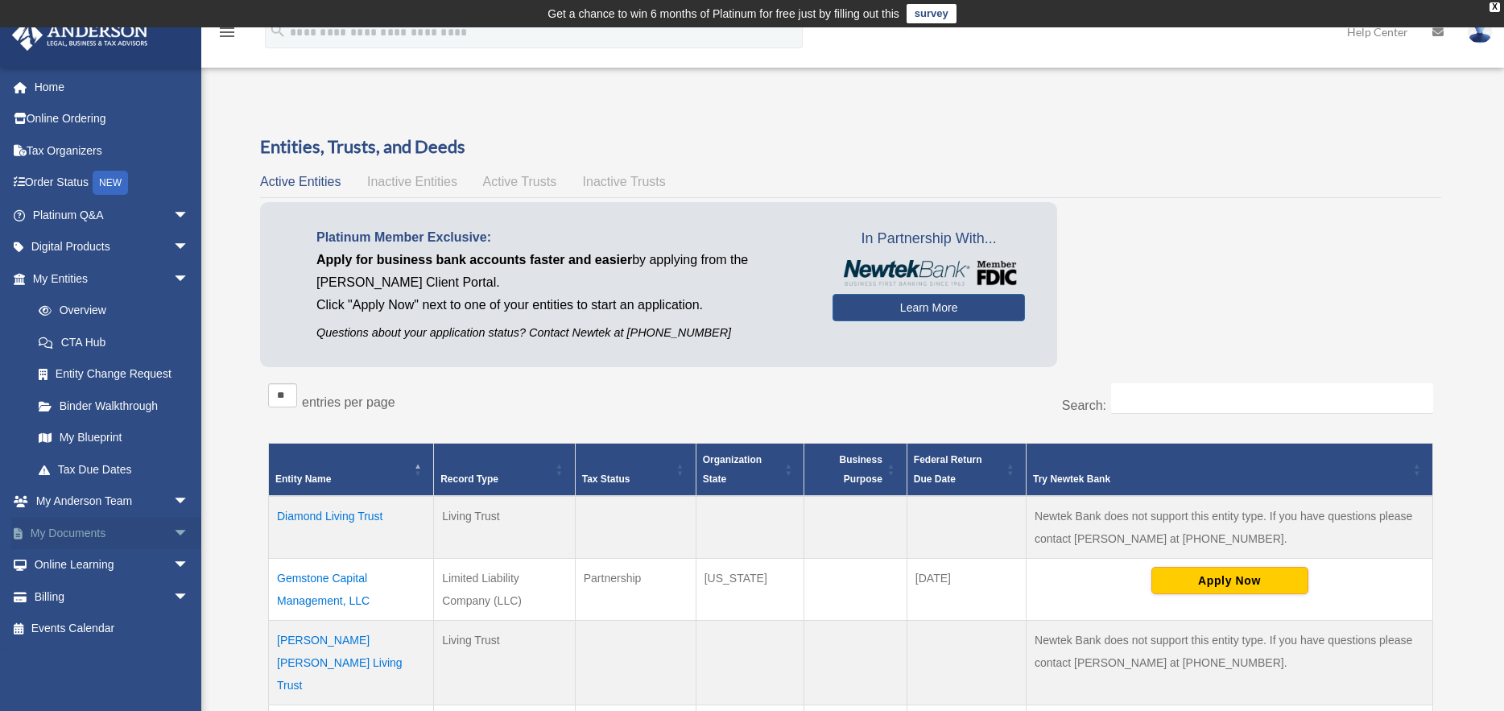
click at [91, 537] on link "My Documents arrow_drop_down" at bounding box center [112, 533] width 202 height 32
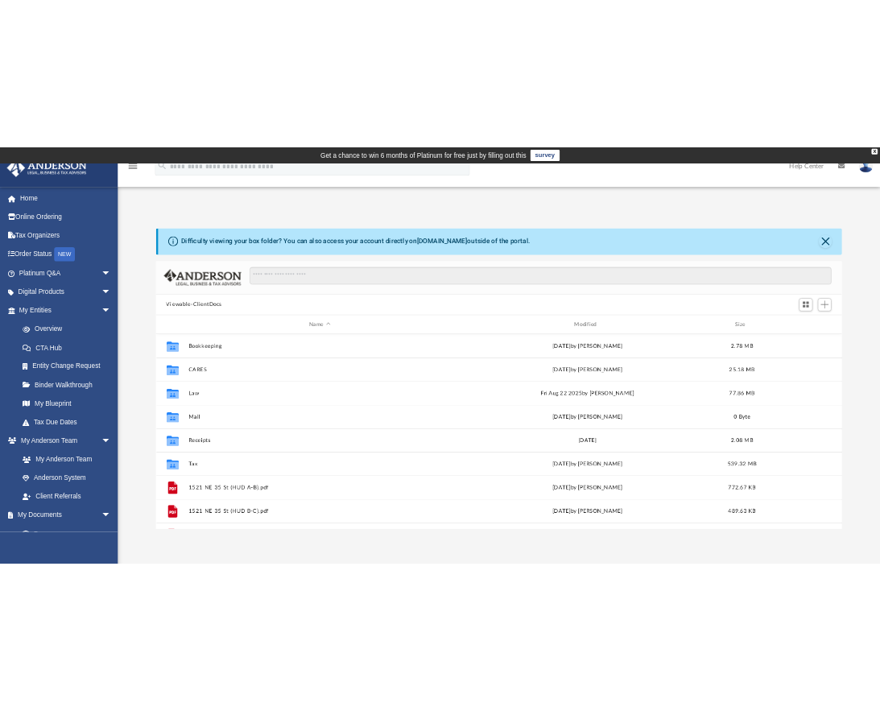
scroll to position [354, 1160]
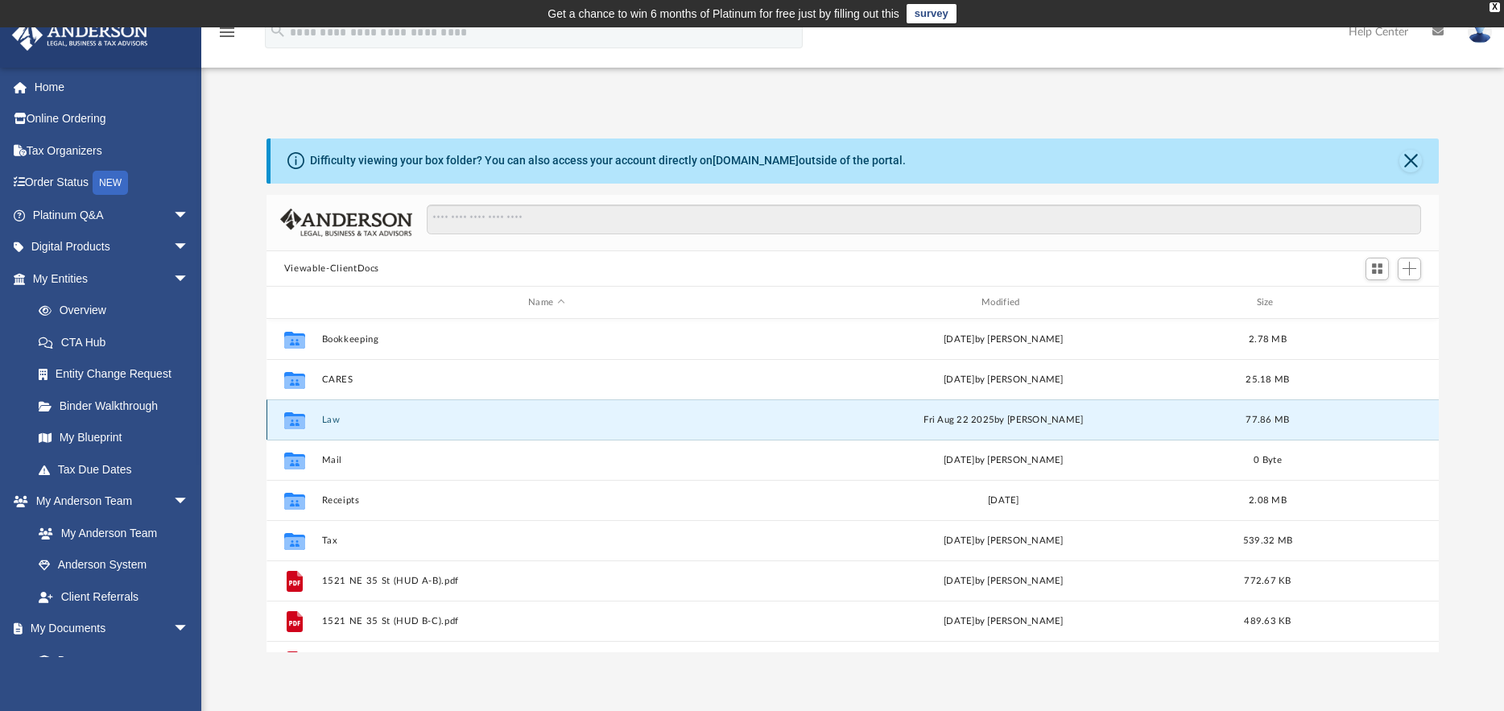
click at [328, 419] on button "Law" at bounding box center [546, 420] width 450 height 10
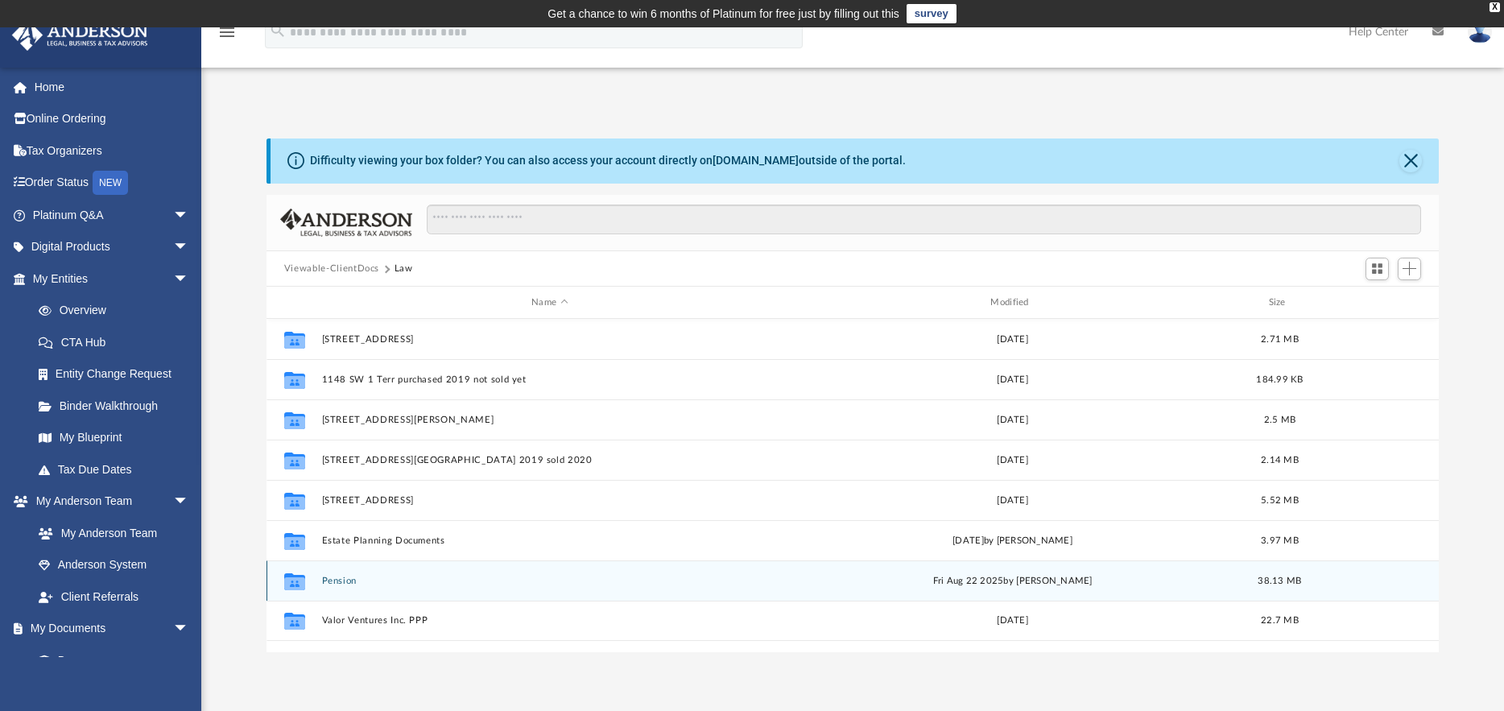
click at [337, 583] on button "Pension" at bounding box center [549, 581] width 456 height 10
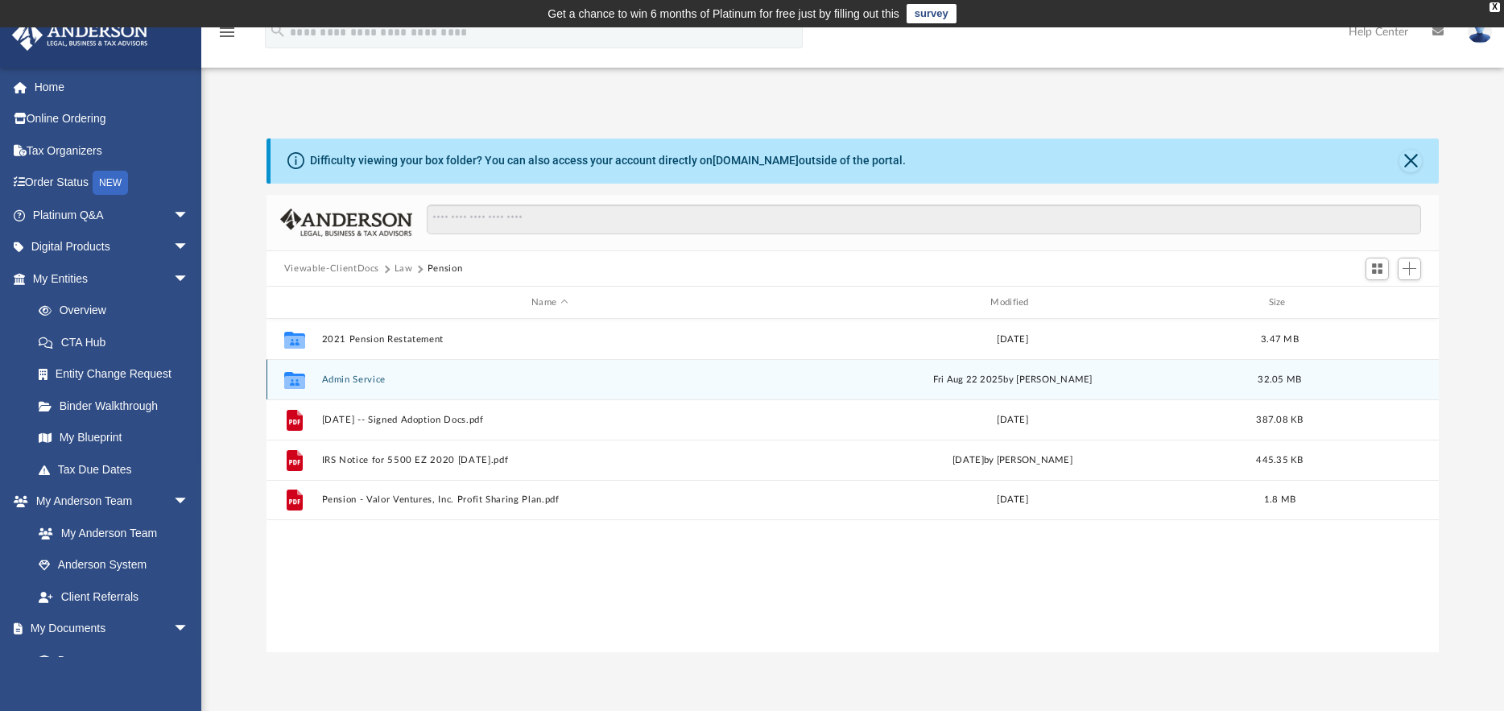
click at [299, 376] on icon "grid" at bounding box center [294, 382] width 21 height 13
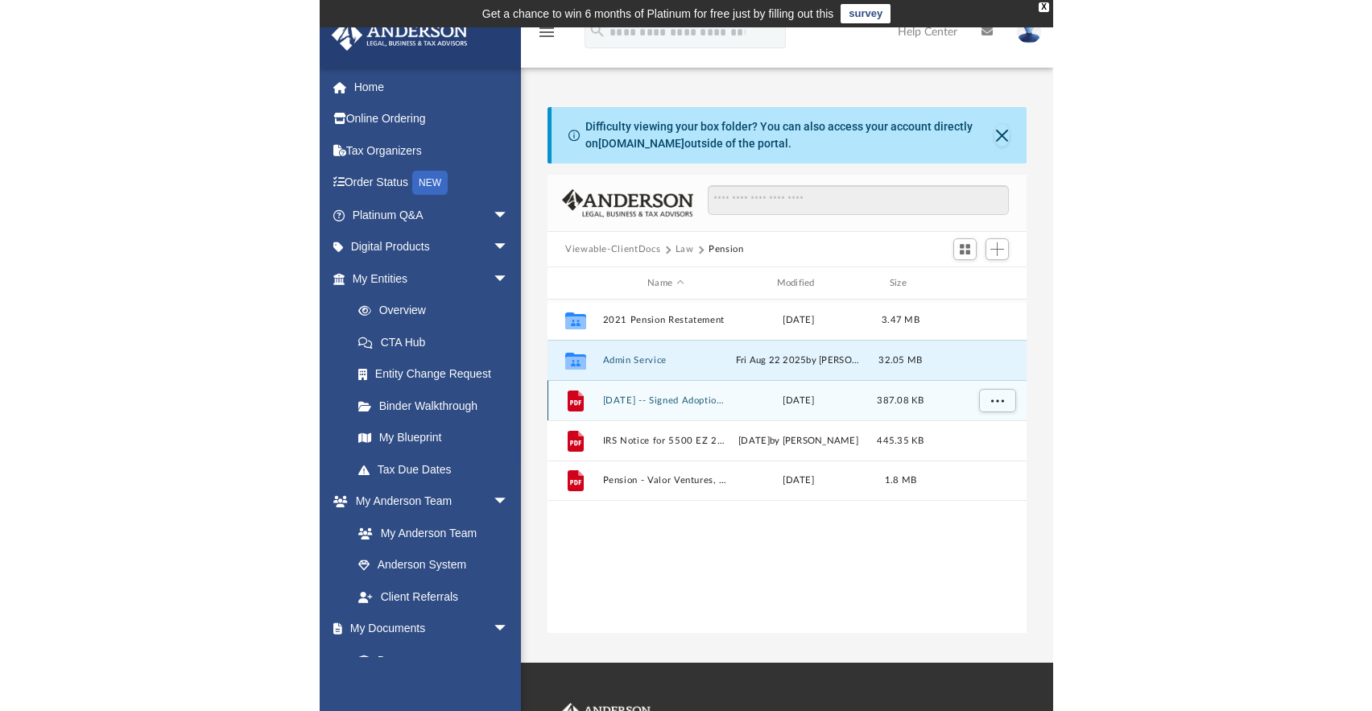
scroll to position [354, 465]
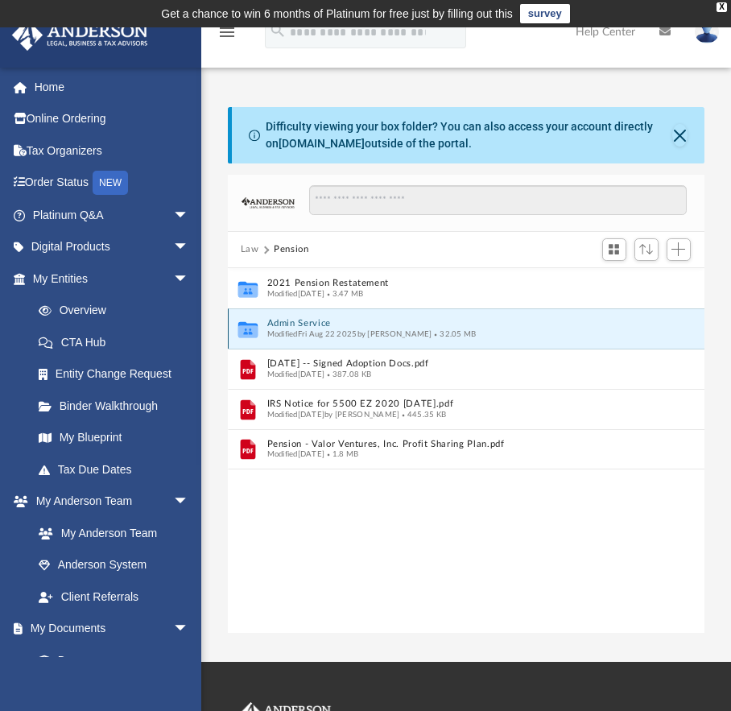
click at [242, 331] on icon "grid" at bounding box center [246, 331] width 19 height 12
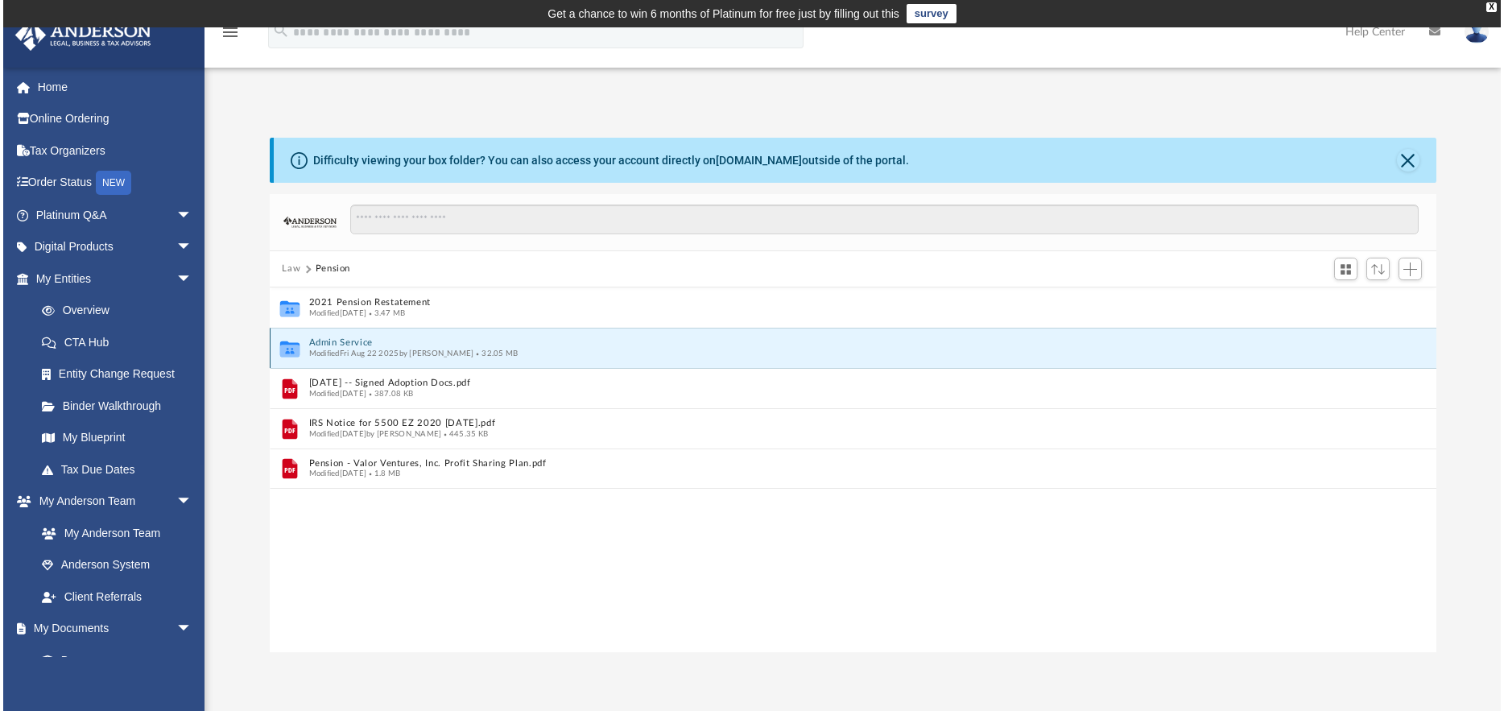
scroll to position [354, 1160]
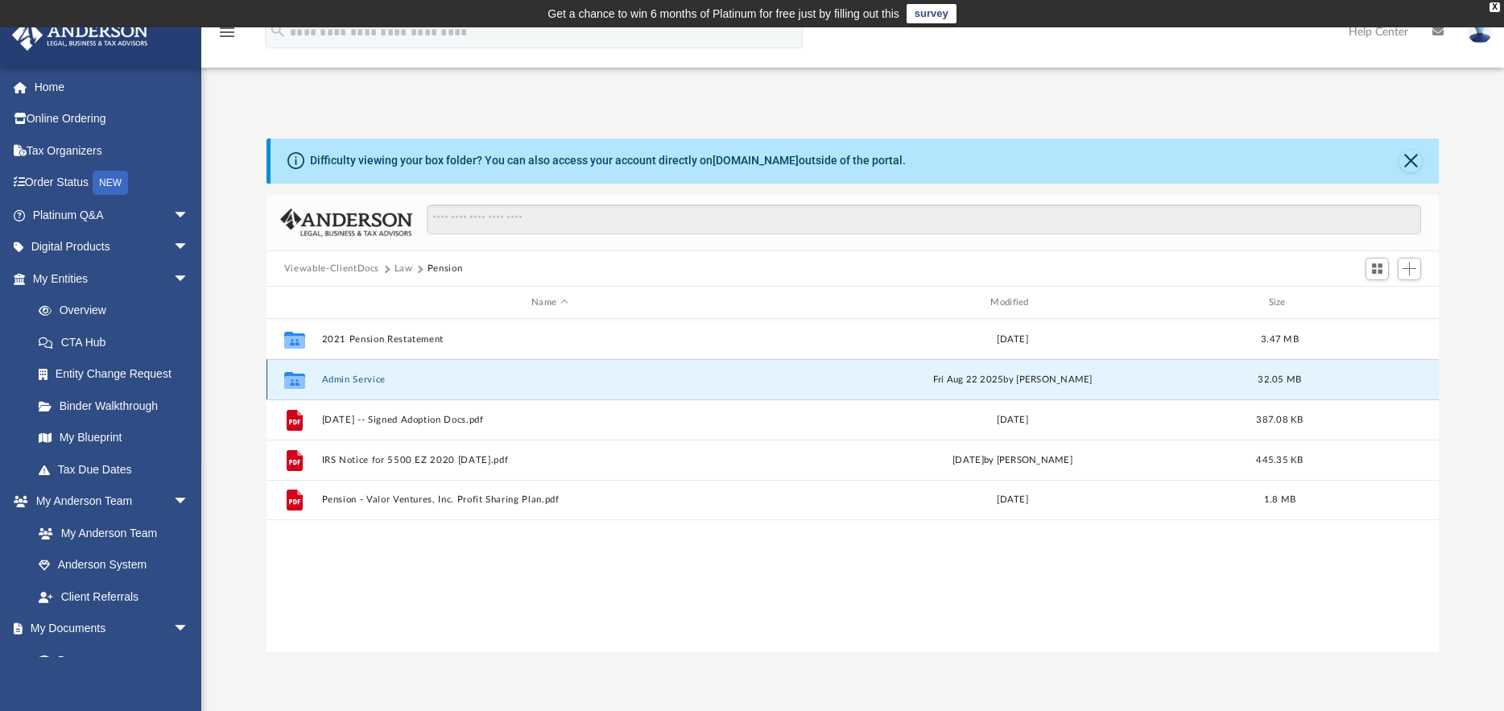
click at [298, 376] on icon "grid" at bounding box center [294, 382] width 21 height 13
click at [1299, 378] on span "32.05 MB" at bounding box center [1279, 379] width 43 height 9
drag, startPoint x: 394, startPoint y: 380, endPoint x: 1804, endPoint y: 188, distance: 1422.6
click at [1503, 188] on html "X Get a chance to win 6 months of Platinum for free just by filling out this su…" at bounding box center [752, 500] width 1504 height 1001
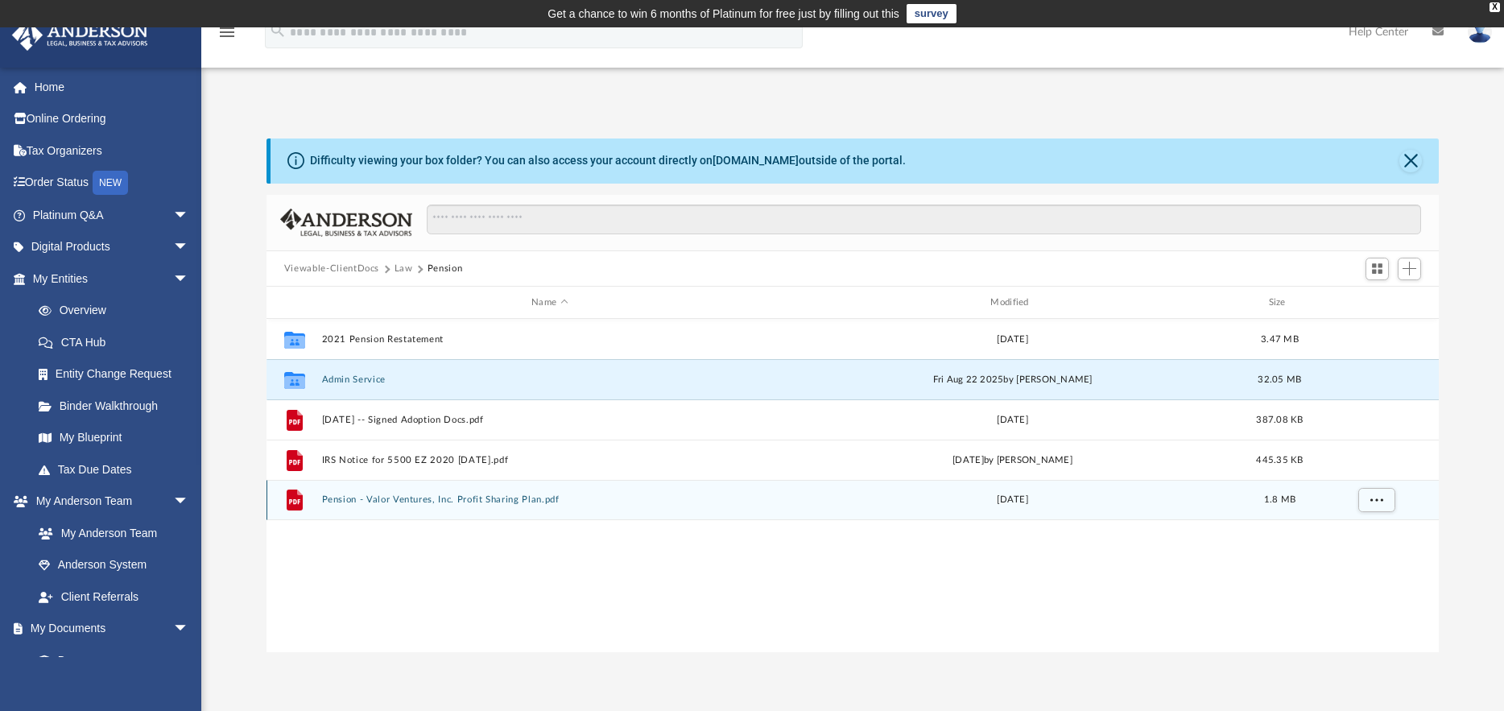
click at [403, 502] on button "Pension - Valor Ventures, Inc. Profit Sharing Plan.pdf" at bounding box center [549, 500] width 456 height 10
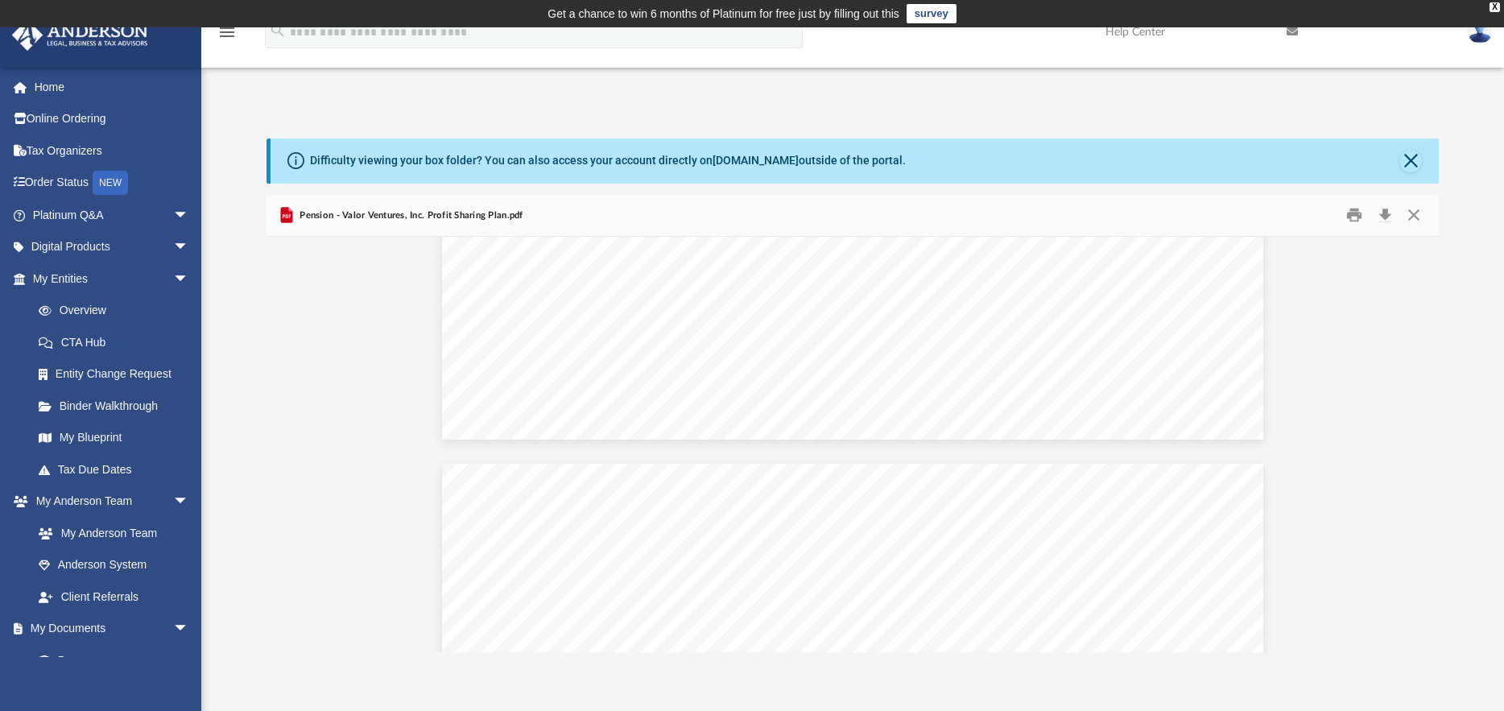
scroll to position [75676, 0]
click at [1387, 217] on button "Download" at bounding box center [1384, 215] width 29 height 25
